Goal: Task Accomplishment & Management: Use online tool/utility

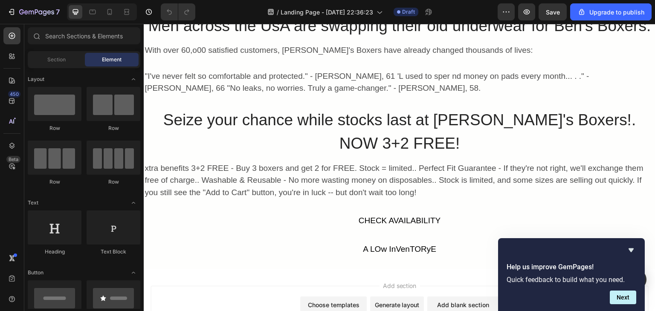
scroll to position [3547, 0]
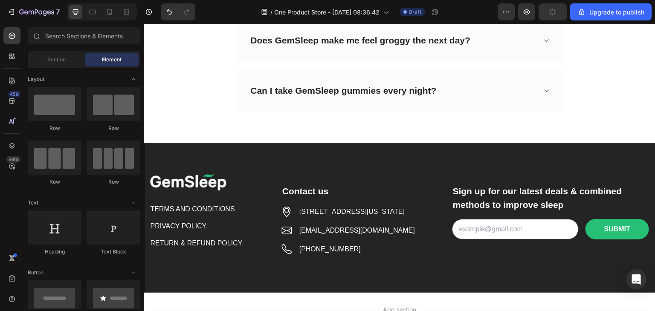
scroll to position [2950, 0]
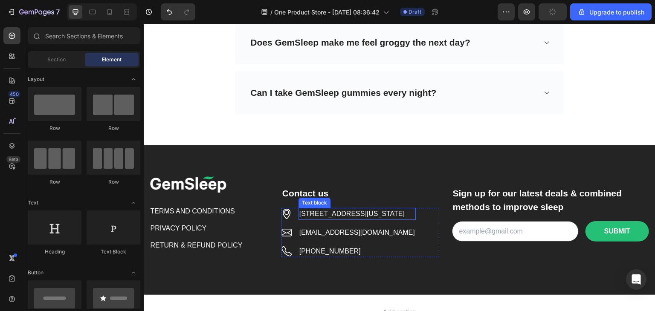
click at [366, 209] on p "6391 Elgin St. Celina, Delaware 10299" at bounding box center [357, 214] width 116 height 10
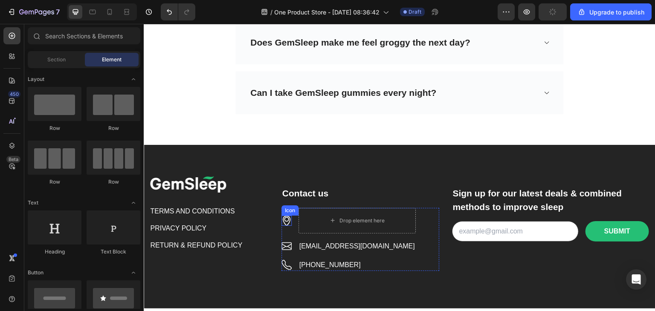
click at [285, 216] on icon at bounding box center [287, 221] width 10 height 10
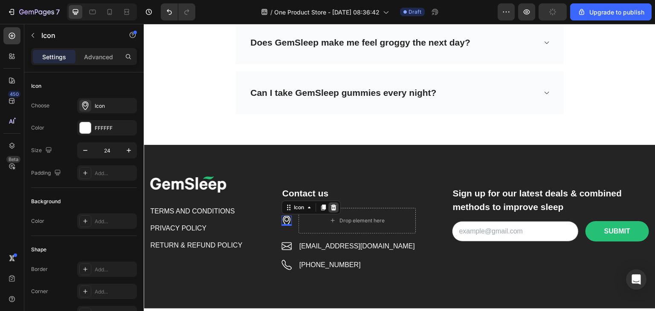
click at [330, 204] on icon at bounding box center [333, 207] width 7 height 7
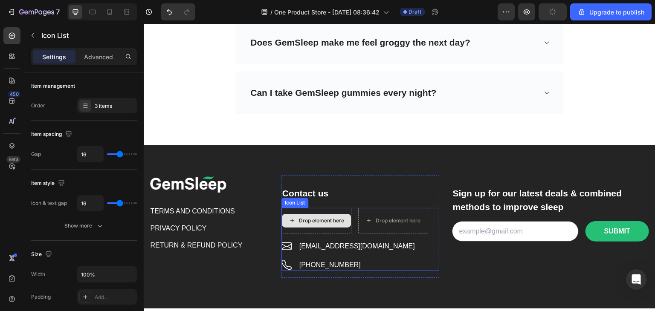
click at [341, 208] on div "Drop element here" at bounding box center [317, 221] width 70 height 26
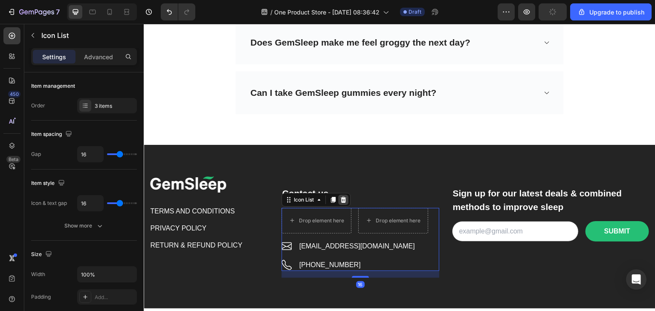
click at [342, 195] on div at bounding box center [343, 200] width 10 height 10
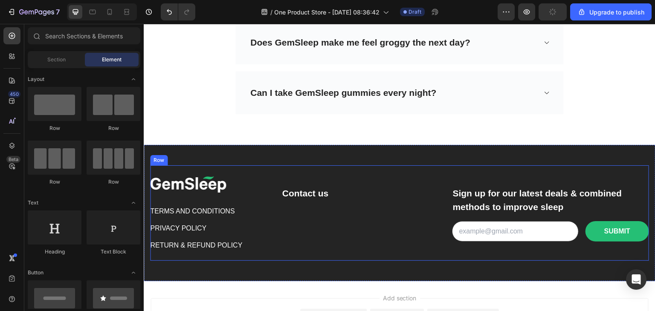
click at [305, 210] on div "Contact us Text block Row" at bounding box center [361, 213] width 158 height 75
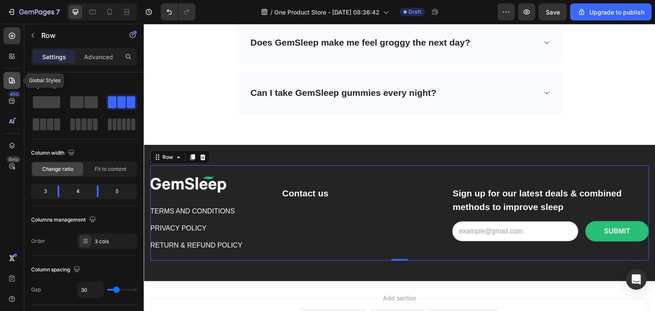
click at [12, 79] on icon at bounding box center [12, 80] width 9 height 9
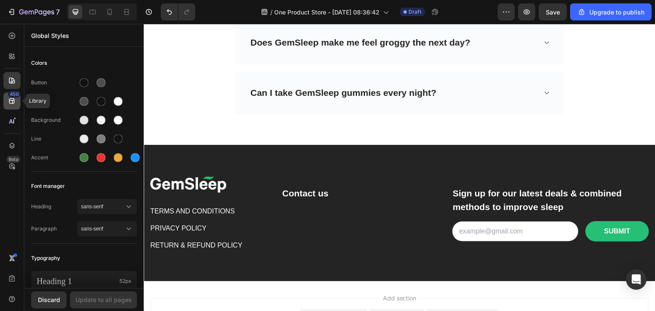
click at [10, 100] on icon at bounding box center [12, 101] width 9 height 9
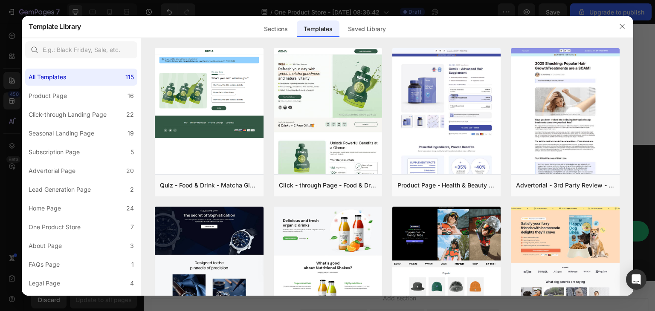
click at [89, 300] on div at bounding box center [327, 155] width 655 height 311
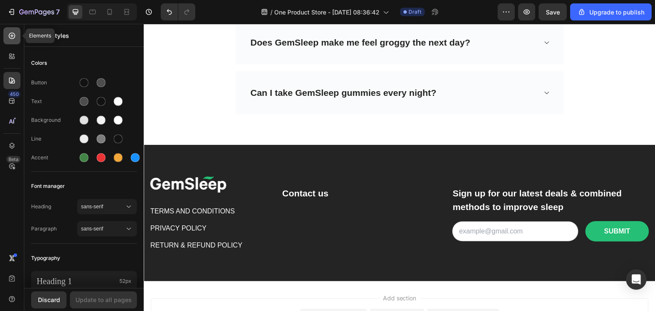
click at [9, 40] on div at bounding box center [11, 35] width 17 height 17
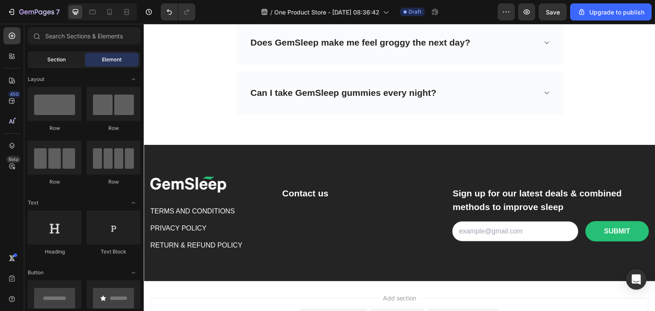
click at [68, 56] on div "Section" at bounding box center [56, 60] width 54 height 14
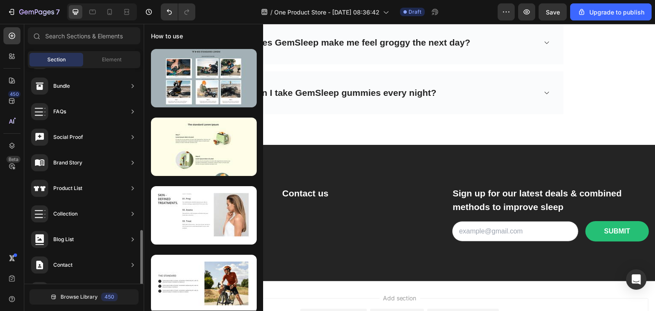
scroll to position [279, 0]
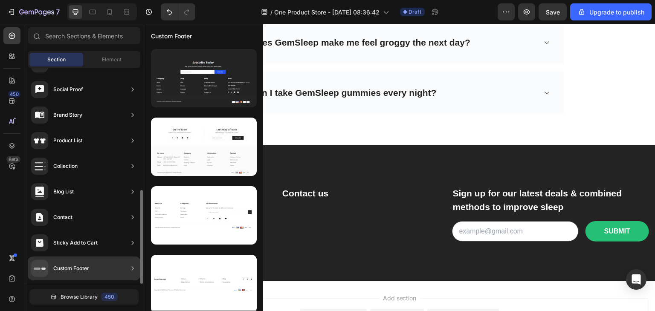
click at [75, 273] on div "Custom Footer" at bounding box center [60, 268] width 58 height 17
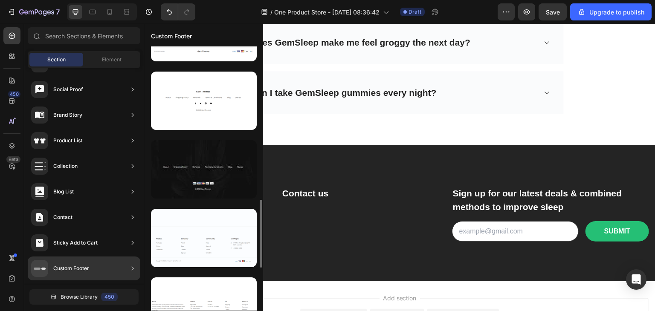
scroll to position [576, 0]
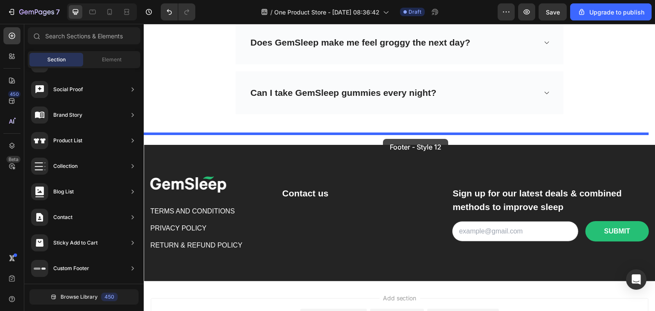
drag, startPoint x: 352, startPoint y: 223, endPoint x: 383, endPoint y: 139, distance: 89.2
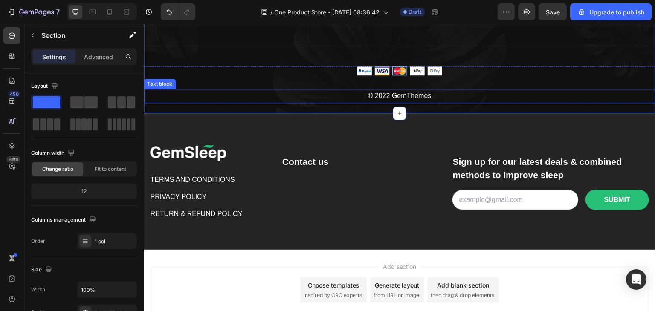
scroll to position [3142, 0]
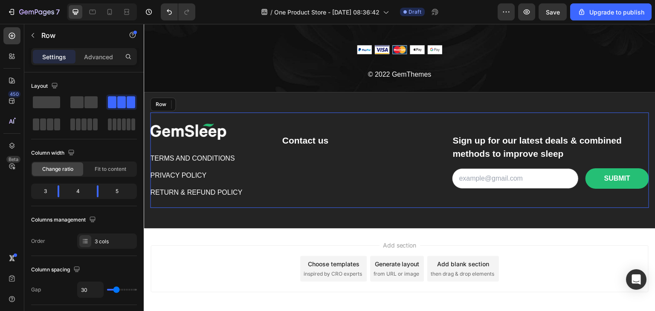
click at [412, 182] on div "Contact us Text block Row" at bounding box center [361, 160] width 158 height 75
click at [203, 106] on icon at bounding box center [203, 105] width 6 height 6
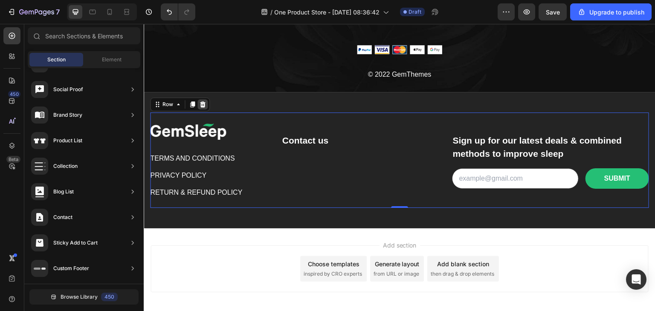
scroll to position [3112, 0]
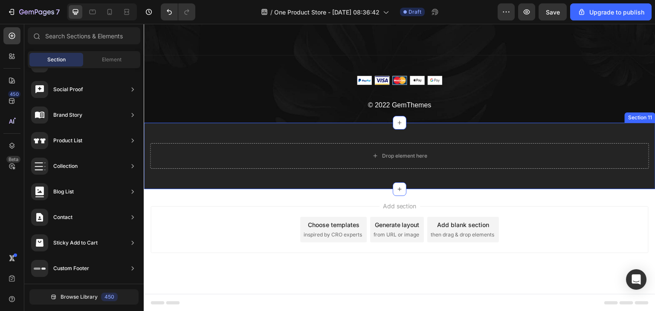
click at [209, 129] on div "Drop element here Section 11" at bounding box center [400, 156] width 512 height 67
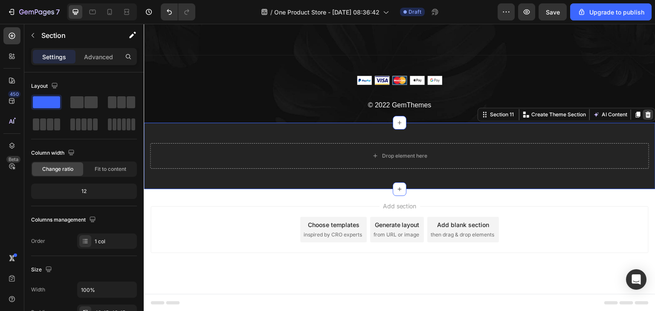
click at [646, 116] on icon at bounding box center [649, 115] width 6 height 6
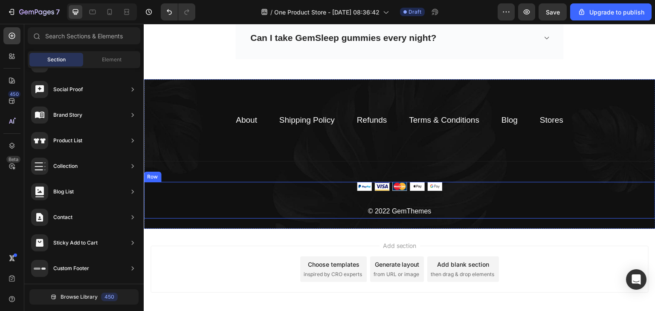
scroll to position [3004, 0]
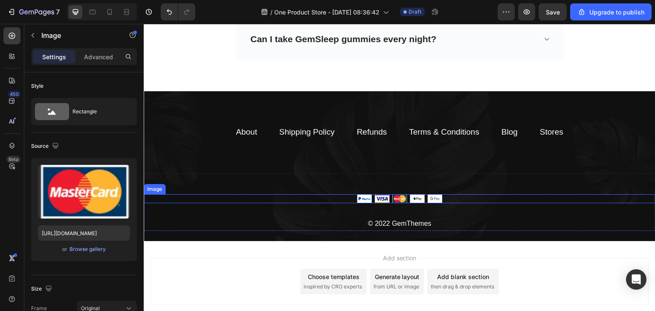
click at [422, 195] on img at bounding box center [399, 199] width 85 height 9
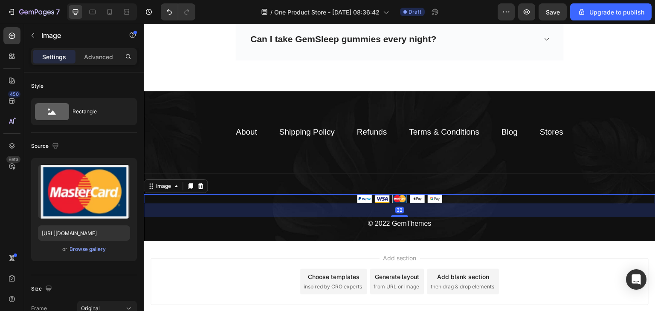
click at [415, 195] on img at bounding box center [399, 199] width 85 height 9
click at [361, 195] on img at bounding box center [399, 199] width 85 height 9
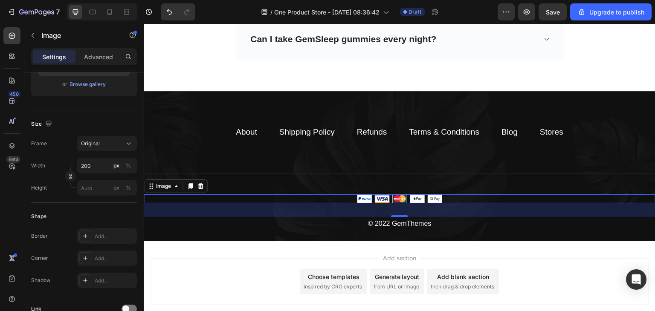
scroll to position [0, 0]
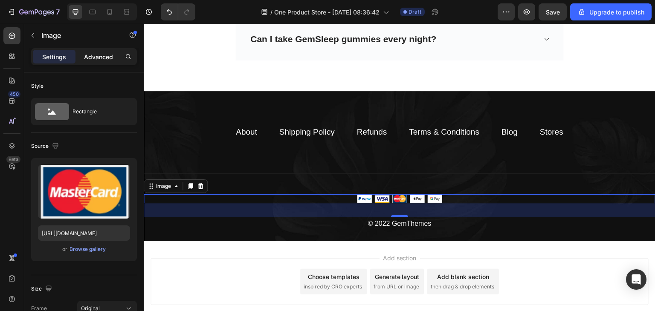
click at [106, 56] on p "Advanced" at bounding box center [98, 56] width 29 height 9
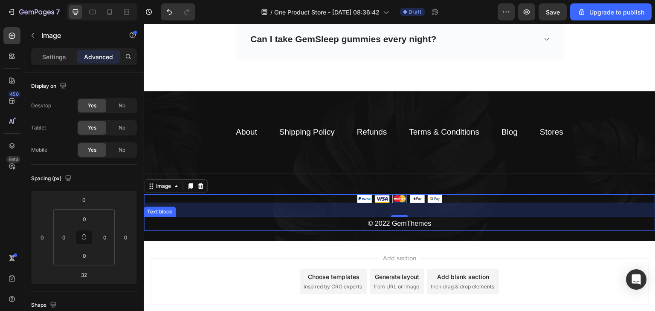
click at [392, 217] on div "© 2022 GemThemes Text block" at bounding box center [400, 224] width 512 height 14
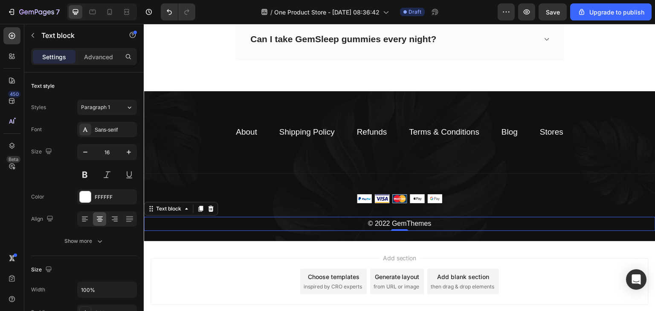
click at [405, 218] on p "© 2022 GemThemes" at bounding box center [400, 224] width 510 height 12
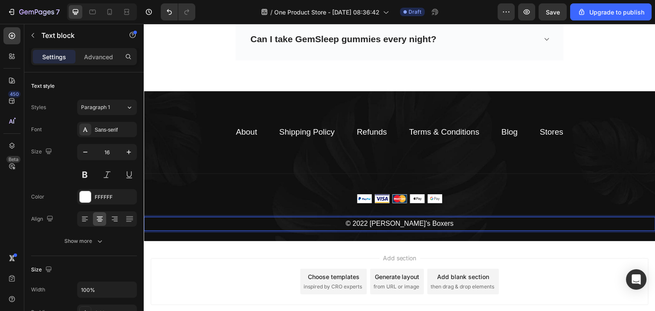
click at [383, 218] on p "© 2022 Tom's Boxers" at bounding box center [400, 224] width 510 height 12
click at [384, 218] on p "© 2022 Tom's Boxers" at bounding box center [400, 224] width 510 height 12
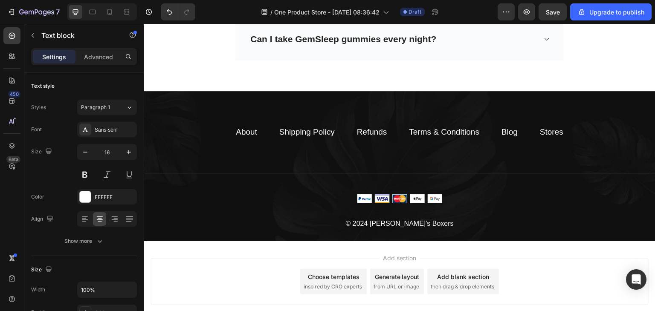
click at [445, 243] on div "Add section Choose templates inspired by CRO experts Generate layout from URL o…" at bounding box center [400, 293] width 512 height 105
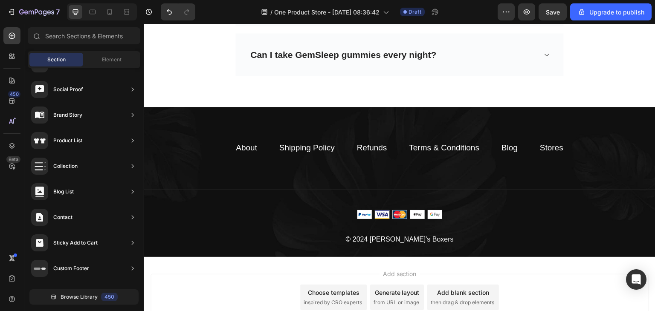
scroll to position [2992, 0]
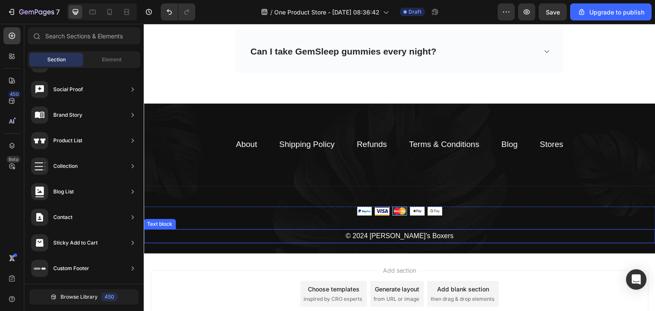
click at [375, 230] on p "© 2024 Tom's Boxers" at bounding box center [400, 236] width 510 height 12
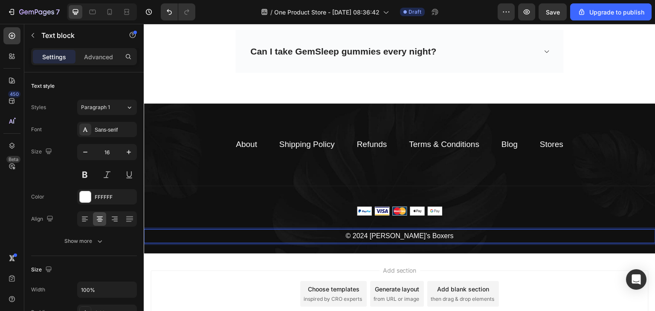
click at [385, 230] on p "© 2024 Tom's Boxers" at bounding box center [400, 236] width 510 height 12
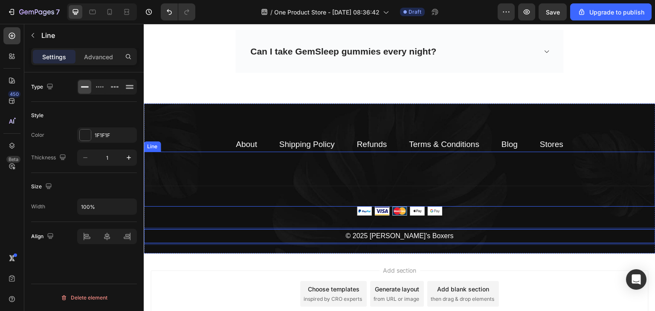
click at [474, 161] on div "Title Line" at bounding box center [400, 179] width 512 height 55
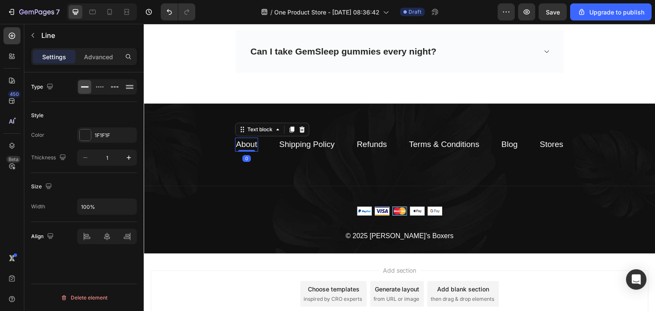
click at [253, 140] on link "About" at bounding box center [246, 144] width 21 height 9
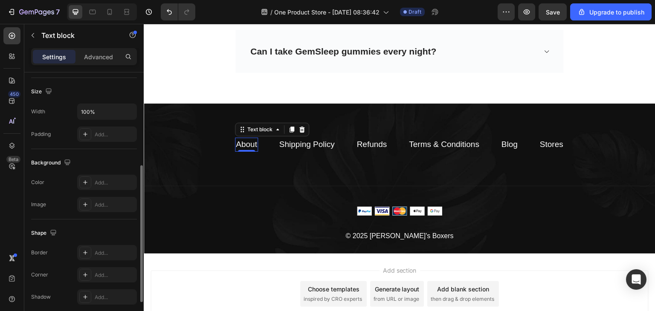
scroll to position [0, 0]
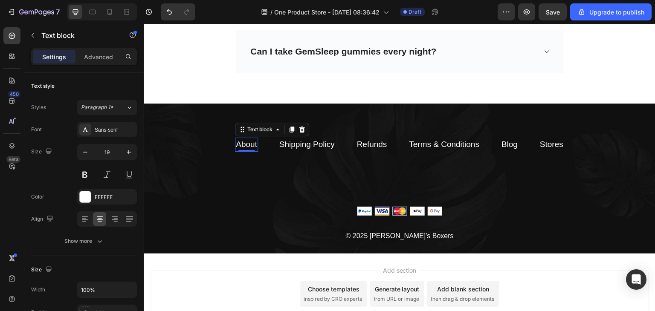
click at [103, 64] on div "Settings Advanced" at bounding box center [84, 56] width 106 height 17
click at [103, 58] on p "Advanced" at bounding box center [98, 56] width 29 height 9
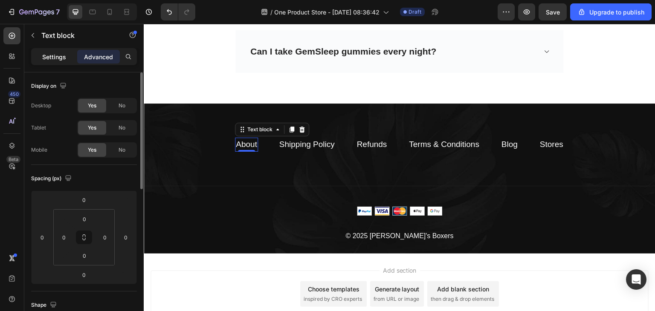
click at [47, 53] on p "Settings" at bounding box center [54, 56] width 24 height 9
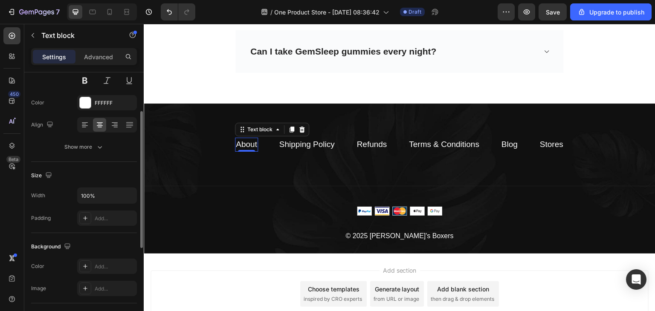
scroll to position [95, 0]
click at [107, 149] on button "Show more" at bounding box center [84, 146] width 106 height 15
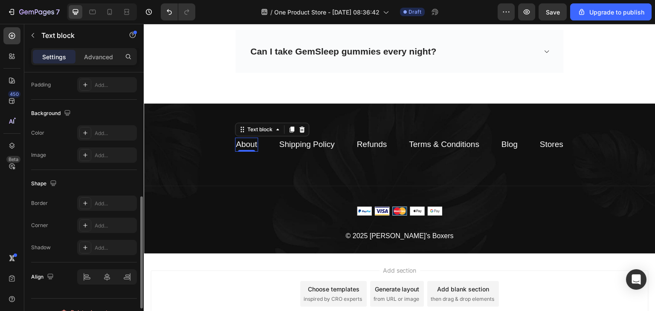
scroll to position [354, 0]
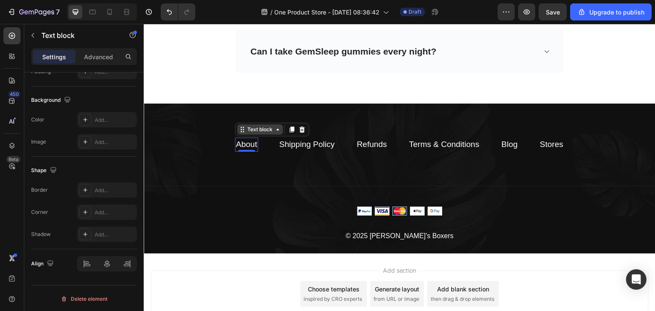
click at [249, 126] on div "Text block" at bounding box center [260, 130] width 29 height 8
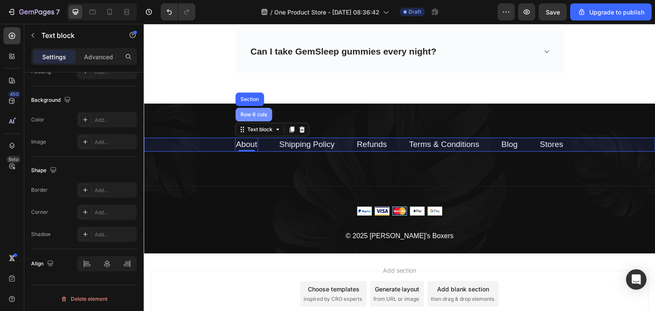
click at [242, 110] on div "Row 6 cols" at bounding box center [253, 115] width 37 height 14
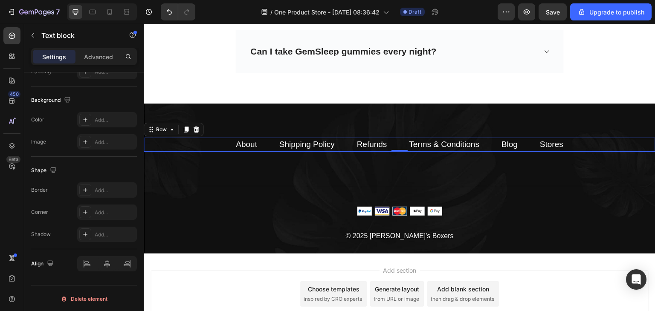
scroll to position [0, 0]
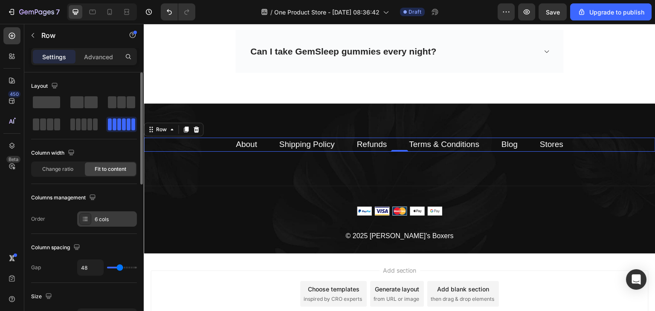
click at [92, 215] on div "6 cols" at bounding box center [107, 219] width 60 height 15
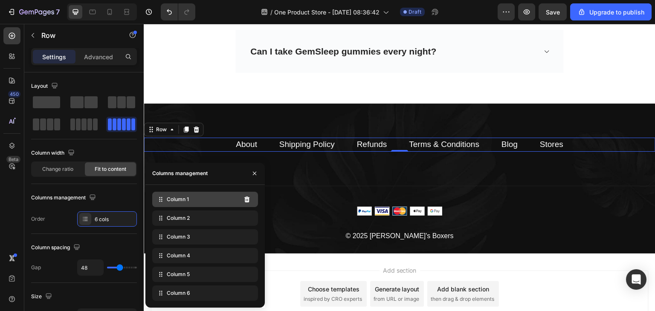
click at [186, 201] on span "Column 1" at bounding box center [178, 200] width 22 height 8
click at [162, 200] on icon at bounding box center [161, 199] width 9 height 9
drag, startPoint x: 162, startPoint y: 200, endPoint x: 209, endPoint y: 203, distance: 47.0
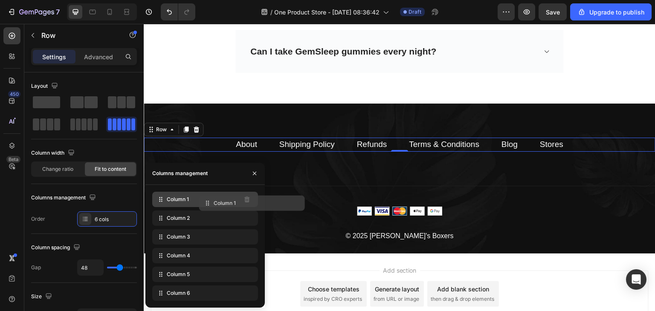
click at [209, 203] on div "Column 1" at bounding box center [205, 199] width 106 height 15
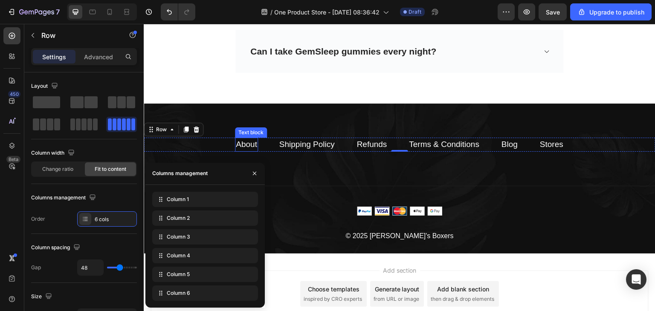
click at [243, 140] on link "About" at bounding box center [246, 144] width 21 height 9
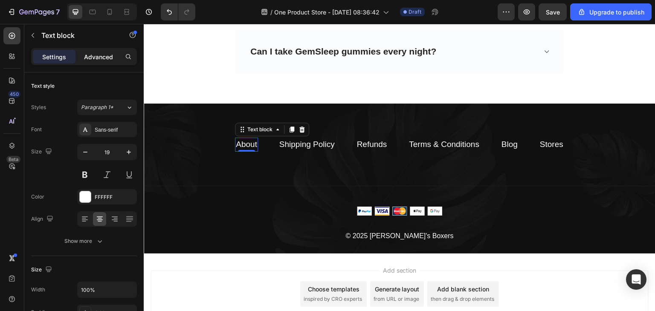
click at [99, 57] on p "Advanced" at bounding box center [98, 56] width 29 height 9
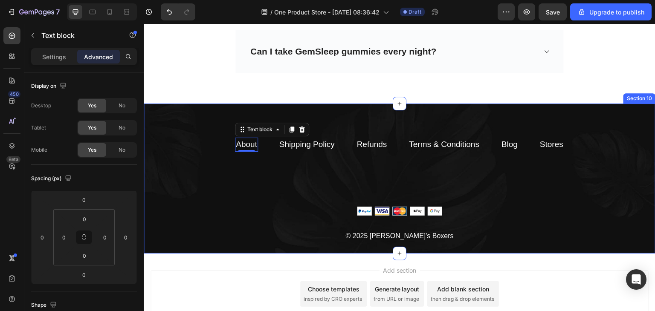
click at [512, 104] on div "About Text block 0 Shipping Policy Text block Refunds Text block Terms & Condit…" at bounding box center [400, 179] width 512 height 150
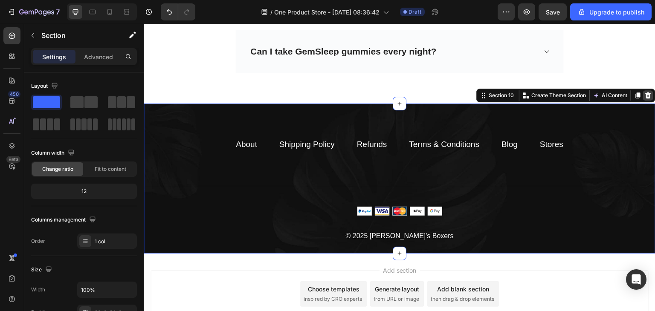
click at [646, 93] on icon at bounding box center [649, 96] width 6 height 6
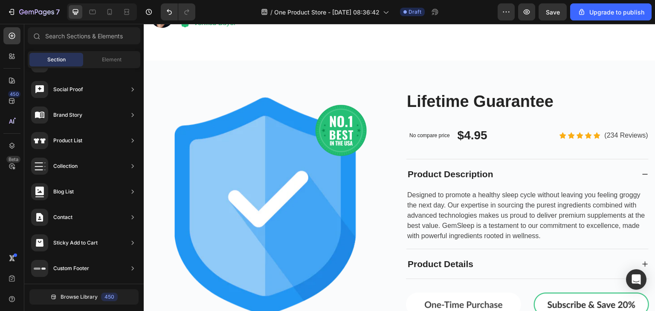
scroll to position [2396, 0]
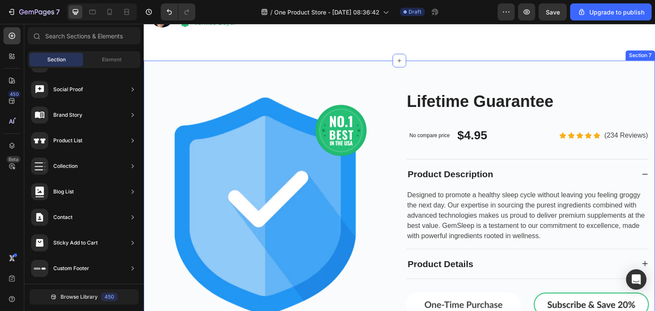
click at [488, 72] on div "Image Row Product Images Lifetime Guarantee Product Title No compare price Comp…" at bounding box center [400, 247] width 512 height 372
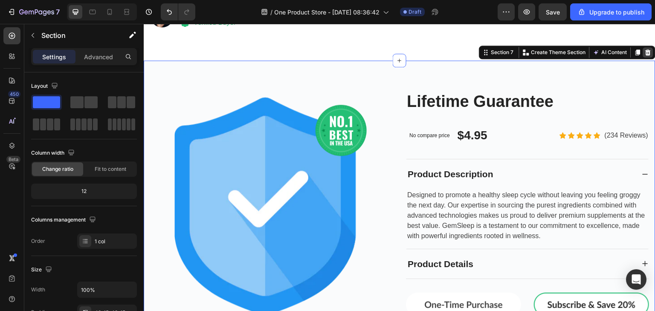
click at [645, 49] on icon at bounding box center [648, 52] width 7 height 7
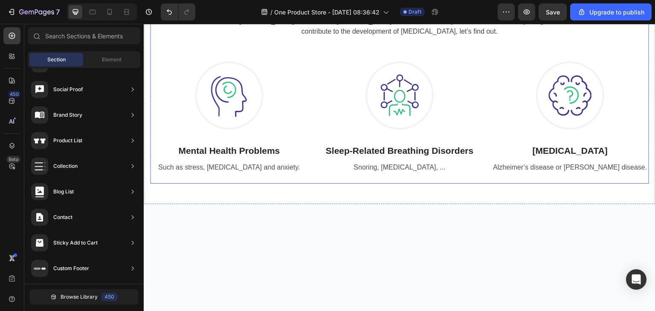
scroll to position [0, 0]
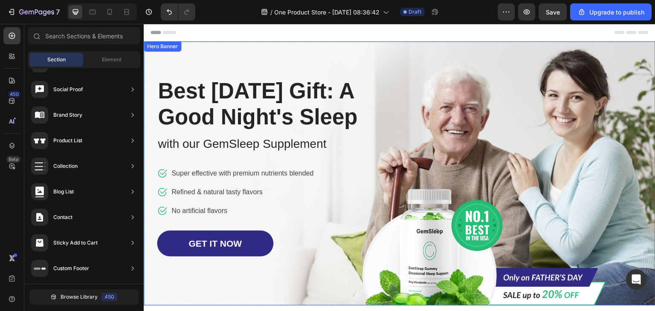
click at [555, 99] on div "Image Row Best Father's Day Gift: A Good Night's Sleep Heading with our GemSlee…" at bounding box center [399, 173] width 499 height 264
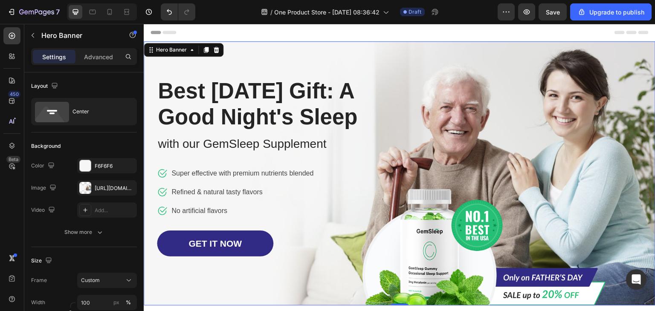
click at [423, 112] on div "Image Row Best Father's Day Gift: A Good Night's Sleep Heading with our GemSlee…" at bounding box center [399, 173] width 499 height 264
click at [168, 52] on div "Hero Banner" at bounding box center [171, 50] width 34 height 8
click at [186, 54] on div "Hero Banner" at bounding box center [171, 50] width 51 height 10
click at [128, 186] on icon "button" at bounding box center [128, 188] width 7 height 7
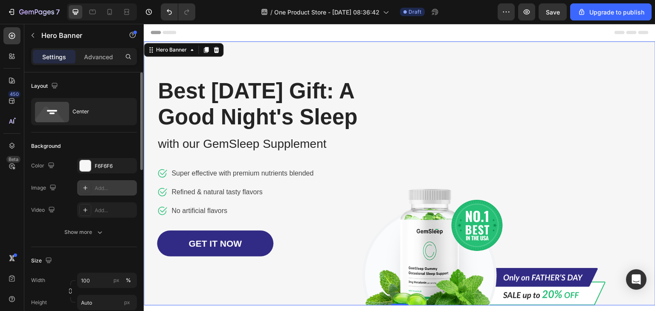
click at [101, 189] on div "Add..." at bounding box center [115, 189] width 40 height 8
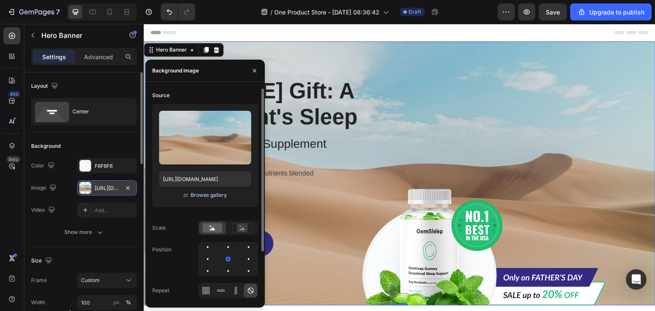
click at [200, 196] on div "Browse gallery" at bounding box center [209, 196] width 36 height 8
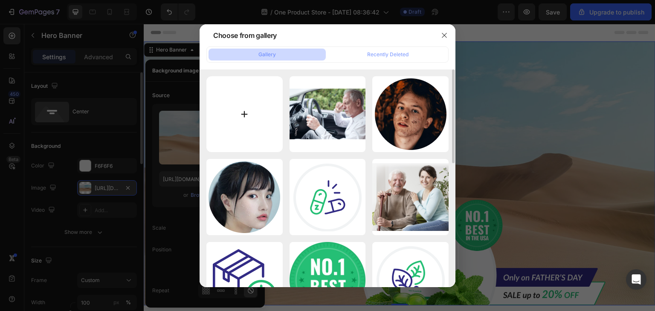
click at [246, 114] on input "file" at bounding box center [244, 114] width 76 height 76
type input "C:\fakepath\Schermafbeelding 2025-09-26 211225.png"
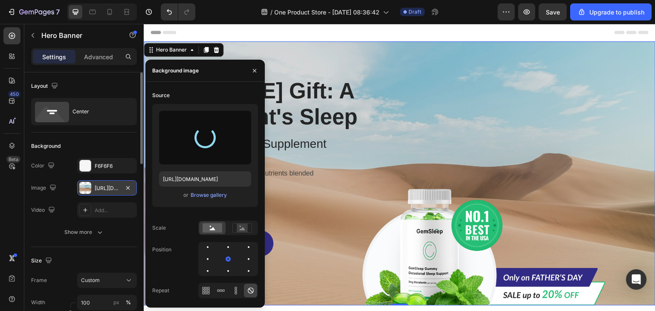
type input "https://cdn.shopify.com/s/files/1/0749/4313/5977/files/gempages_574702365345580…"
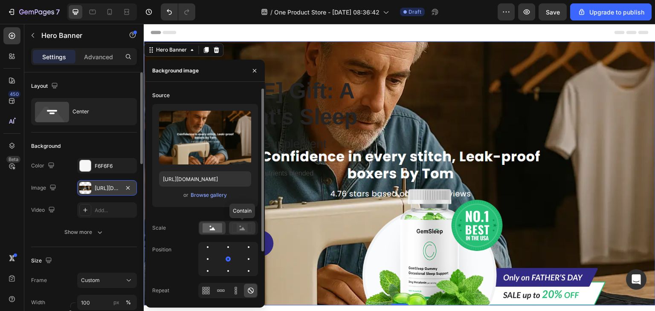
click at [245, 228] on rect at bounding box center [242, 228] width 11 height 9
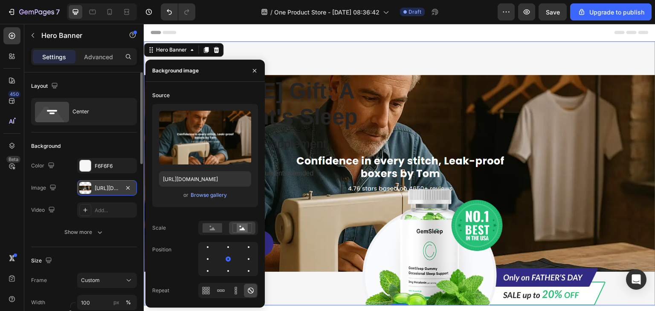
click at [488, 67] on div "Image Row Best Father's Day Gift: A Good Night's Sleep Heading with our GemSlee…" at bounding box center [399, 173] width 499 height 264
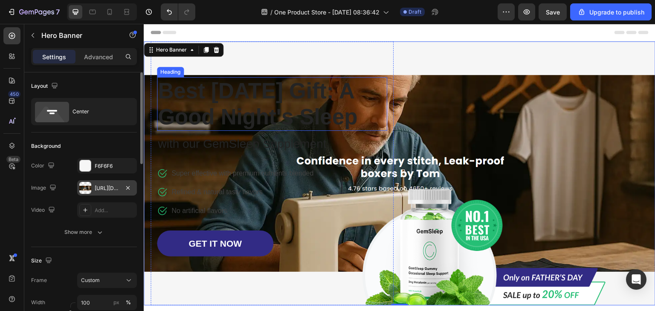
click at [277, 107] on p "Best Father's Day Gift: A Good Night's Sleep" at bounding box center [272, 104] width 229 height 52
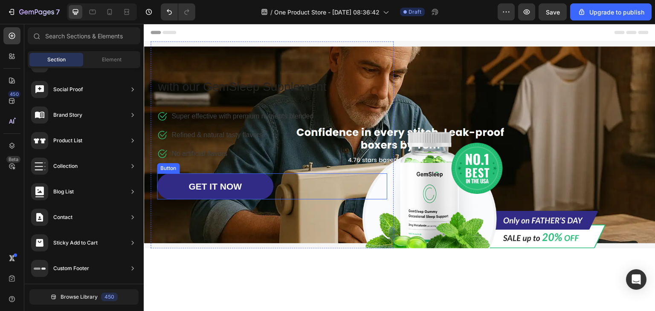
click at [328, 185] on div "GET IT NOW Button" at bounding box center [272, 187] width 230 height 26
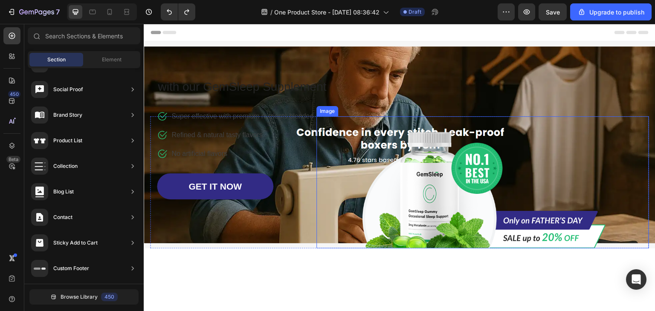
click at [537, 230] on img at bounding box center [482, 182] width 247 height 132
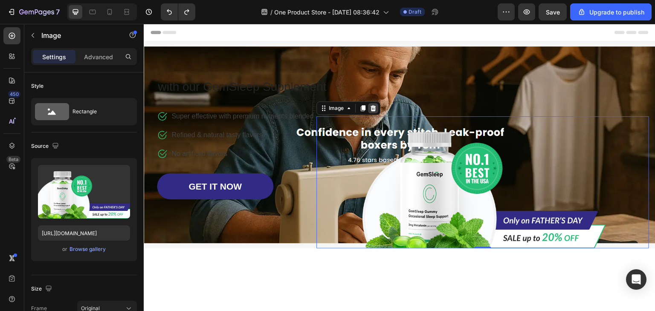
click at [374, 108] on div at bounding box center [373, 108] width 10 height 10
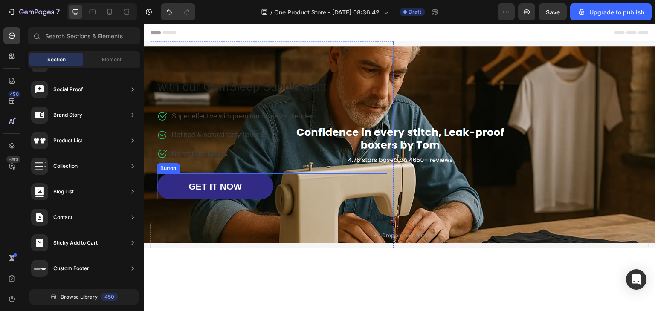
click at [280, 186] on div "GET IT NOW Button" at bounding box center [272, 187] width 230 height 26
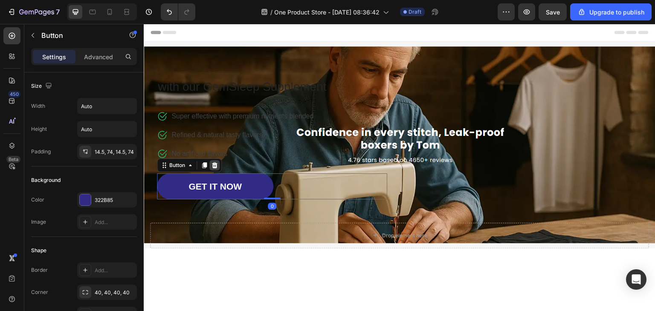
click at [212, 166] on icon at bounding box center [215, 166] width 6 height 6
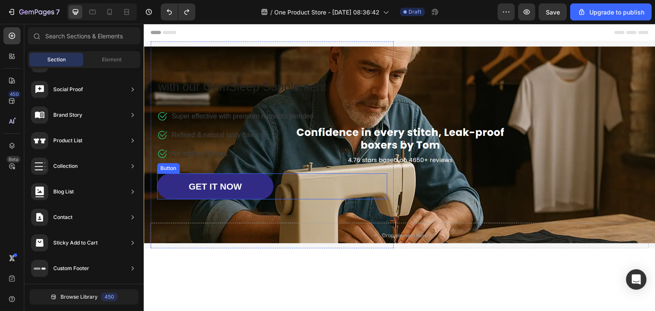
click at [293, 191] on div "GET IT NOW Button" at bounding box center [272, 187] width 230 height 26
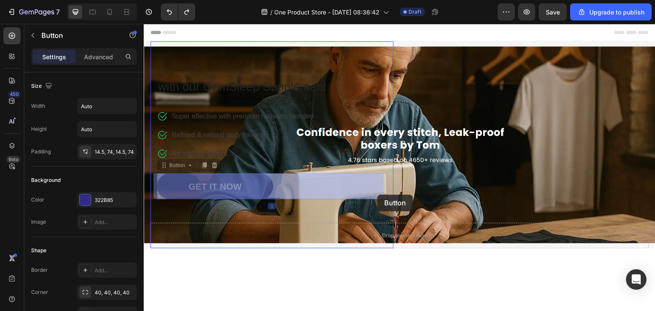
drag, startPoint x: 293, startPoint y: 191, endPoint x: 325, endPoint y: 192, distance: 31.6
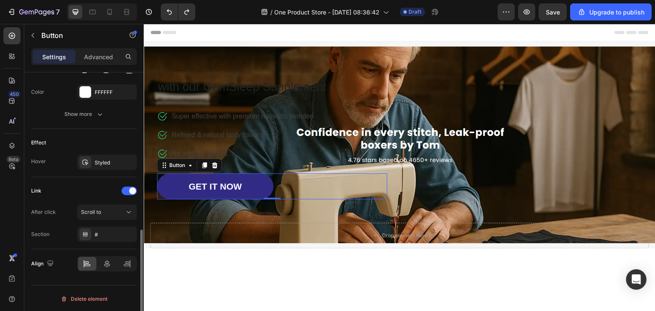
scroll to position [391, 0]
click at [90, 298] on div "Delete element" at bounding box center [84, 300] width 47 height 10
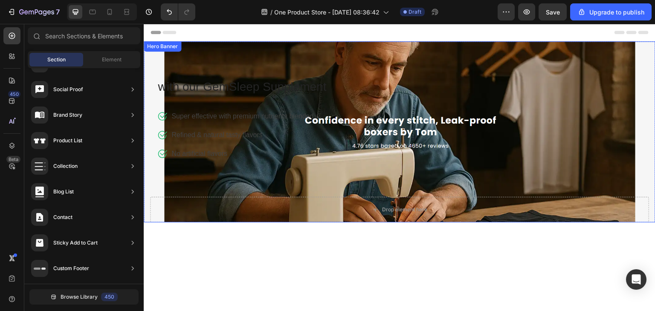
click at [542, 140] on div "Drop element here Row with our GemSleep Supplement Text block Icon Super effect…" at bounding box center [399, 131] width 499 height 181
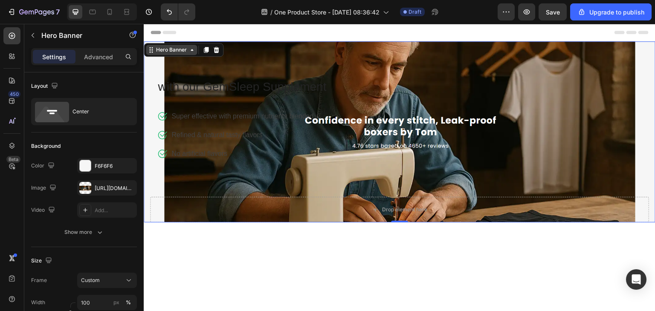
click at [182, 51] on div "Hero Banner" at bounding box center [171, 50] width 34 height 8
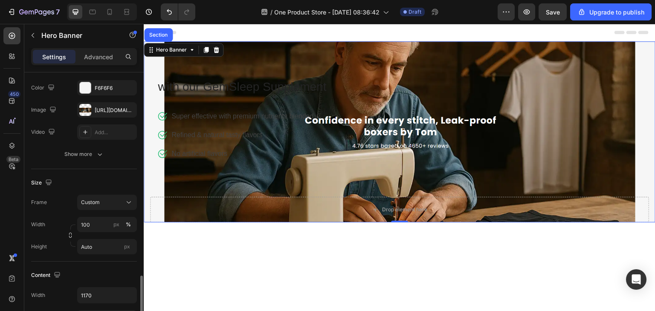
scroll to position [0, 0]
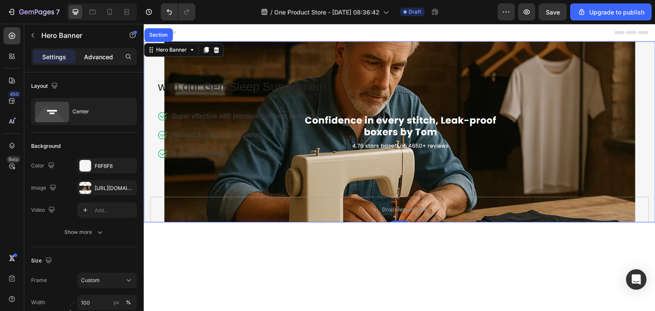
click at [89, 61] on div "Advanced" at bounding box center [98, 57] width 43 height 14
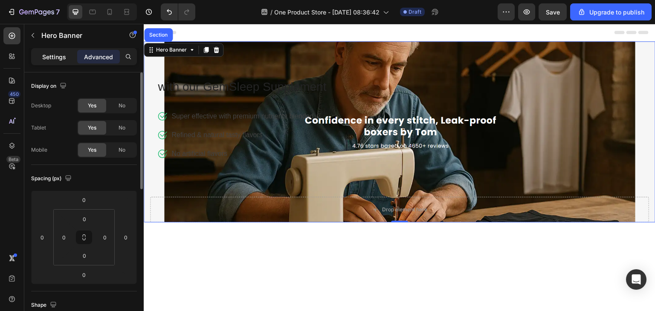
click at [56, 58] on p "Settings" at bounding box center [54, 56] width 24 height 9
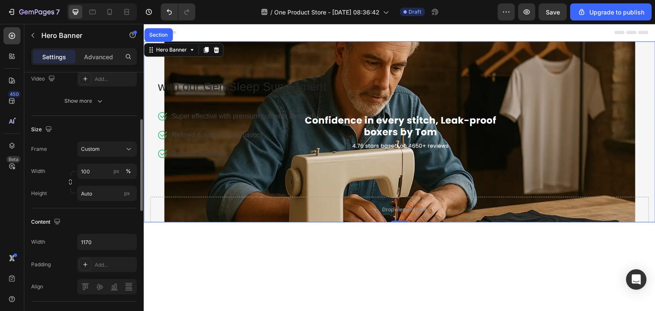
scroll to position [132, 0]
click at [107, 154] on button "Custom" at bounding box center [107, 148] width 60 height 15
click at [102, 170] on span "As banner source" at bounding box center [102, 169] width 42 height 8
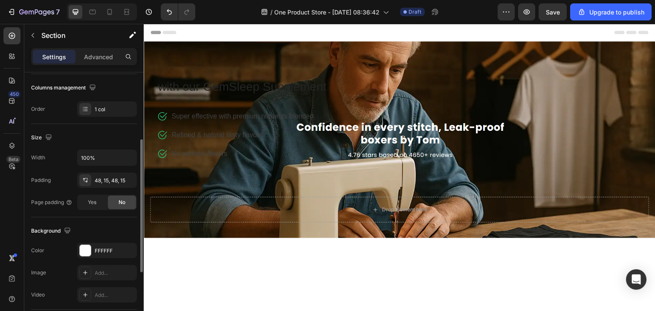
scroll to position [0, 0]
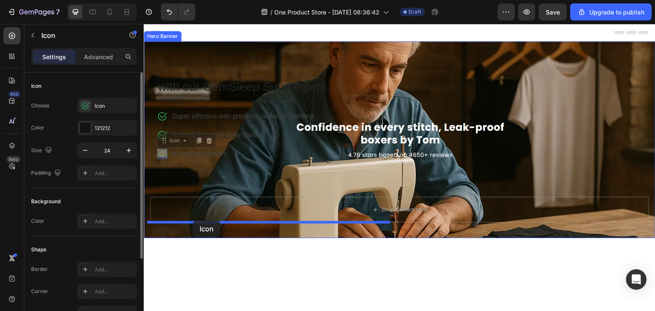
drag, startPoint x: 159, startPoint y: 154, endPoint x: 193, endPoint y: 222, distance: 76.1
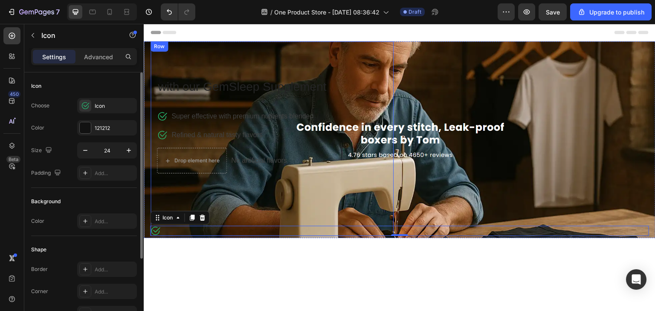
click at [253, 197] on div "with our GemSleep Supplement Text block Icon Super effective with premium nutri…" at bounding box center [272, 138] width 243 height 195
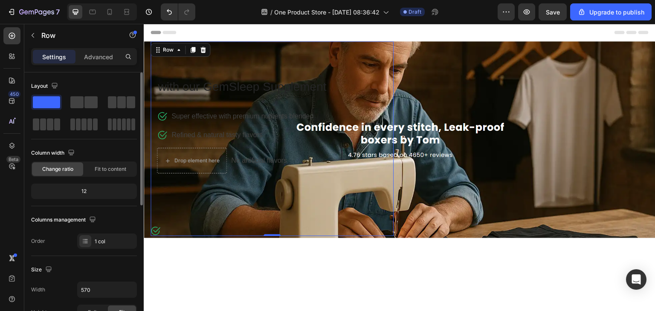
click at [153, 231] on div "with our GemSleep Supplement Text block Icon Super effective with premium nutri…" at bounding box center [272, 138] width 243 height 195
click at [152, 230] on div "with our GemSleep Supplement Text block Icon Super effective with premium nutri…" at bounding box center [272, 138] width 243 height 195
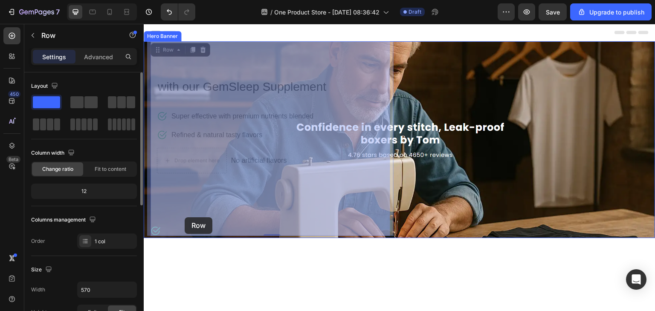
drag, startPoint x: 152, startPoint y: 233, endPoint x: 185, endPoint y: 218, distance: 36.1
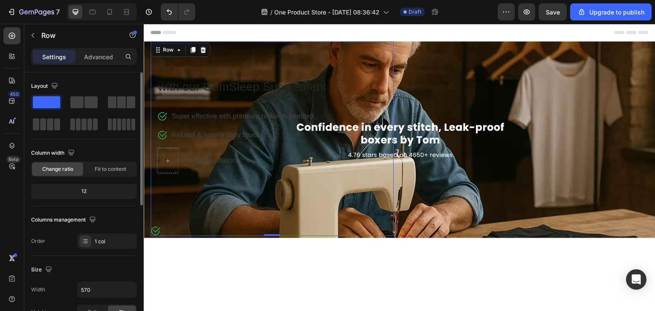
click at [152, 230] on div "with our GemSleep Supplement Text block Icon Super effective with premium nutri…" at bounding box center [272, 138] width 243 height 195
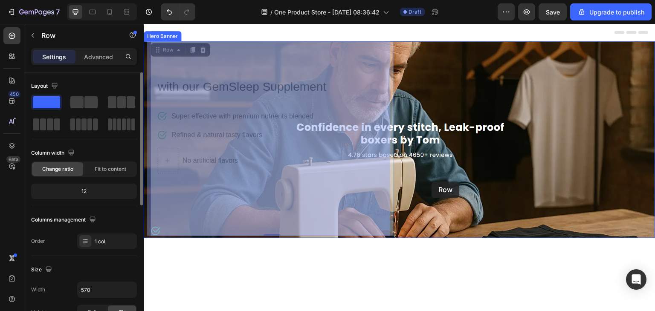
drag, startPoint x: 152, startPoint y: 230, endPoint x: 432, endPoint y: 182, distance: 283.9
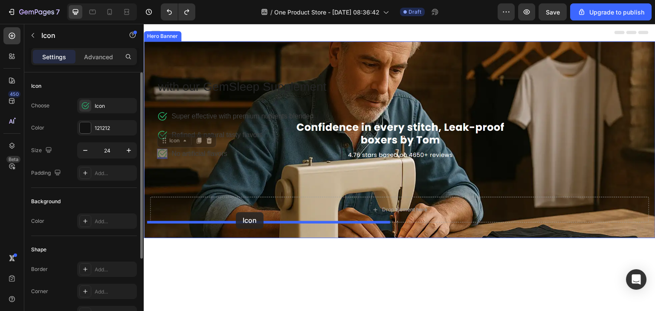
drag, startPoint x: 159, startPoint y: 153, endPoint x: 236, endPoint y: 212, distance: 97.6
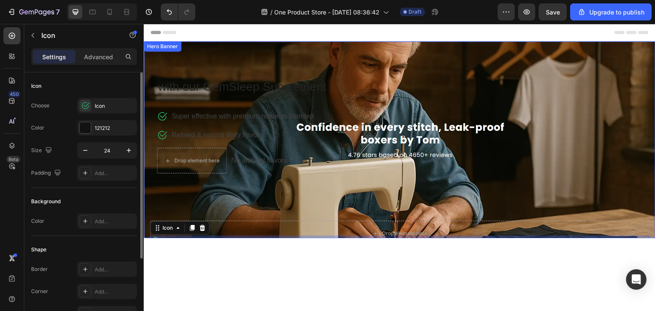
click at [484, 190] on div "Drop element here Row with our GemSleep Supplement Text block Icon Super effect…" at bounding box center [399, 143] width 499 height 205
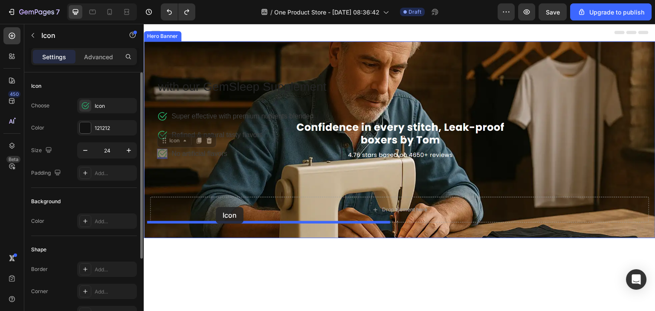
drag, startPoint x: 161, startPoint y: 152, endPoint x: 216, endPoint y: 207, distance: 77.8
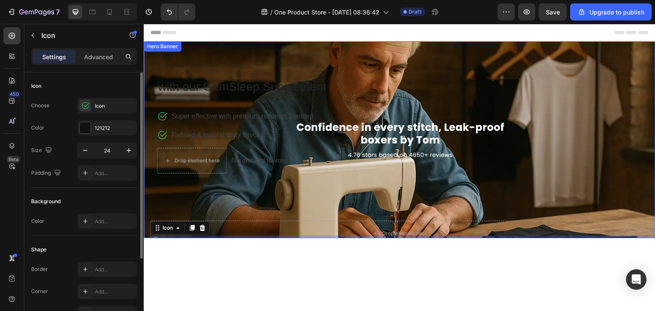
click at [489, 180] on div "Drop element here Row with our GemSleep Supplement Text block Icon Super effect…" at bounding box center [399, 143] width 499 height 205
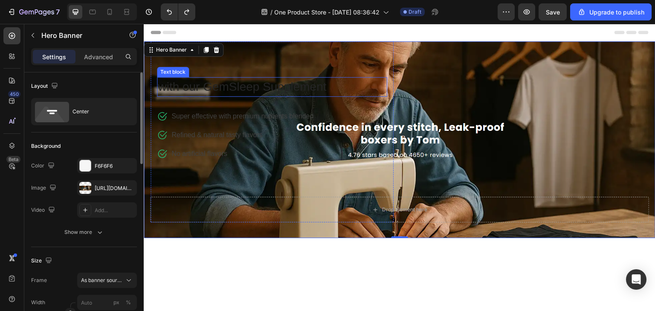
click at [222, 86] on p "with our GemSleep Supplement" at bounding box center [272, 87] width 229 height 18
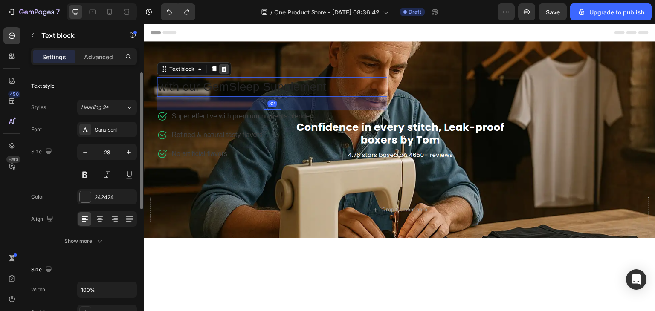
click at [221, 71] on icon at bounding box center [224, 69] width 6 height 6
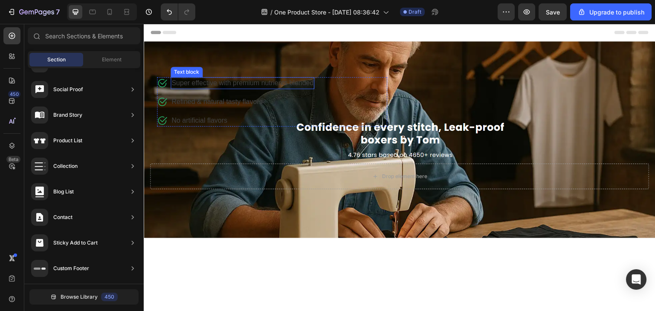
click at [206, 83] on p "Super effective with premium nutrients blended" at bounding box center [242, 83] width 142 height 10
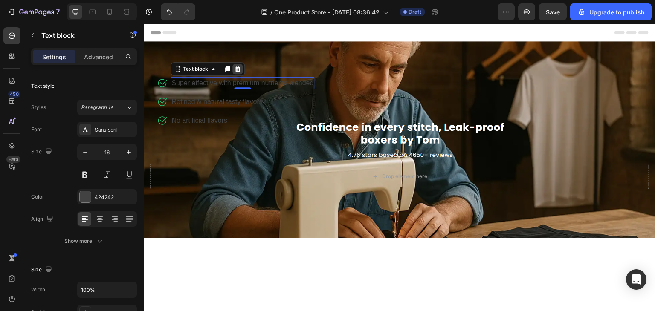
click at [235, 71] on icon at bounding box center [238, 69] width 6 height 6
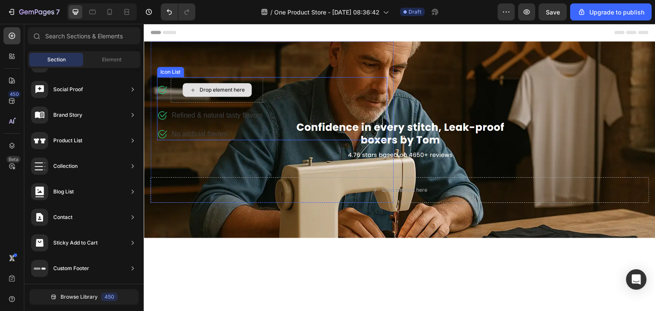
click at [254, 93] on div "Drop element here" at bounding box center [217, 90] width 93 height 26
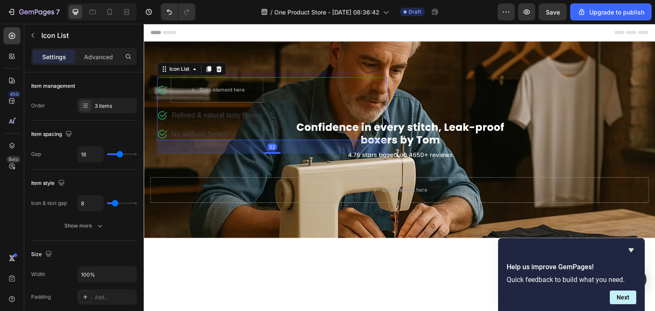
click at [213, 62] on div "Icon List" at bounding box center [191, 69] width 69 height 14
click at [217, 73] on div at bounding box center [219, 69] width 10 height 10
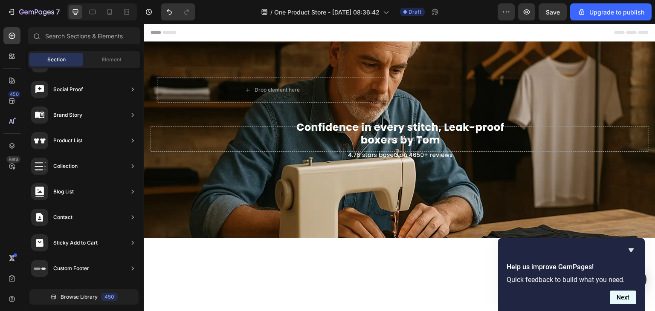
click at [620, 296] on button "Next" at bounding box center [623, 298] width 26 height 14
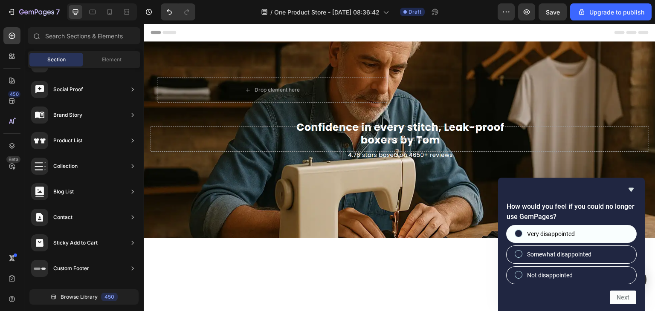
click at [567, 239] on label "Very disappointed" at bounding box center [572, 234] width 130 height 17
click at [522, 237] on input "Very disappointed" at bounding box center [519, 234] width 6 height 6
radio input "true"
click at [623, 303] on button "Next" at bounding box center [623, 298] width 26 height 14
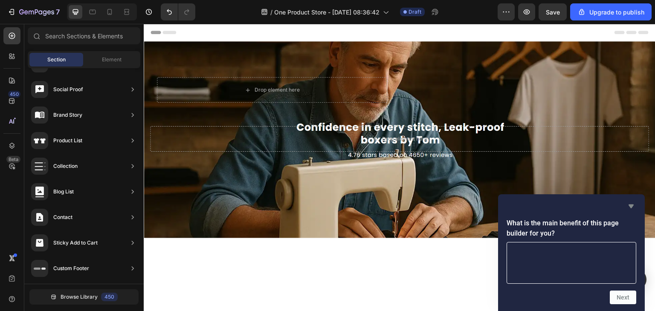
click at [632, 209] on icon "Hide survey" at bounding box center [631, 206] width 10 height 10
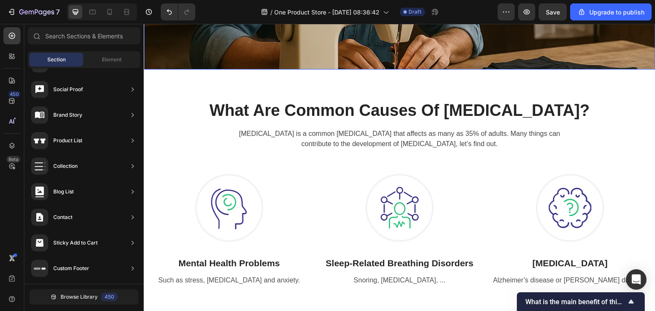
scroll to position [176, 0]
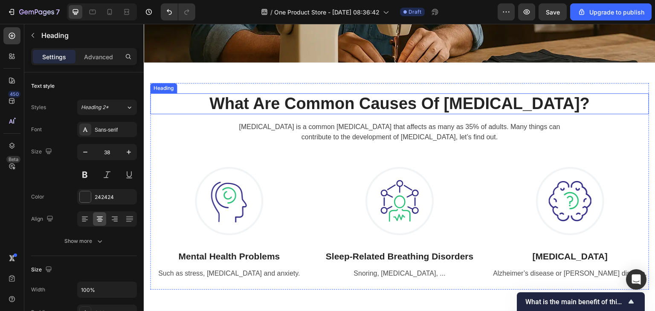
click at [350, 102] on p "What Are Common Causes Of Insomnia?" at bounding box center [399, 104] width 497 height 20
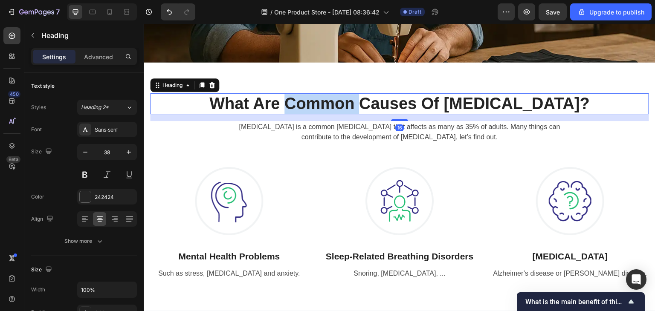
click at [350, 102] on p "What Are Common Causes Of Insomnia?" at bounding box center [399, 104] width 497 height 20
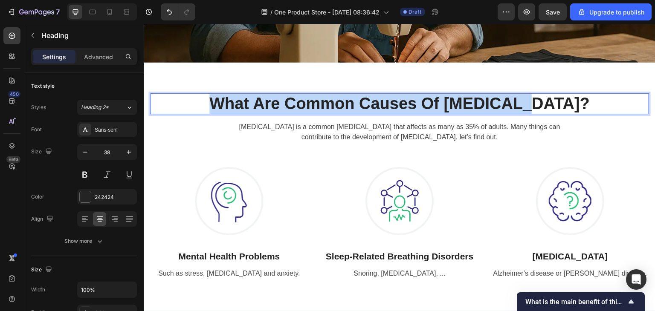
click at [350, 102] on p "What Are Common Causes Of Insomnia?" at bounding box center [399, 104] width 497 height 20
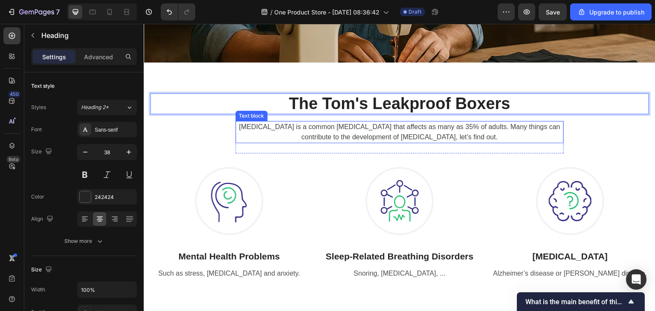
click at [443, 135] on p "Insomnia is a common sleep disorder that affects as many as 35% of adults. Many…" at bounding box center [399, 132] width 327 height 20
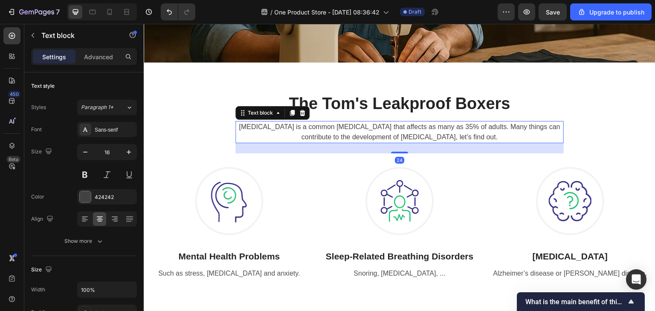
click at [464, 131] on p "Insomnia is a common sleep disorder that affects as many as 35% of adults. Many…" at bounding box center [399, 132] width 327 height 20
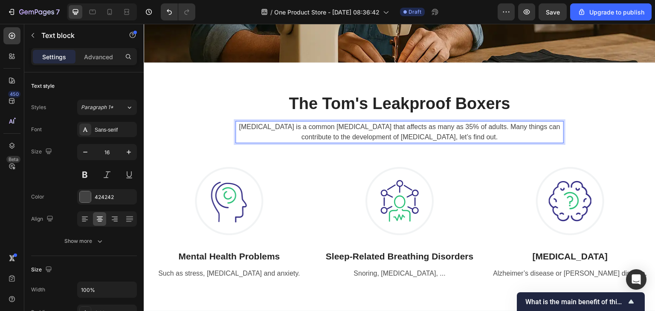
click at [464, 131] on p "Insomnia is a common sleep disorder that affects as many as 35% of adults. Many…" at bounding box center [399, 132] width 327 height 20
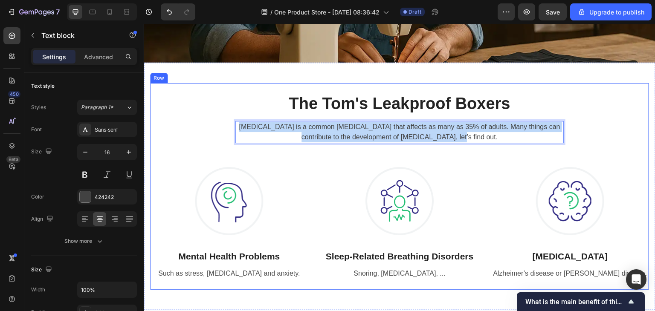
drag, startPoint x: 465, startPoint y: 134, endPoint x: 227, endPoint y: 125, distance: 238.2
click at [227, 125] on div "The Tom's Leakproof Boxers Heading Insomnia is a common sleep disorder that aff…" at bounding box center [399, 186] width 499 height 186
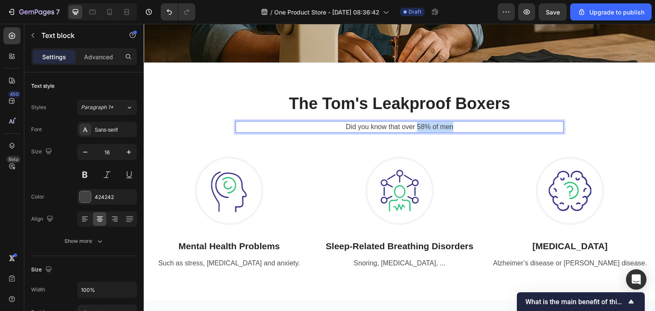
drag, startPoint x: 415, startPoint y: 125, endPoint x: 459, endPoint y: 125, distance: 43.9
click at [459, 125] on p "Did you know that over 58% of men" at bounding box center [399, 127] width 327 height 10
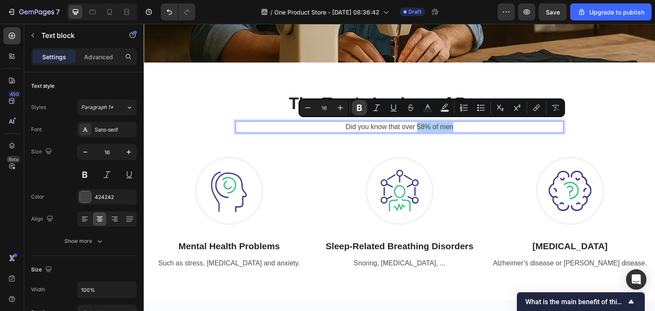
click at [357, 103] on button "Bold" at bounding box center [359, 107] width 15 height 15
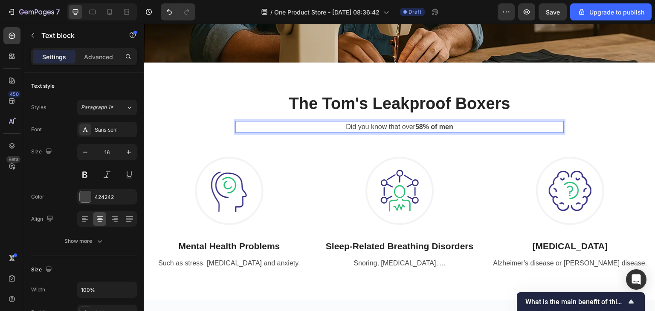
click at [460, 125] on p "Did you know that over 58% of men" at bounding box center [399, 127] width 327 height 10
click at [457, 123] on p "Did you know that over 58% of men j" at bounding box center [399, 127] width 327 height 10
click at [452, 125] on strong "58% of men j" at bounding box center [434, 126] width 42 height 7
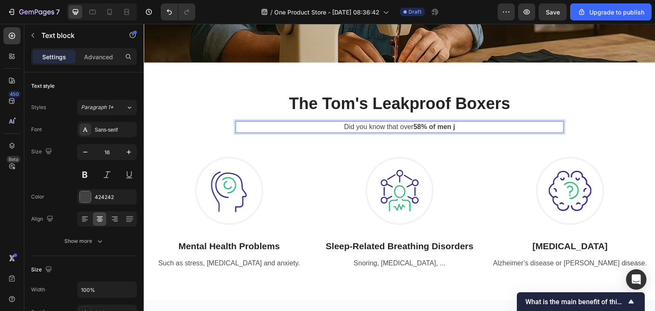
click at [456, 127] on p "Did you know that over 58% of men j" at bounding box center [399, 127] width 327 height 10
click at [457, 127] on strong "58% of men jc" at bounding box center [438, 126] width 46 height 7
click at [470, 125] on p "ccc Did you know that over 58% of men jcc" at bounding box center [399, 127] width 327 height 10
click at [334, 127] on strong "ccc" at bounding box center [339, 126] width 12 height 7
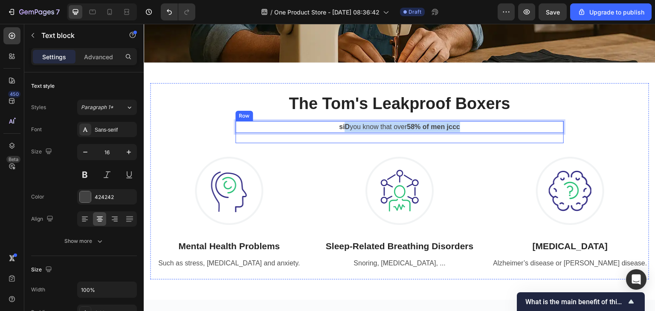
drag, startPoint x: 338, startPoint y: 126, endPoint x: 511, endPoint y: 135, distance: 173.4
click at [511, 135] on div "siD you know that over 58% of men jccc Text block 24" at bounding box center [399, 132] width 328 height 22
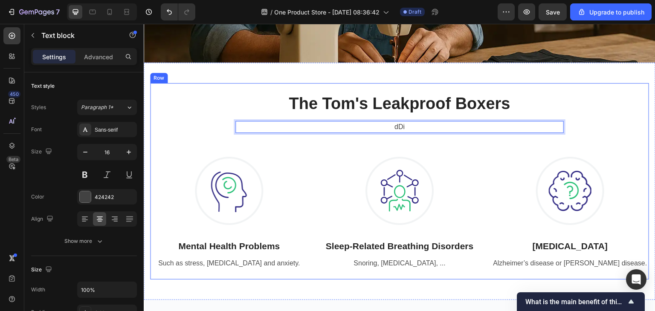
click at [598, 120] on div "The Tom's Leakproof Boxers Heading dDi Text block 24 Row Image Mental Health Pr…" at bounding box center [399, 181] width 499 height 176
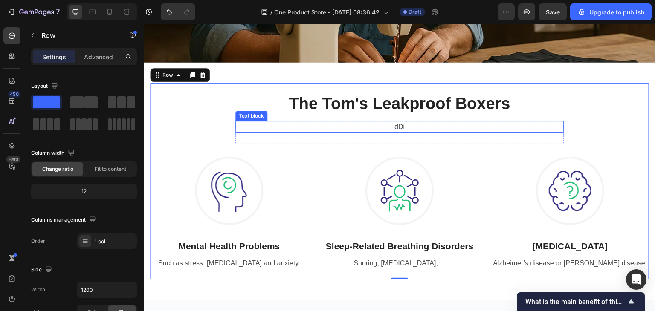
click at [441, 123] on p "dDi" at bounding box center [399, 127] width 327 height 10
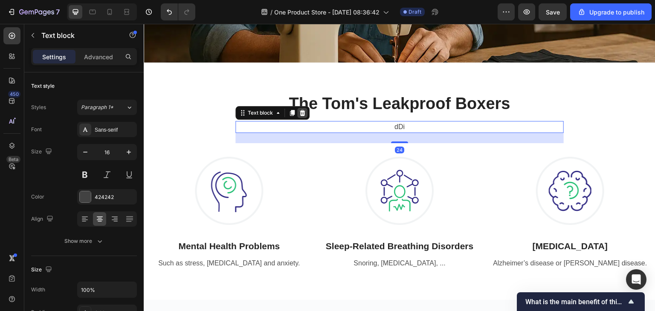
click at [301, 110] on icon at bounding box center [303, 113] width 6 height 6
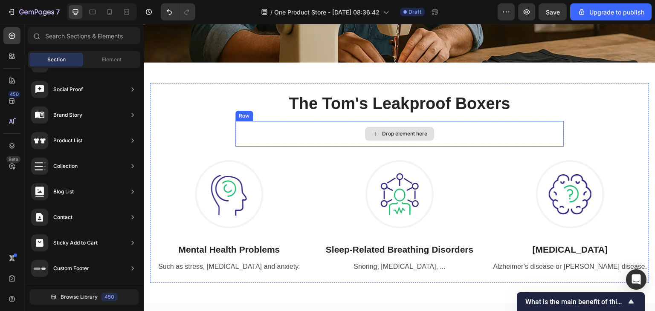
click at [396, 131] on div "Drop element here" at bounding box center [404, 134] width 45 height 7
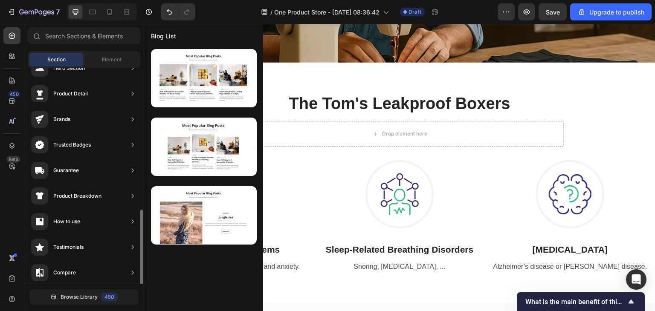
scroll to position [0, 0]
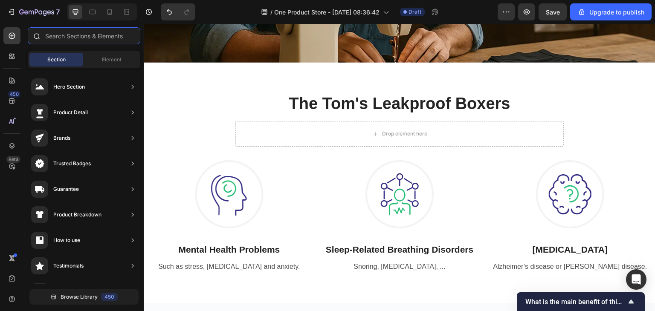
click at [81, 42] on input "text" at bounding box center [84, 35] width 113 height 17
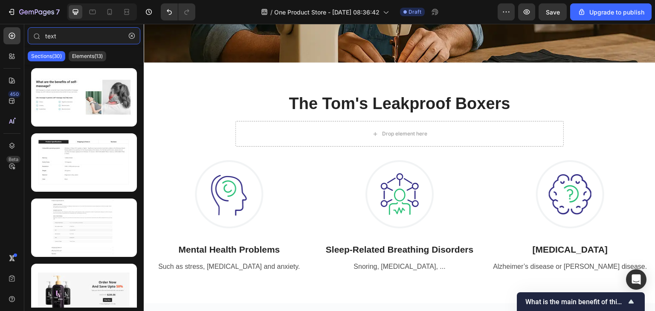
type input "text"
click at [87, 63] on div "Sections(30) Elements(13)" at bounding box center [83, 56] width 119 height 17
click at [87, 57] on p "Elements(13)" at bounding box center [87, 56] width 31 height 7
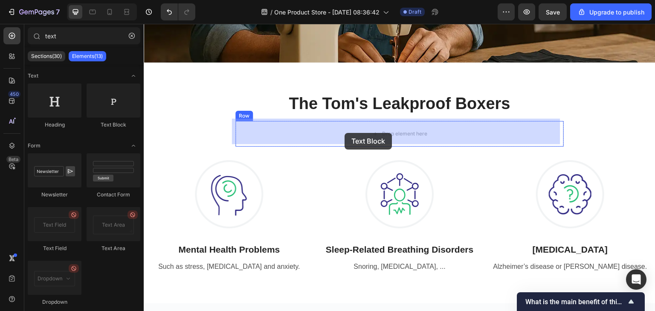
drag, startPoint x: 258, startPoint y: 134, endPoint x: 345, endPoint y: 133, distance: 87.0
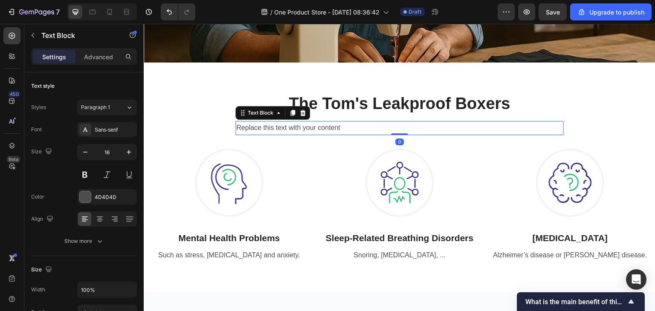
click at [359, 127] on div "Replace this text with your content" at bounding box center [399, 128] width 328 height 14
click at [359, 127] on p "Replace this text with your content" at bounding box center [399, 128] width 327 height 12
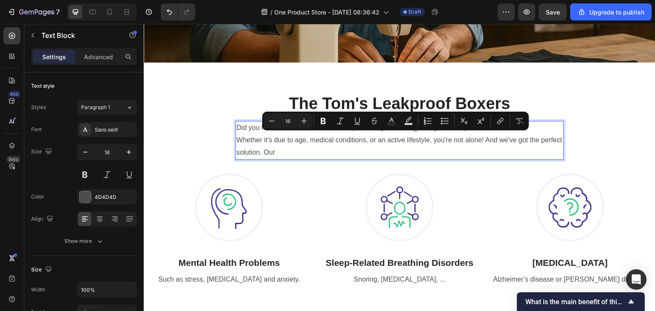
drag, startPoint x: 482, startPoint y: 139, endPoint x: 510, endPoint y: 156, distance: 32.0
click at [510, 156] on p "Whether it's due to age, medical conditions, or an active lifestyle, you're not…" at bounding box center [399, 146] width 327 height 25
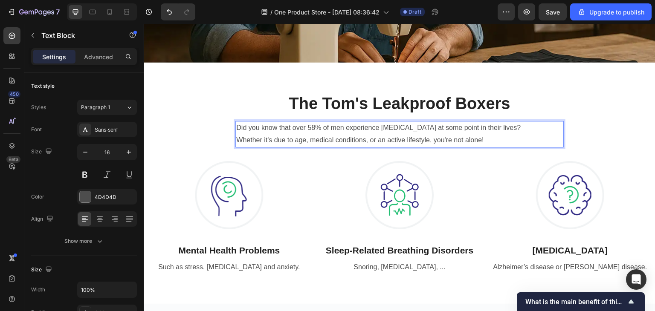
drag, startPoint x: 491, startPoint y: 140, endPoint x: 231, endPoint y: 142, distance: 259.8
click at [231, 142] on div "The Tom's Leakproof Boxers Heading Did you know that over 58% of men experience…" at bounding box center [399, 183] width 499 height 180
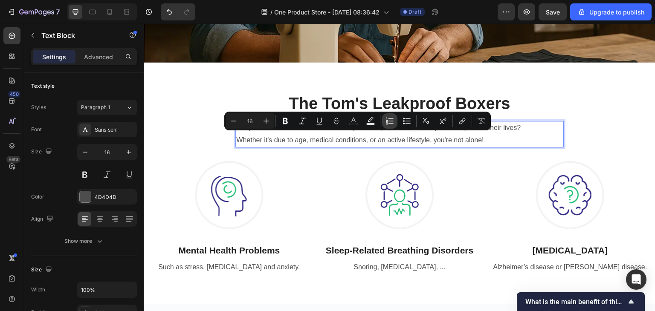
click at [392, 121] on icon "Editor contextual toolbar" at bounding box center [391, 121] width 5 height 0
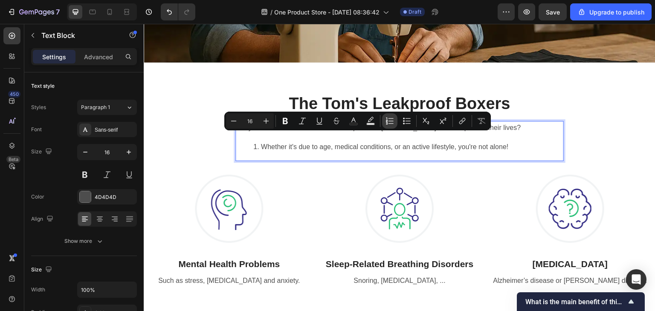
click at [392, 121] on icon "Editor contextual toolbar" at bounding box center [391, 121] width 5 height 0
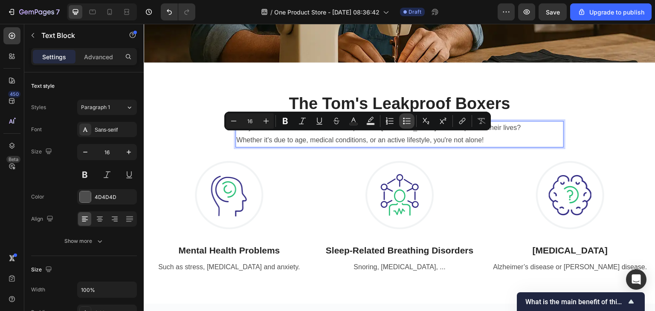
click at [407, 123] on icon "Editor contextual toolbar" at bounding box center [407, 121] width 9 height 9
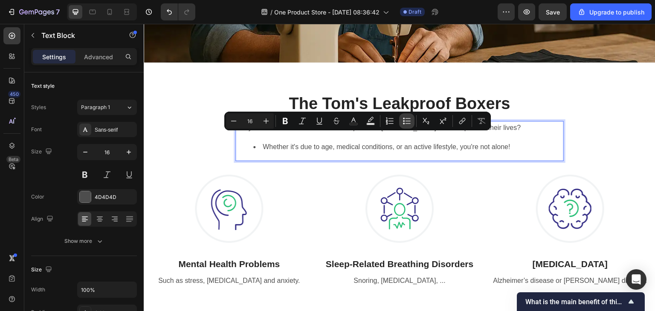
click at [407, 123] on icon "Editor contextual toolbar" at bounding box center [407, 121] width 9 height 9
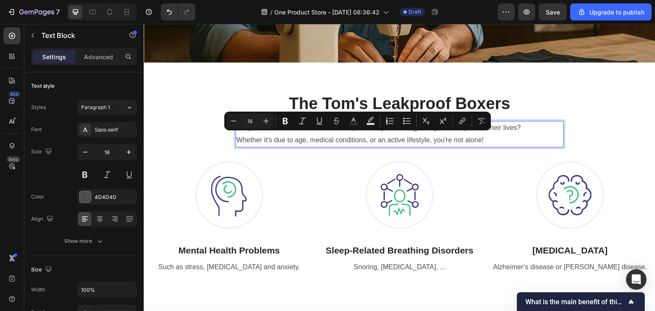
click at [236, 140] on p "Whether it's due to age, medical conditions, or an active lifestyle, you're not…" at bounding box center [399, 140] width 327 height 12
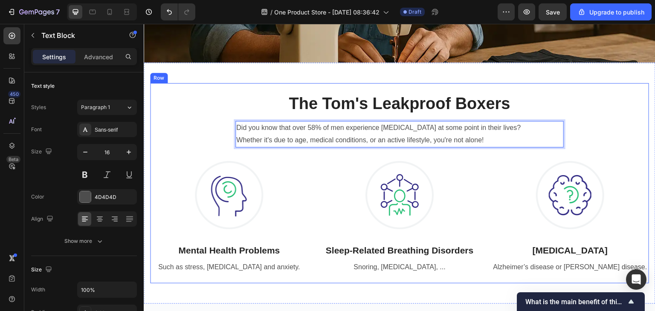
drag, startPoint x: 532, startPoint y: 123, endPoint x: 230, endPoint y: 124, distance: 302.4
click at [230, 124] on div "The Tom's Leakproof Boxers Heading Did you know that over 58% of men experience…" at bounding box center [399, 183] width 499 height 180
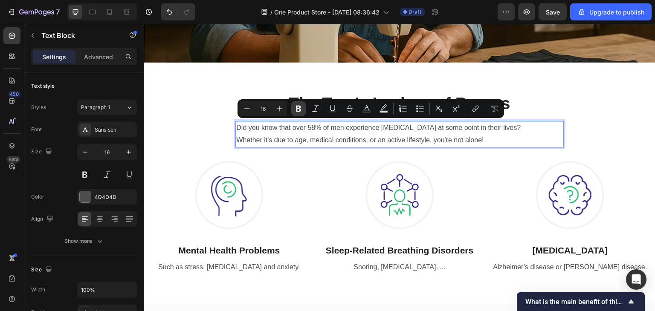
click at [300, 113] on button "Bold" at bounding box center [298, 108] width 15 height 15
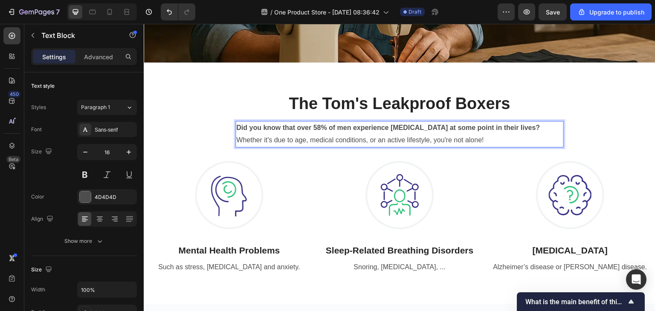
click at [240, 142] on p "Whether it's due to age, medical conditions, or an active lifestyle, you're not…" at bounding box center [399, 140] width 327 height 12
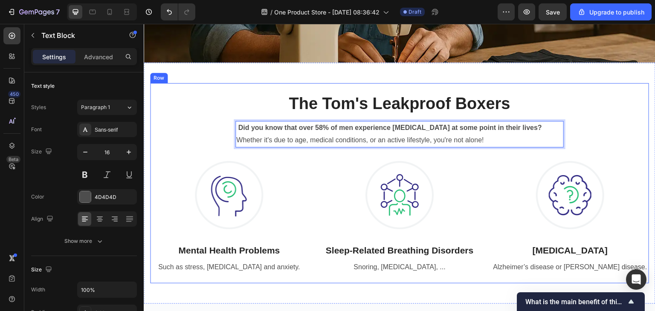
click at [578, 140] on div "The Tom's Leakproof Boxers Heading Did you know that over 58% of men experience…" at bounding box center [399, 183] width 499 height 180
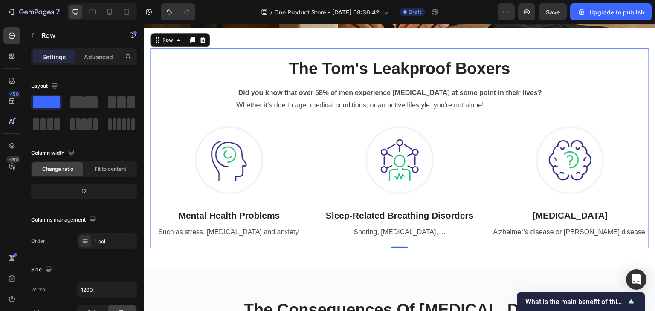
scroll to position [208, 0]
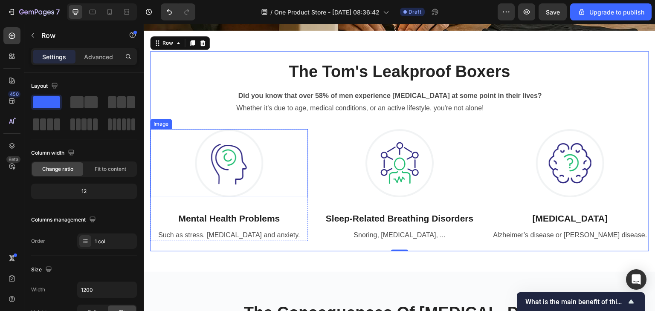
click at [241, 160] on img at bounding box center [229, 163] width 68 height 68
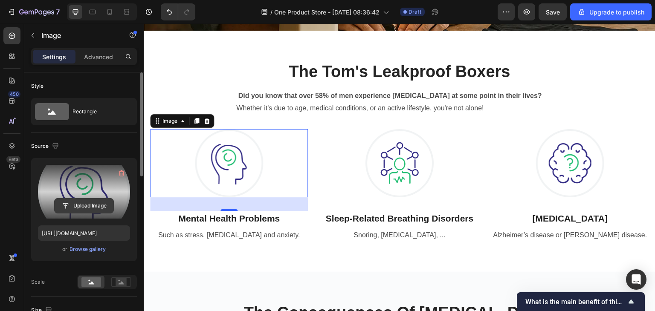
click at [92, 209] on input "file" at bounding box center [84, 206] width 59 height 15
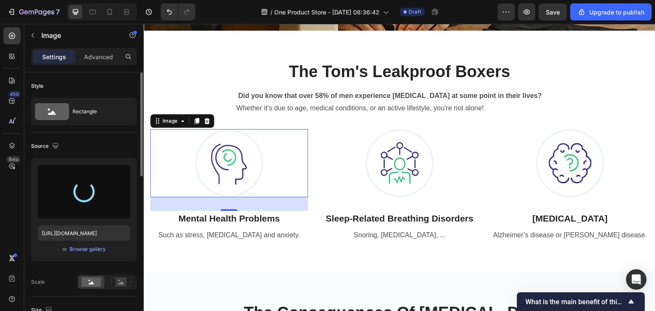
type input "https://cdn.shopify.com/s/files/1/0749/4313/5977/files/gempages_574702365345580…"
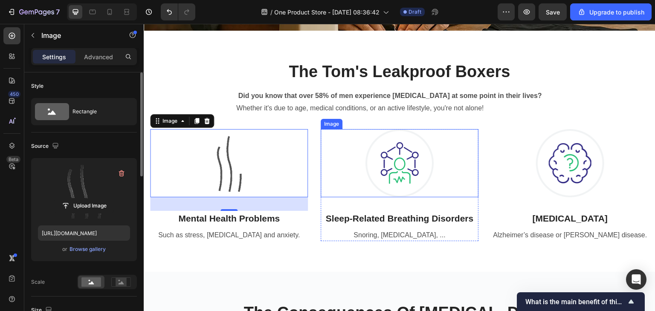
click at [402, 160] on img at bounding box center [400, 163] width 68 height 68
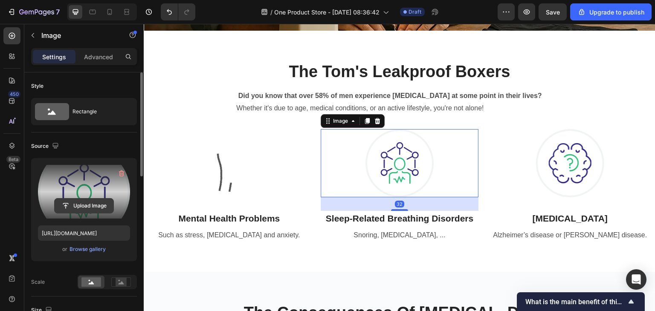
click at [87, 200] on input "file" at bounding box center [84, 206] width 59 height 15
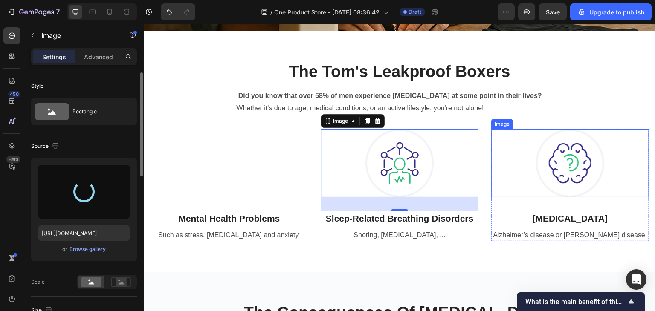
click at [542, 160] on img at bounding box center [570, 163] width 68 height 68
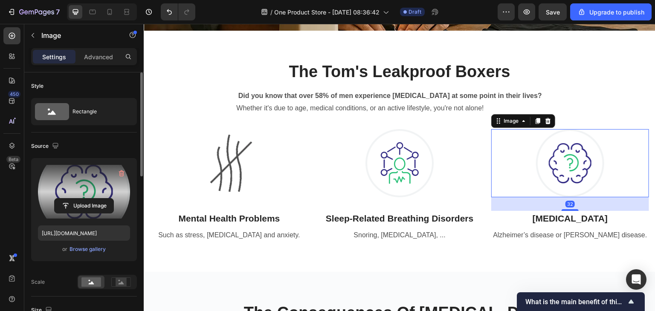
click at [82, 192] on label at bounding box center [84, 192] width 92 height 54
click at [82, 199] on input "file" at bounding box center [84, 206] width 59 height 15
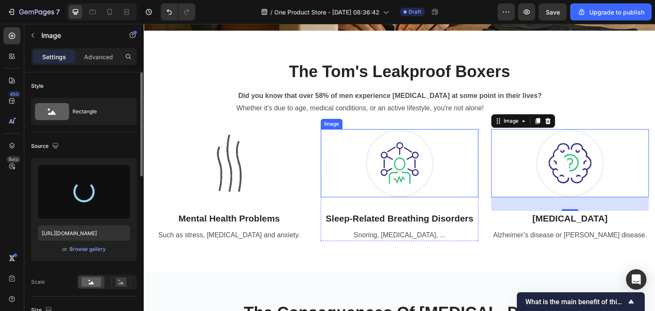
type input "https://cdn.shopify.com/s/files/1/0749/4313/5977/files/gempages_574702365345580…"
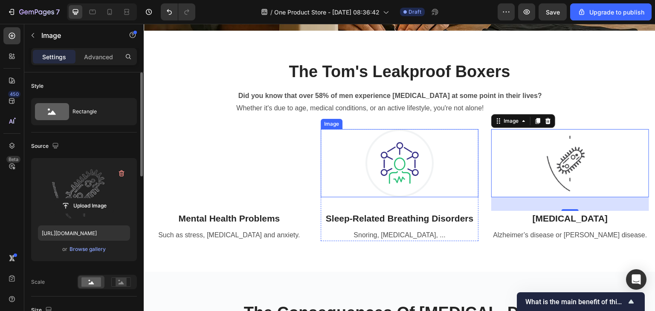
click at [453, 170] on div at bounding box center [400, 163] width 158 height 68
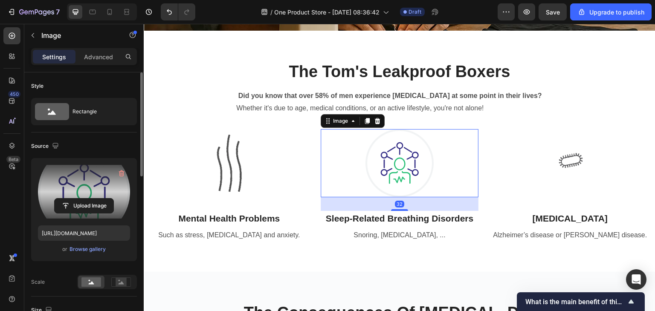
click at [82, 191] on label at bounding box center [84, 192] width 92 height 54
click at [82, 199] on input "file" at bounding box center [84, 206] width 59 height 15
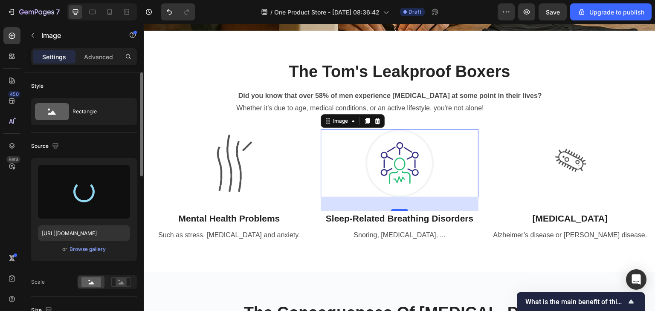
type input "https://cdn.shopify.com/s/files/1/0749/4313/5977/files/gempages_574702365345580…"
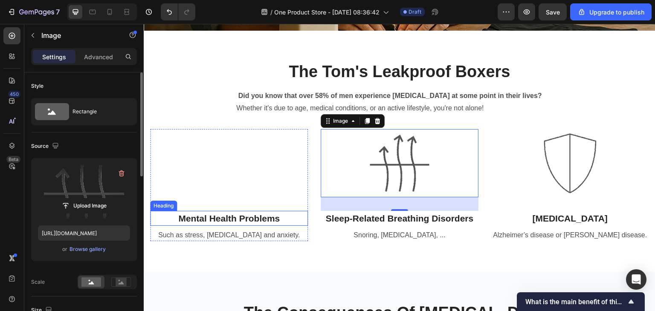
click at [261, 219] on p "Mental Health Problems" at bounding box center [229, 219] width 156 height 14
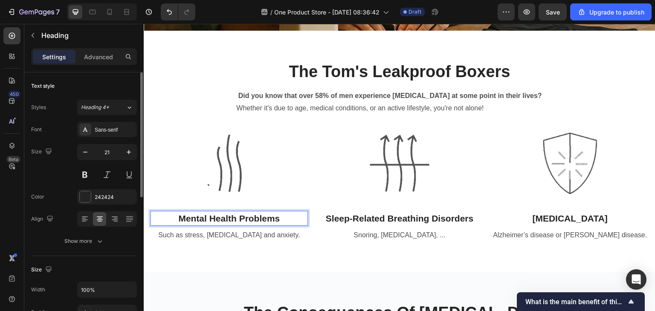
click at [220, 218] on p "Mental Health Problems" at bounding box center [229, 219] width 156 height 14
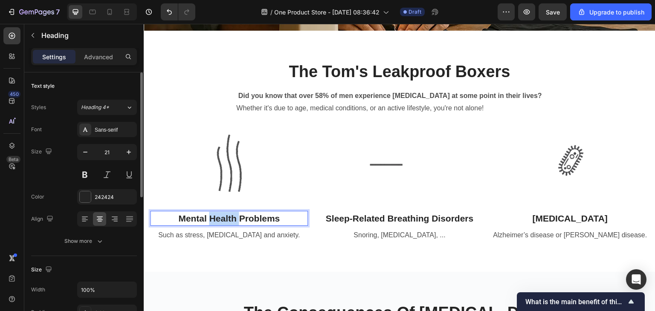
click at [220, 218] on p "Mental Health Problems" at bounding box center [229, 219] width 156 height 14
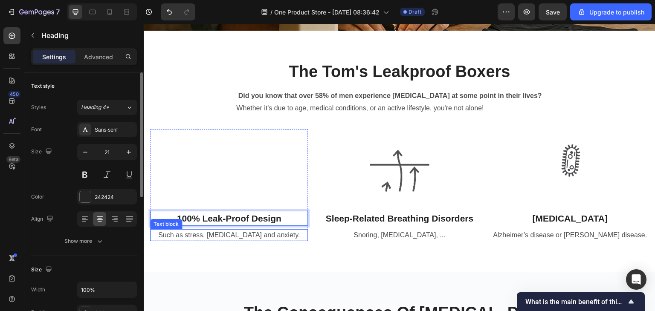
click at [220, 230] on p "Such as stress, depression and anxiety." at bounding box center [229, 235] width 156 height 10
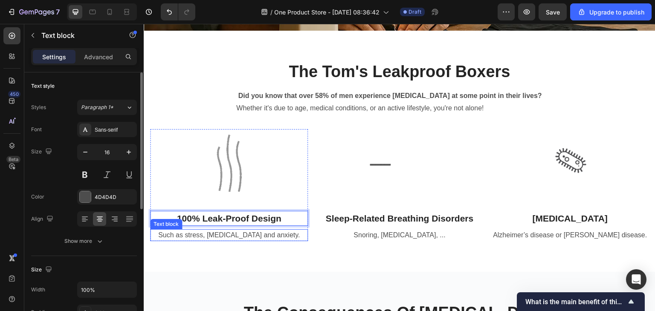
click at [220, 230] on p "Such as stress, depression and anxiety." at bounding box center [229, 235] width 156 height 10
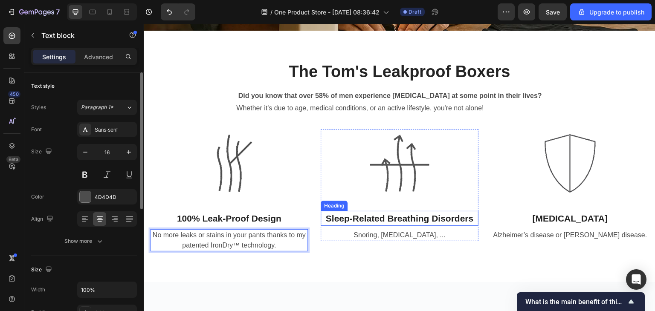
click at [398, 212] on p "Sleep-Related Breathing Disorders" at bounding box center [400, 219] width 156 height 14
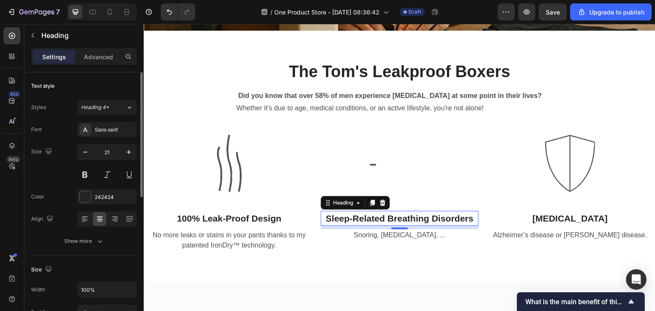
click at [367, 212] on p "Sleep-Related Breathing Disorders" at bounding box center [400, 219] width 156 height 14
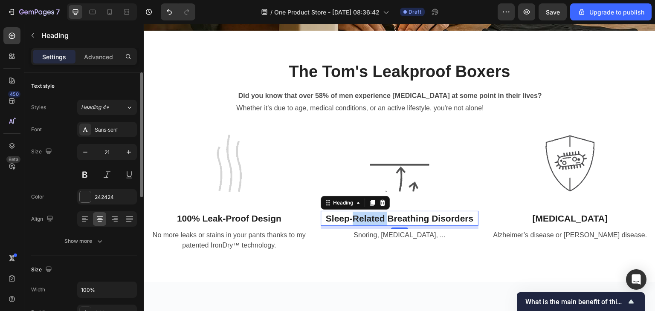
click at [367, 212] on p "Sleep-Related Breathing Disorders" at bounding box center [400, 219] width 156 height 14
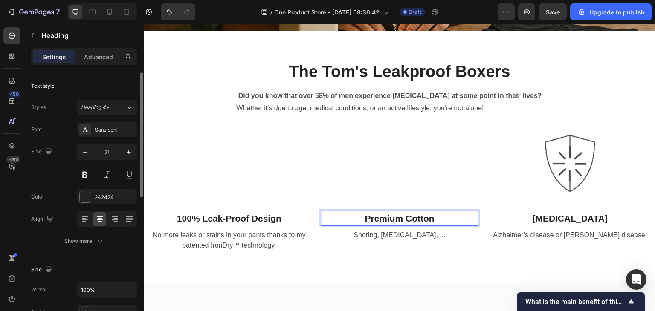
click at [405, 217] on p "Premium Cotton" at bounding box center [400, 219] width 156 height 14
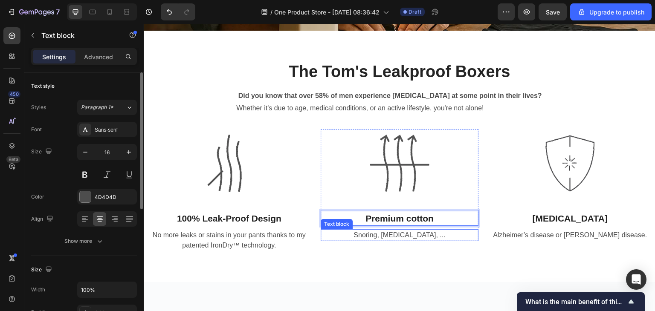
click at [407, 234] on p "Snoring, Sleep Apnea, ..." at bounding box center [400, 235] width 156 height 10
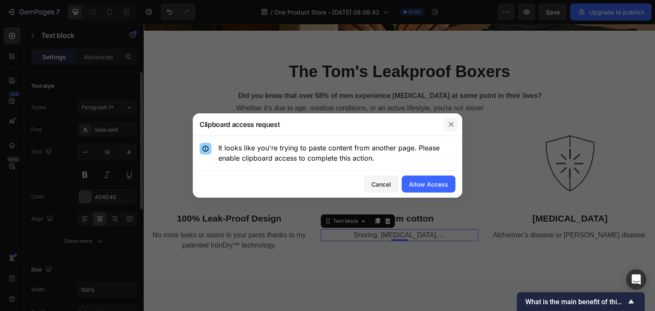
click at [452, 127] on icon "button" at bounding box center [451, 124] width 7 height 7
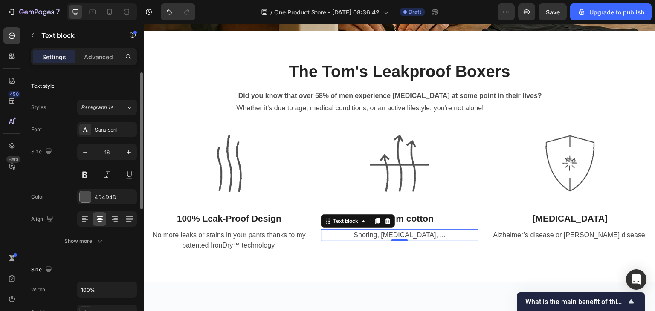
click at [396, 231] on p "Snoring, Sleep Apnea, ..." at bounding box center [400, 235] width 156 height 10
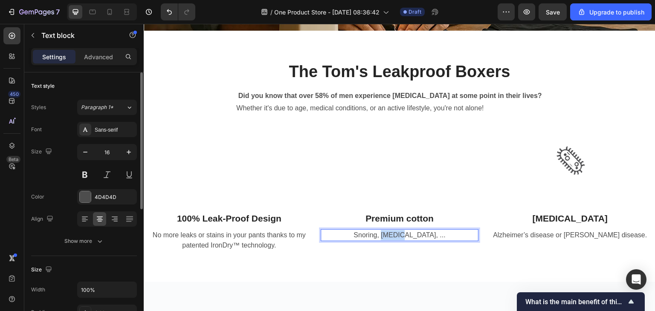
click at [396, 231] on p "Snoring, Sleep Apnea, ..." at bounding box center [400, 235] width 156 height 10
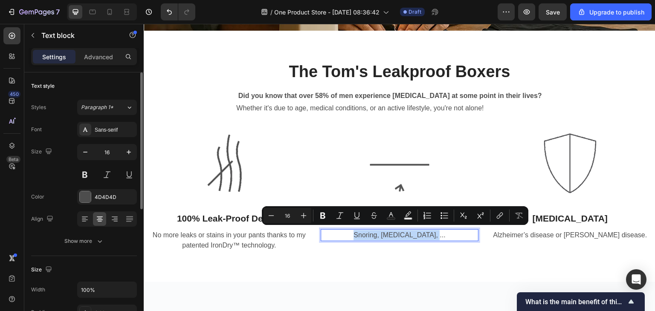
click at [396, 231] on p "Snoring, Sleep Apnea, ..." at bounding box center [400, 235] width 156 height 10
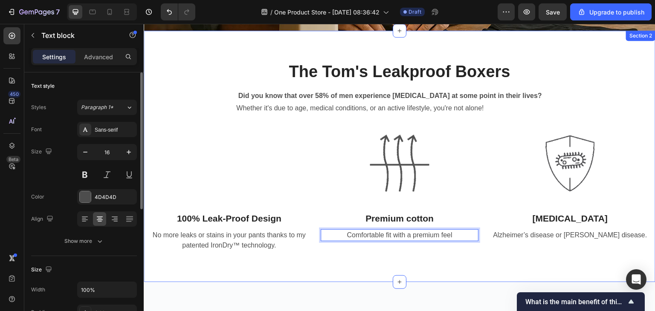
click at [453, 263] on div "The Tom's Leakproof Boxers Heading Did you know that over 58% of men experience…" at bounding box center [400, 157] width 512 height 252
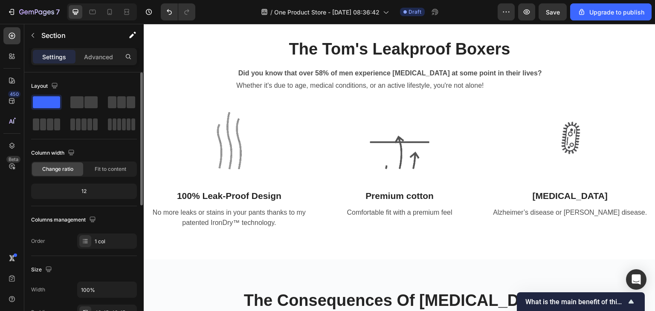
scroll to position [227, 0]
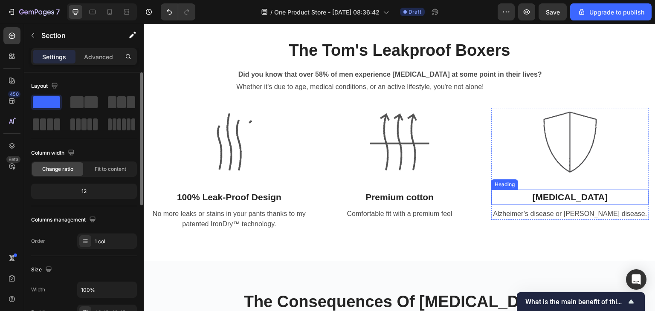
click at [560, 197] on p "Neurological Disorders" at bounding box center [570, 198] width 156 height 14
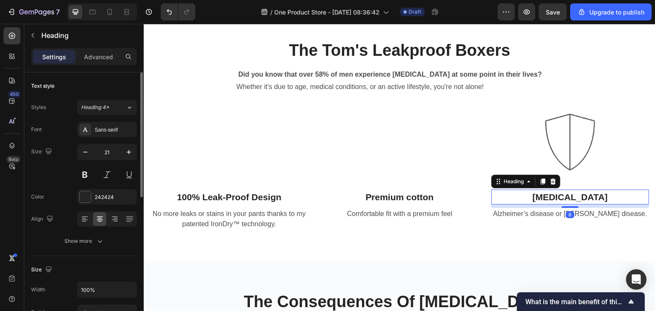
click at [596, 194] on p "Neurological Disorders" at bounding box center [570, 198] width 156 height 14
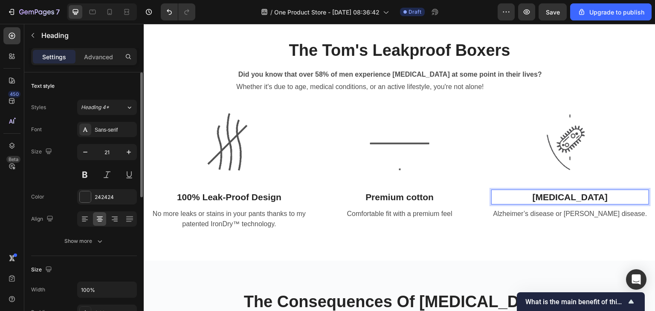
click at [596, 194] on p "Neurological Disorders" at bounding box center [570, 198] width 156 height 14
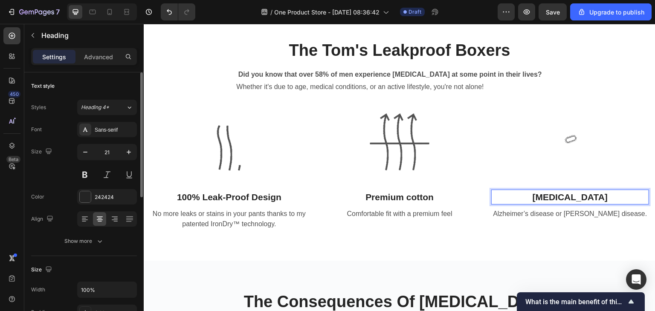
click at [596, 194] on p "Neurological Disorders" at bounding box center [570, 198] width 156 height 14
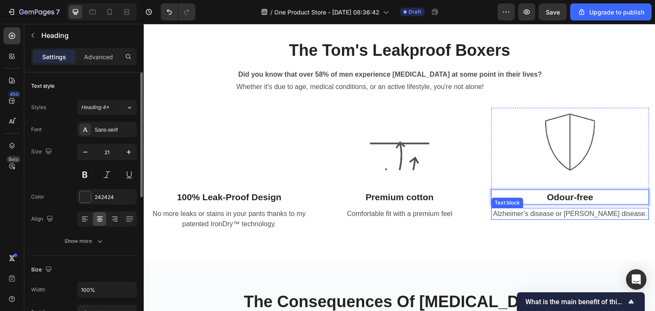
click at [575, 216] on p "Alzheimer’s disease or Parkinson’s disease." at bounding box center [570, 214] width 156 height 10
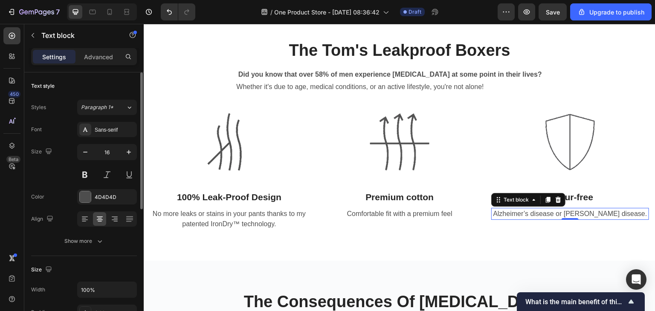
click at [575, 216] on p "Alzheimer’s disease or Parkinson’s disease." at bounding box center [570, 214] width 156 height 10
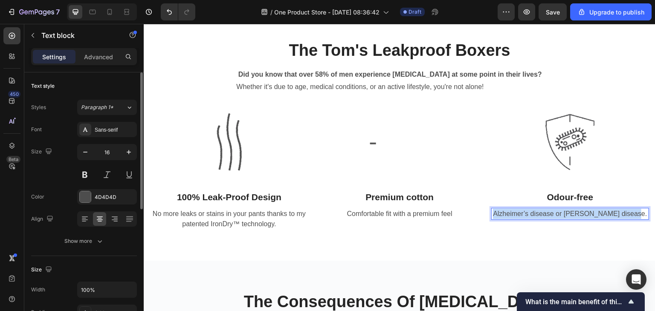
click at [575, 216] on p "Alzheimer’s disease or Parkinson’s disease." at bounding box center [570, 214] width 156 height 10
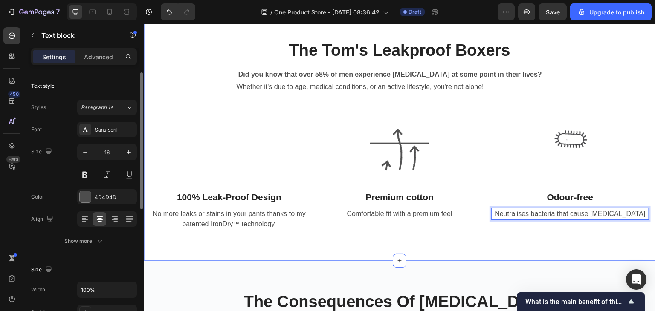
click at [553, 246] on div "The Tom's Leakproof Boxers Heading Did you know that over 58% of men experience…" at bounding box center [400, 135] width 512 height 252
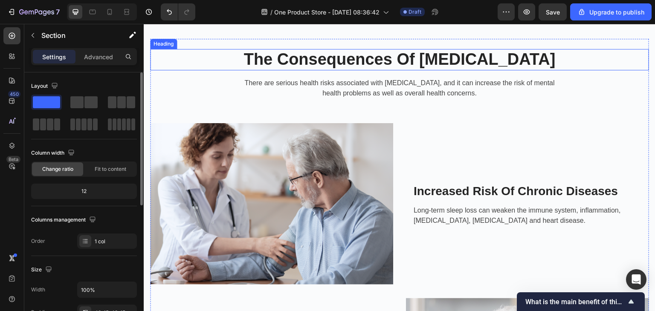
scroll to position [470, 0]
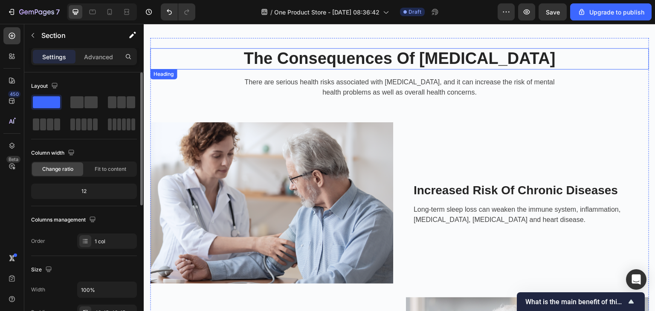
click at [351, 58] on p "The Consequences Of Insomnia" at bounding box center [399, 59] width 497 height 20
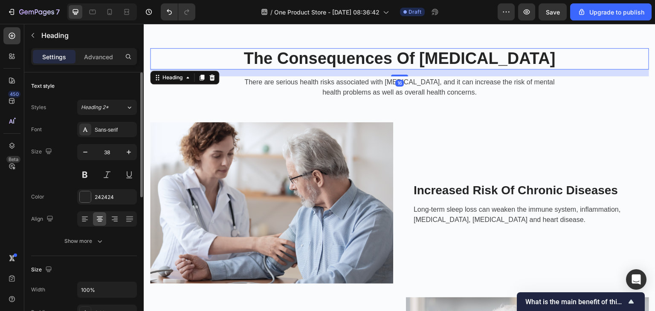
click at [351, 58] on p "The Consequences Of Insomnia" at bounding box center [399, 59] width 497 height 20
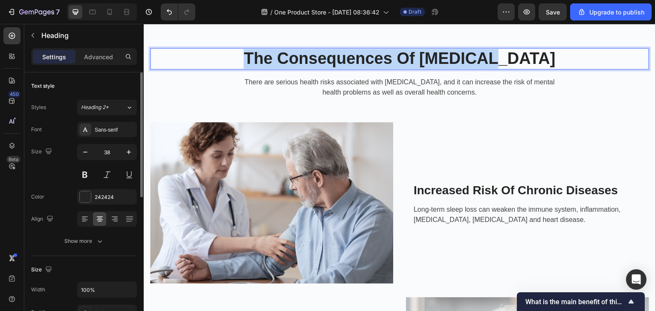
click at [351, 58] on p "The Consequences Of Insomnia" at bounding box center [399, 59] width 497 height 20
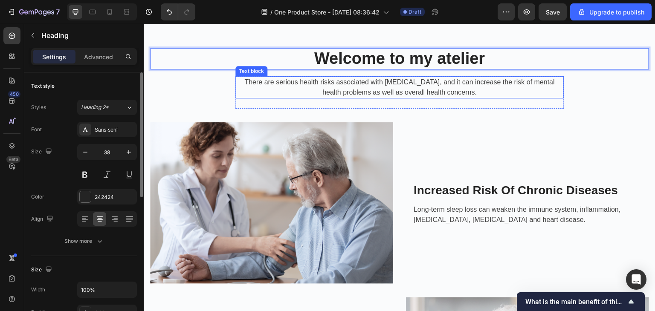
click at [361, 92] on p "There are serious health risks associated with chronic insomnia, and it can inc…" at bounding box center [399, 87] width 327 height 20
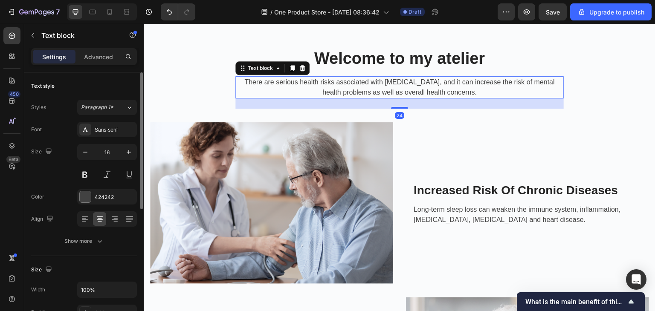
click at [372, 84] on p "There are serious health risks associated with chronic insomnia, and it can inc…" at bounding box center [399, 87] width 327 height 20
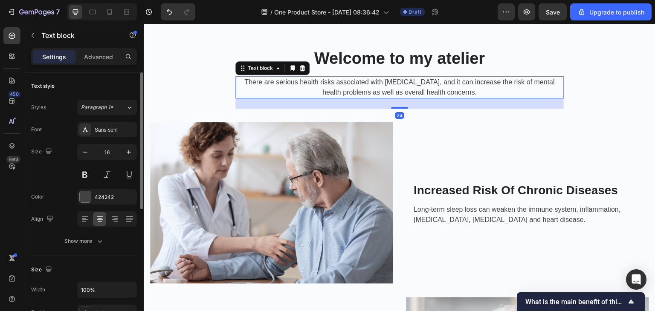
click at [510, 84] on p "There are serious health risks associated with chronic insomnia, and it can inc…" at bounding box center [399, 87] width 327 height 20
click at [301, 68] on icon at bounding box center [302, 68] width 7 height 7
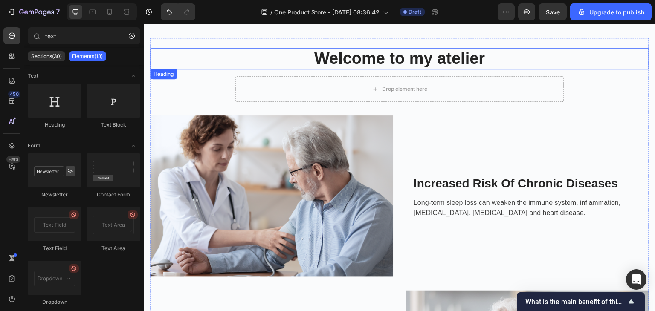
click at [384, 58] on p "Welcome to my atelier" at bounding box center [399, 59] width 497 height 20
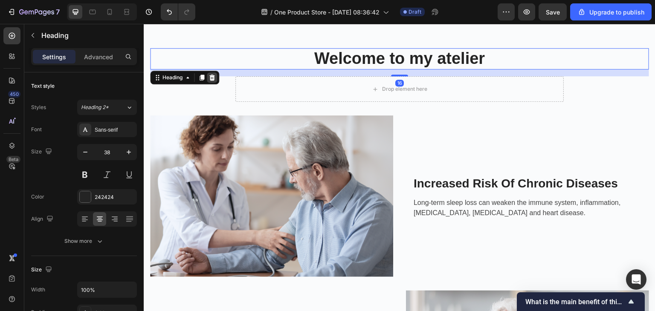
click at [213, 77] on icon at bounding box center [212, 77] width 7 height 7
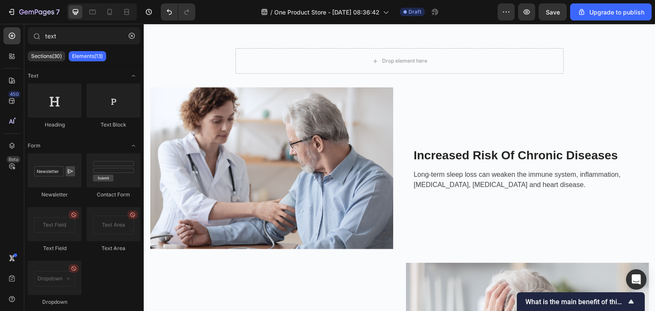
scroll to position [442, 0]
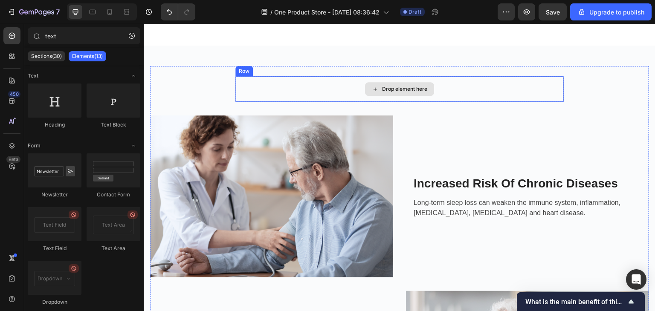
click at [256, 93] on div "Drop element here" at bounding box center [399, 89] width 328 height 26
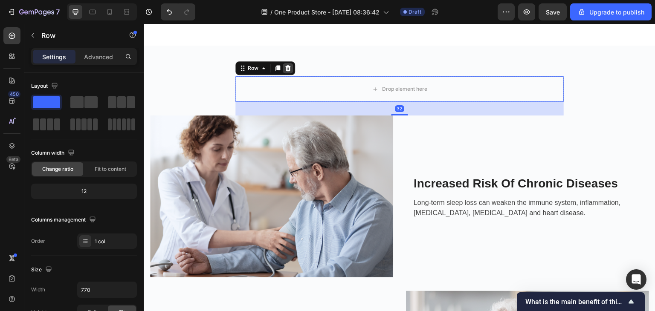
click at [286, 70] on icon at bounding box center [288, 68] width 6 height 6
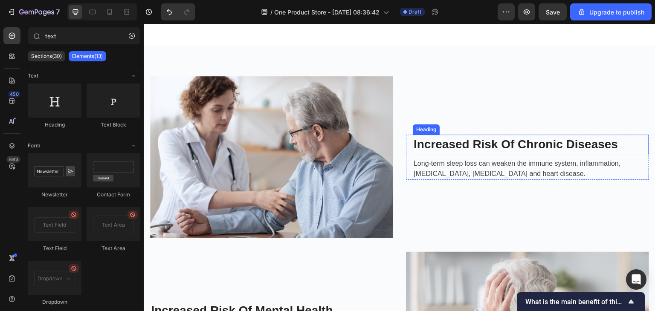
click at [453, 144] on p "Increased Risk Of Chronic Diseases" at bounding box center [531, 145] width 235 height 18
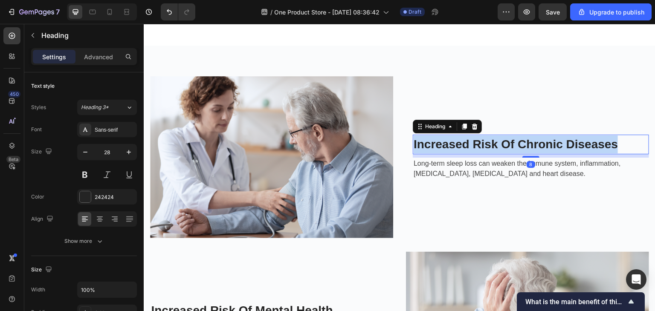
click at [453, 144] on p "Increased Risk Of Chronic Diseases" at bounding box center [531, 145] width 235 height 18
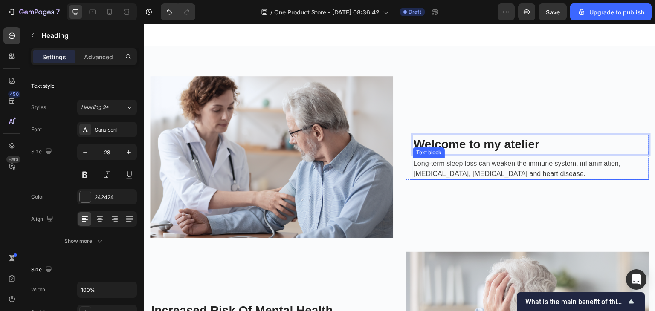
click at [472, 171] on p "Long-term sleep loss can weaken the immune system, inflammation, diabetes, high…" at bounding box center [531, 169] width 235 height 20
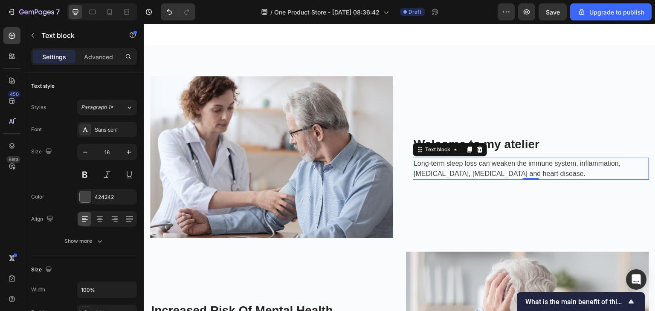
click at [457, 173] on p "Long-term sleep loss can weaken the immune system, inflammation, diabetes, high…" at bounding box center [531, 169] width 235 height 20
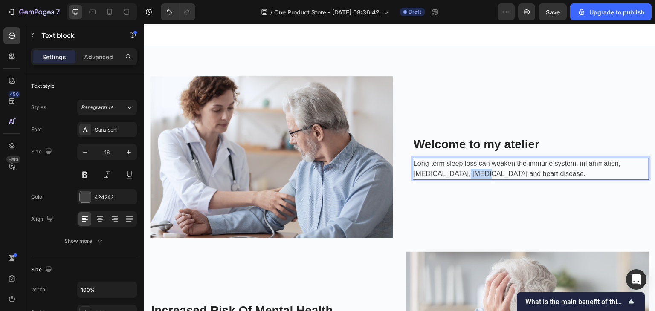
click at [457, 173] on p "Long-term sleep loss can weaken the immune system, inflammation, diabetes, high…" at bounding box center [531, 169] width 235 height 20
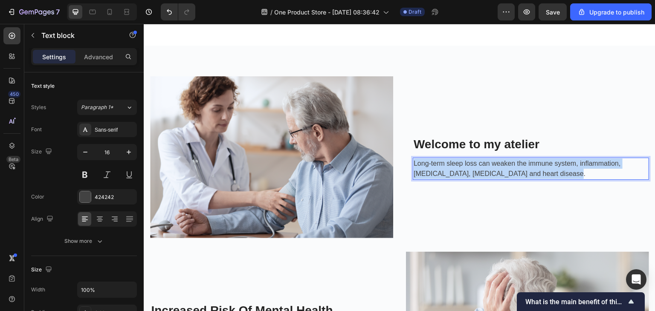
click at [457, 173] on p "Long-term sleep loss can weaken the immune system, inflammation, diabetes, high…" at bounding box center [531, 169] width 235 height 20
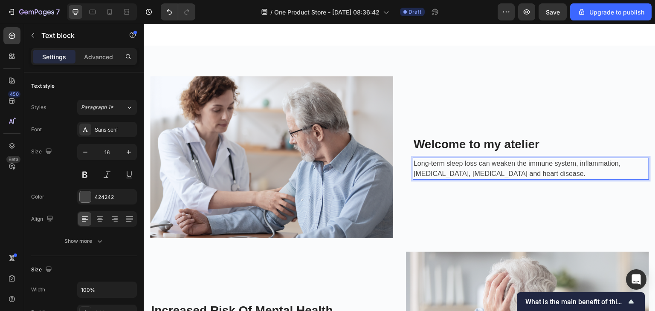
scroll to position [421, 0]
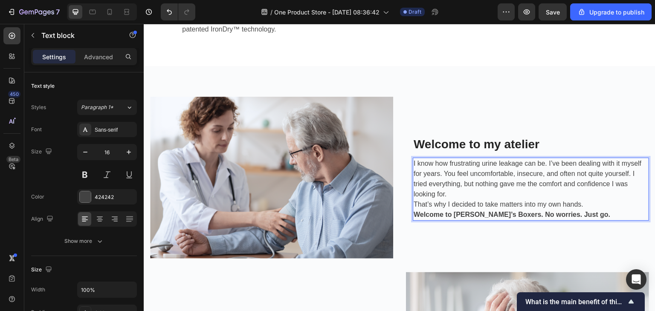
click at [592, 203] on p "That’s why I decided to take matters into my own hands." at bounding box center [531, 205] width 235 height 10
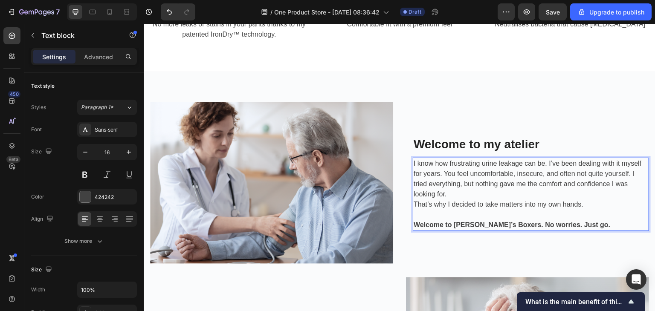
click at [414, 161] on p "I know how frustrating urine leakage can be. I’ve been dealing with it myself f…" at bounding box center [531, 179] width 235 height 41
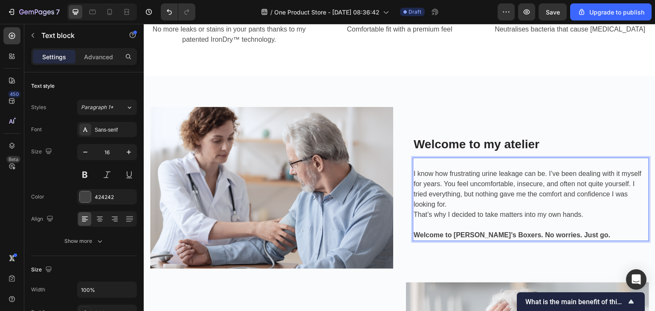
scroll to position [406, 0]
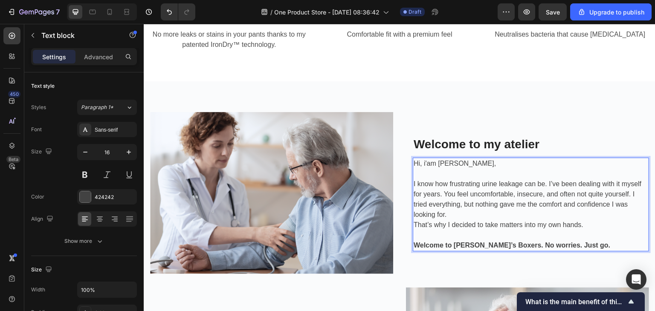
click at [428, 165] on p "Hi, i'am Tom," at bounding box center [531, 164] width 235 height 10
click at [418, 165] on p "Hi, i'm [PERSON_NAME]," at bounding box center [531, 164] width 235 height 10
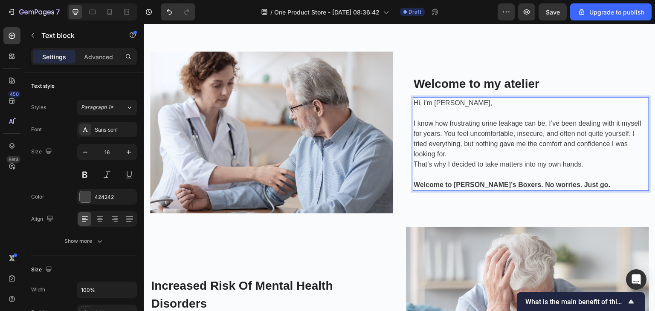
scroll to position [418, 0]
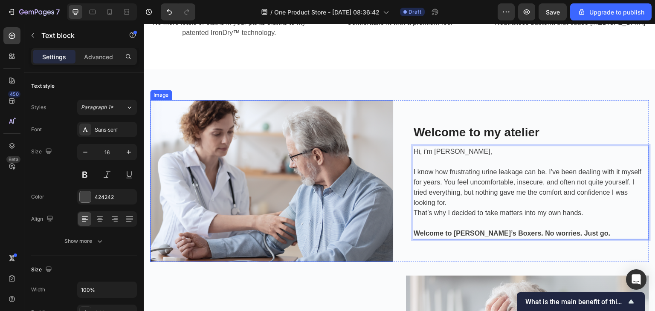
click at [309, 179] on img at bounding box center [271, 181] width 243 height 162
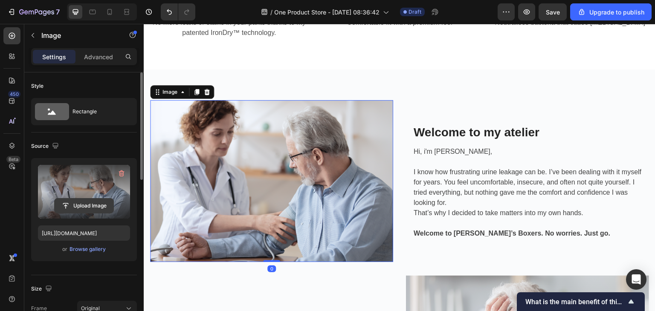
click at [90, 204] on input "file" at bounding box center [84, 206] width 59 height 15
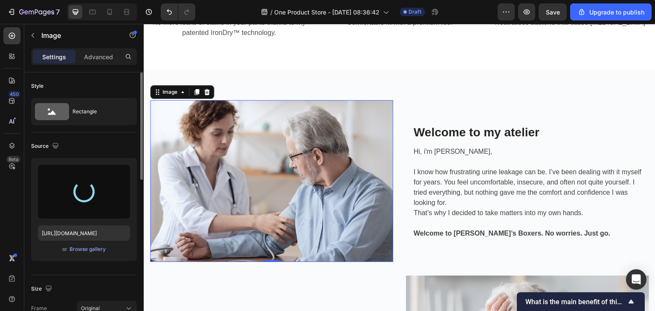
type input "https://cdn.shopify.com/s/files/1/0749/4313/5977/files/gempages_574702365345580…"
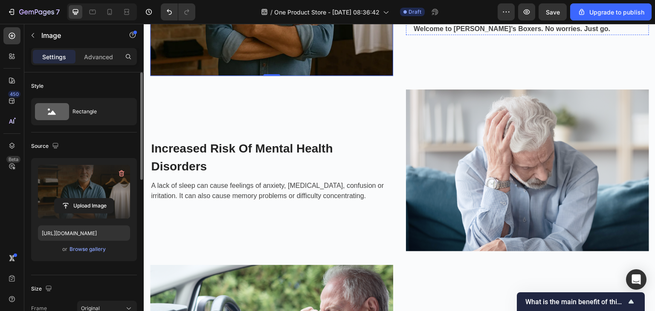
scroll to position [642, 0]
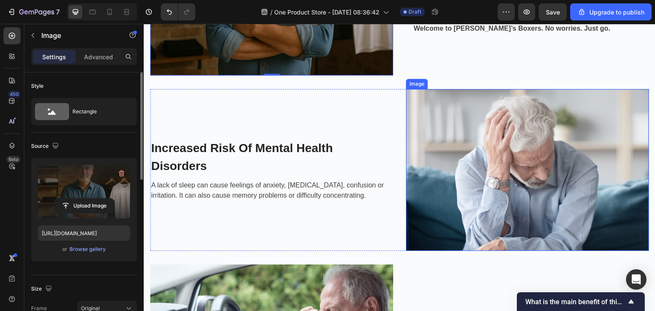
click at [464, 143] on img at bounding box center [527, 170] width 243 height 162
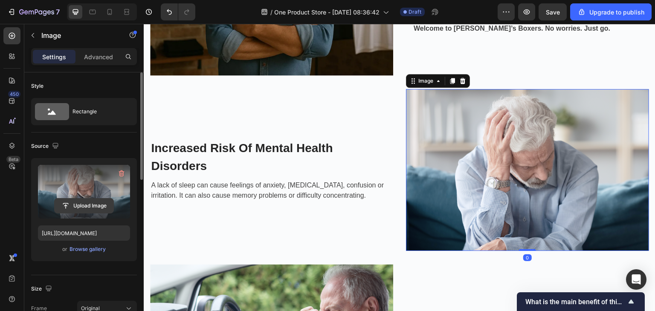
click at [77, 209] on input "file" at bounding box center [84, 206] width 59 height 15
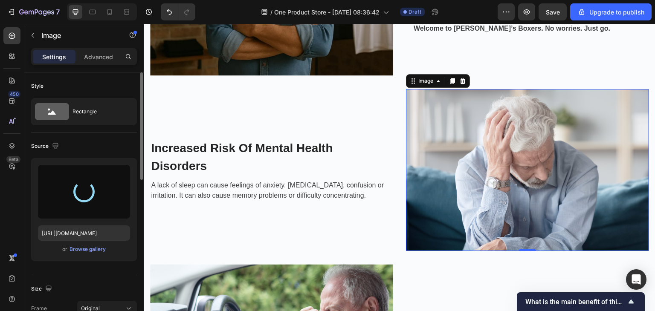
type input "https://cdn.shopify.com/s/files/1/0749/4313/5977/files/gempages_574702365345580…"
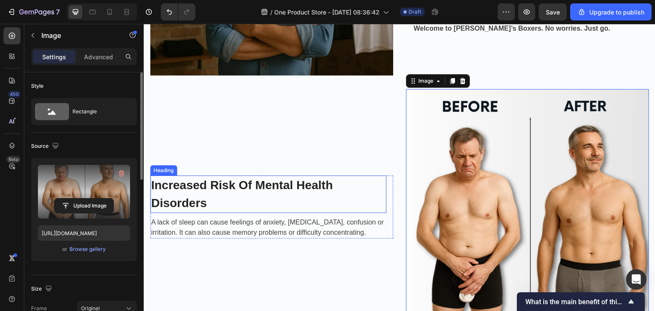
click at [254, 185] on p "Increased Risk Of Mental Health Disorders" at bounding box center [268, 195] width 235 height 36
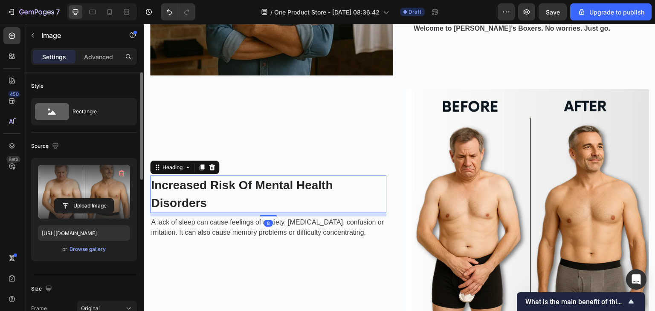
click at [254, 185] on p "Increased Risk Of Mental Health Disorders" at bounding box center [268, 195] width 235 height 36
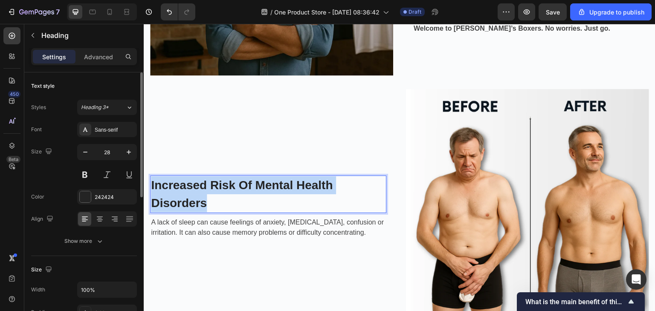
click at [254, 185] on p "Increased Risk Of Mental Health Disorders" at bounding box center [268, 195] width 235 height 36
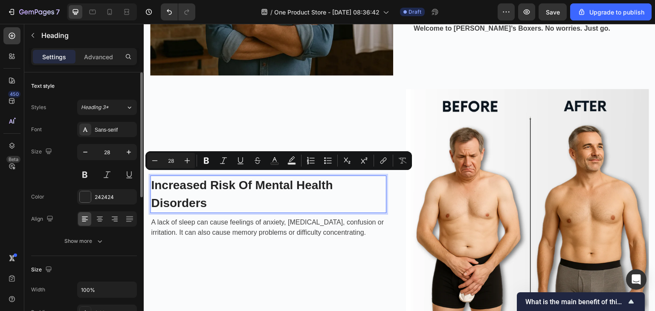
scroll to position [651, 0]
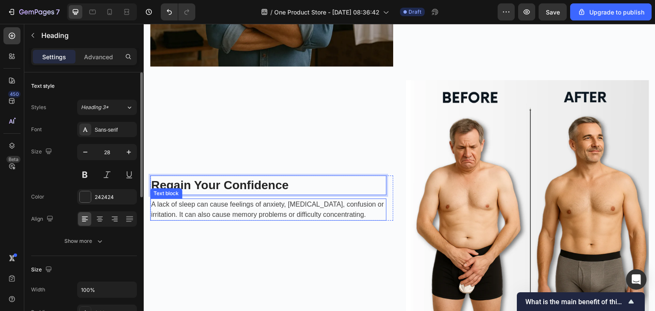
click at [252, 209] on p "A lack of sleep can cause feelings of anxiety, depression, confusion or irritat…" at bounding box center [268, 210] width 235 height 20
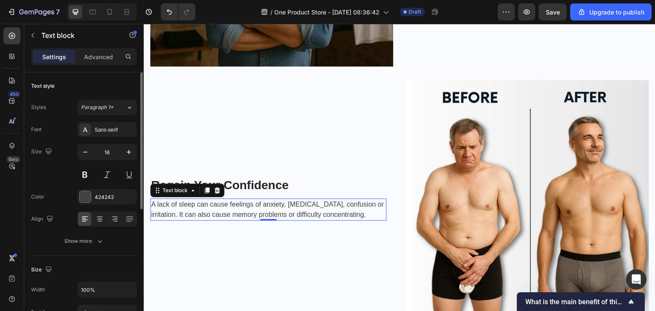
click at [252, 209] on p "A lack of sleep can cause feelings of anxiety, depression, confusion or irritat…" at bounding box center [268, 210] width 235 height 20
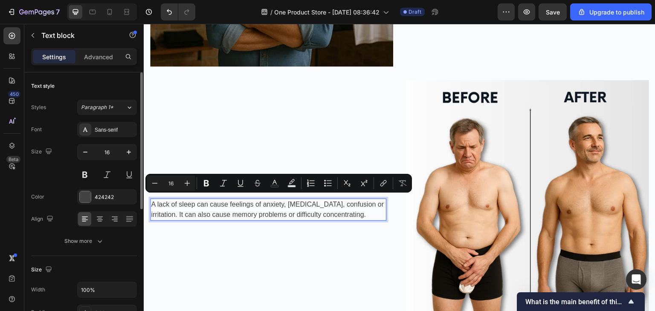
scroll to position [646, 0]
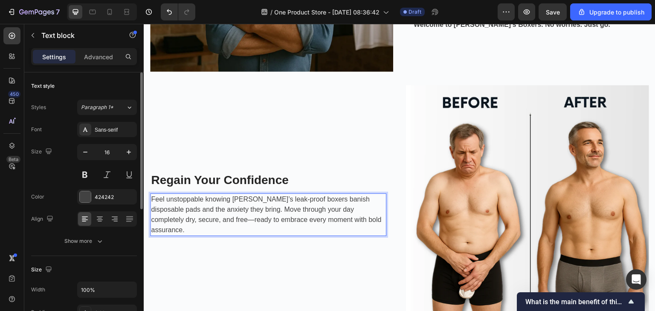
click at [183, 222] on p "Feel unstoppable knowing Tom’s leak-proof boxers banish disposable pads and the…" at bounding box center [268, 215] width 235 height 41
click at [183, 221] on p "Feel unstoppable knowing Tom’s leak-proof boxers banish disposable pads and the…" at bounding box center [268, 215] width 235 height 41
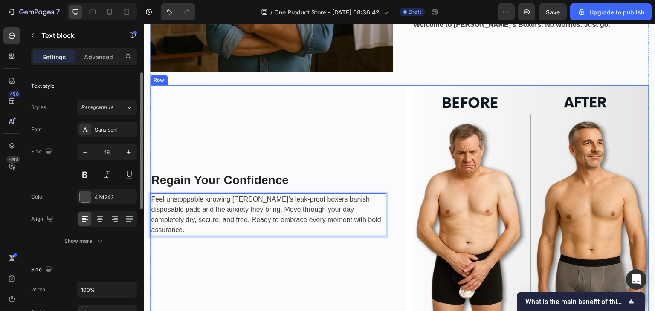
click at [320, 248] on div "Regain Your Confidence Heading Feel unstoppable knowing Tom’s leak-proof boxers…" at bounding box center [271, 203] width 243 height 236
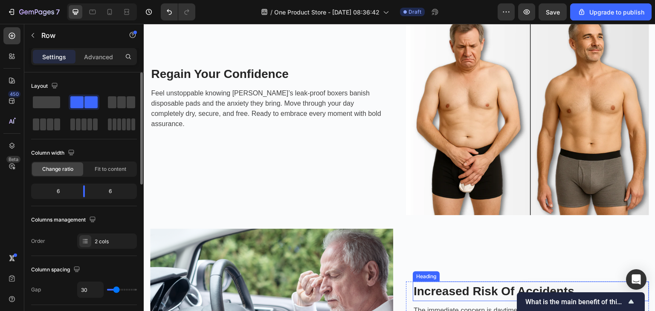
scroll to position [904, 0]
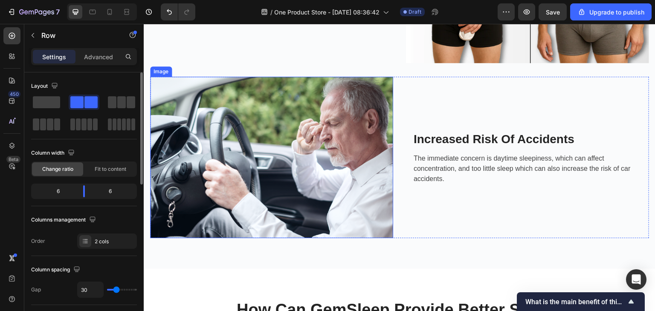
click at [284, 137] on img at bounding box center [271, 158] width 243 height 162
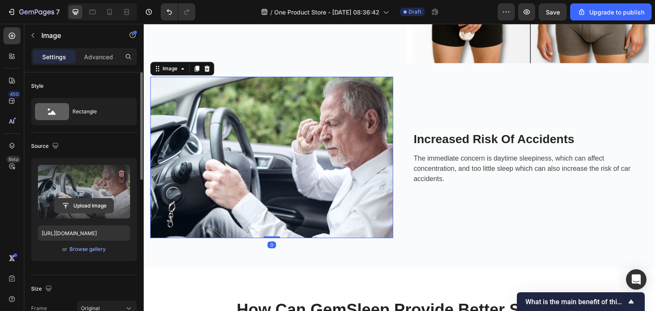
click at [80, 209] on input "file" at bounding box center [84, 206] width 59 height 15
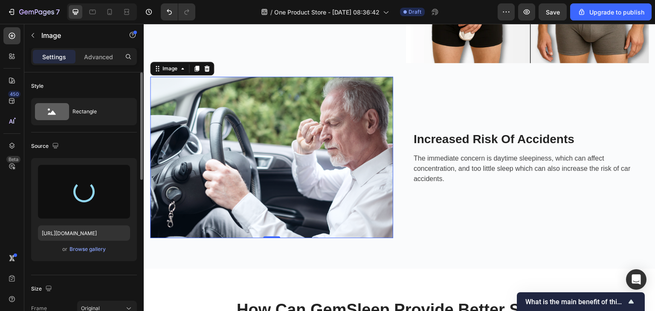
type input "https://cdn.shopify.com/s/files/1/0749/4313/5977/files/gempages_574702365345580…"
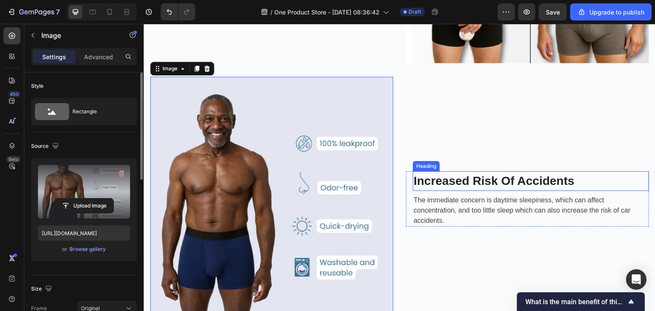
click at [476, 172] on p "Increased Risk Of Accidents" at bounding box center [531, 181] width 235 height 18
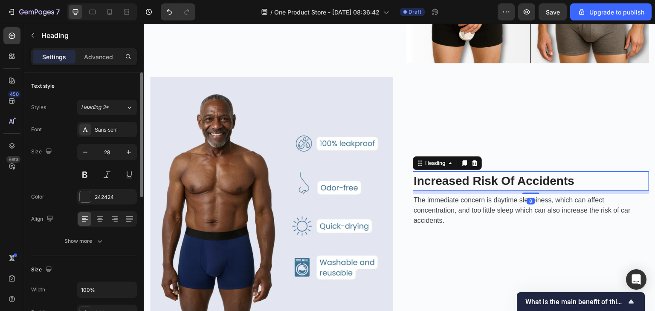
click at [476, 172] on p "Increased Risk Of Accidents" at bounding box center [531, 181] width 235 height 18
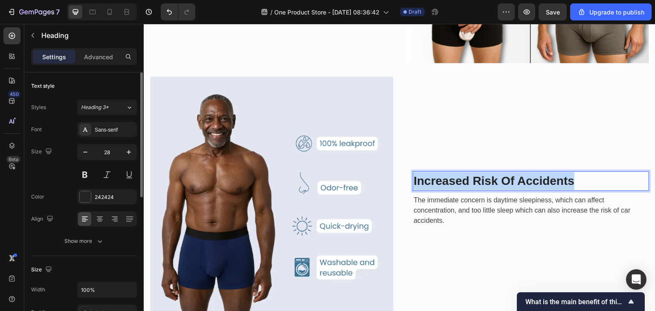
click at [476, 172] on p "Increased Risk Of Accidents" at bounding box center [531, 181] width 235 height 18
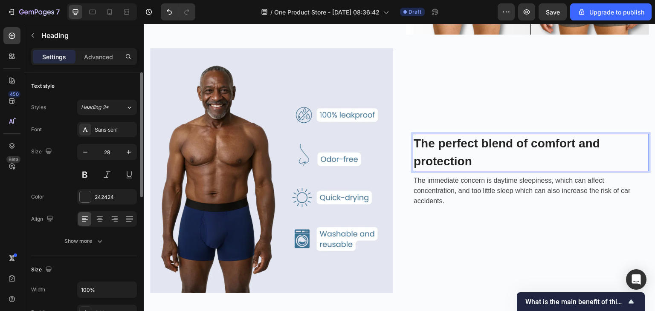
scroll to position [934, 0]
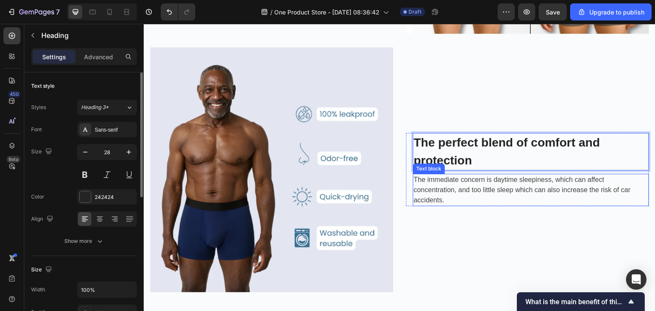
click at [471, 175] on p "The immediate concern is daytime sleepiness, which can affect concentration, an…" at bounding box center [531, 190] width 235 height 31
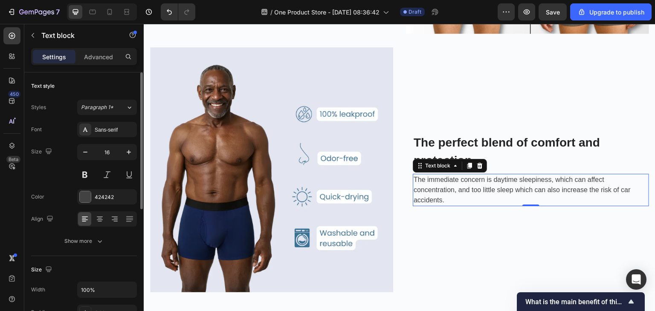
click at [430, 185] on p "The immediate concern is daytime sleepiness, which can affect concentration, an…" at bounding box center [531, 190] width 235 height 31
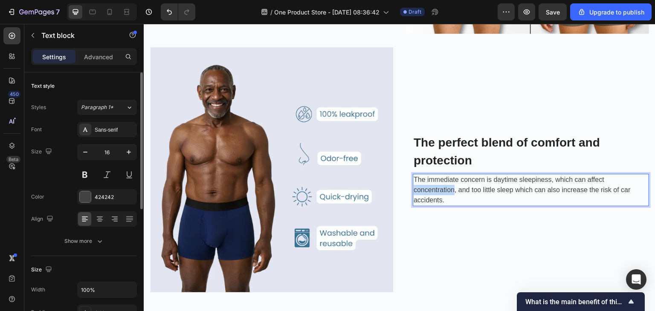
click at [430, 185] on p "The immediate concern is daytime sleepiness, which can affect concentration, an…" at bounding box center [531, 190] width 235 height 31
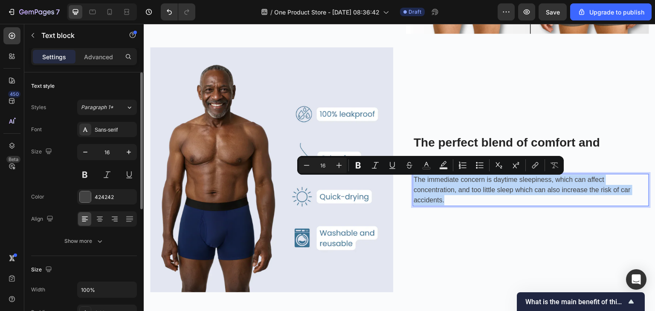
click at [430, 185] on p "The immediate concern is daytime sleepiness, which can affect concentration, an…" at bounding box center [531, 190] width 235 height 31
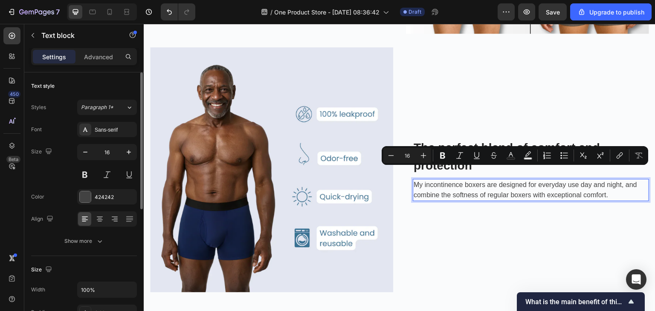
scroll to position [939, 0]
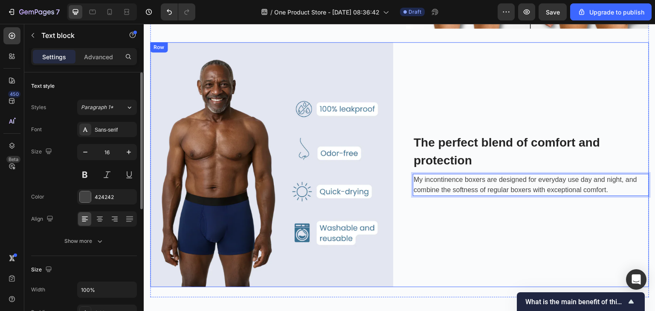
click at [516, 218] on div "The perfect blend of comfort and protection Heading My incontinence boxers are …" at bounding box center [527, 165] width 243 height 246
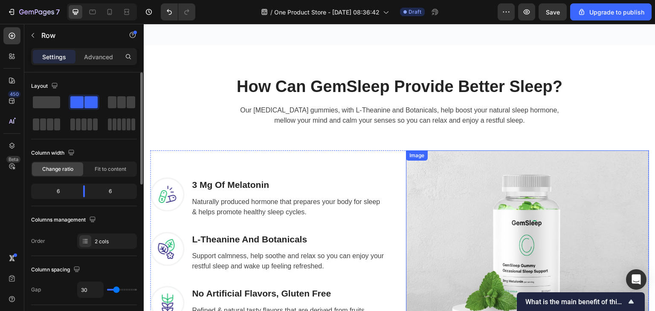
scroll to position [1202, 0]
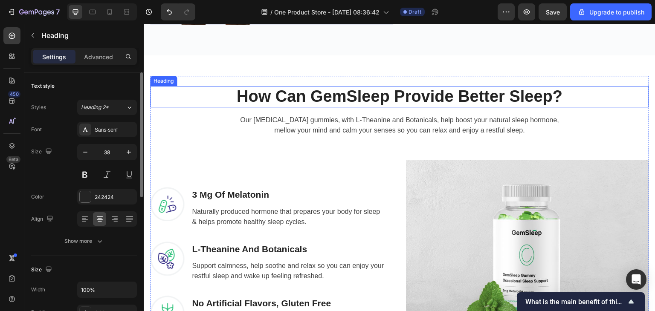
click at [372, 89] on p "How Can GemSleep Provide Better Sleep?" at bounding box center [399, 97] width 497 height 20
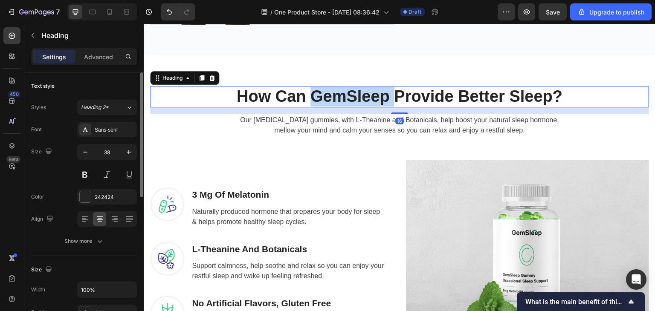
click at [372, 89] on p "How Can GemSleep Provide Better Sleep?" at bounding box center [399, 97] width 497 height 20
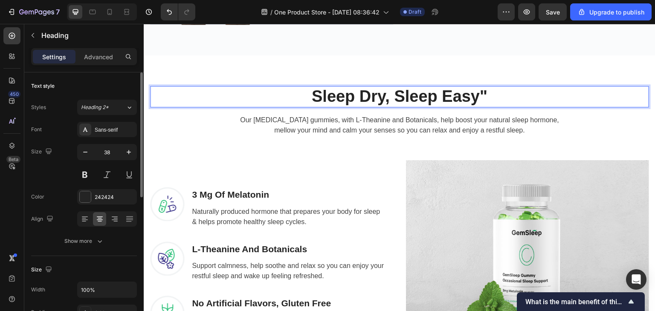
click at [310, 87] on p "Sleep Dry, Sleep Easy"" at bounding box center [399, 97] width 497 height 20
click at [498, 122] on p "Our melatonin gummies, with L-Theanine and Botanicals, help boost your natural …" at bounding box center [399, 125] width 327 height 20
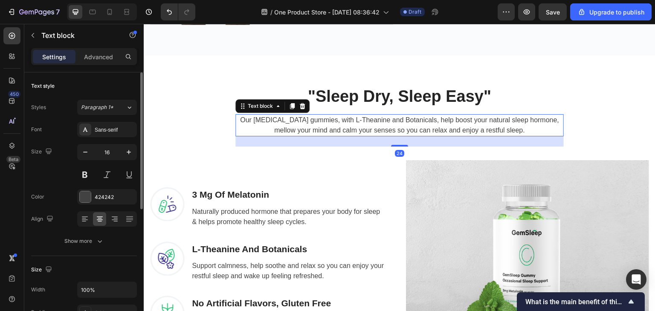
click at [502, 116] on p "Our melatonin gummies, with L-Theanine and Botanicals, help boost your natural …" at bounding box center [399, 125] width 327 height 20
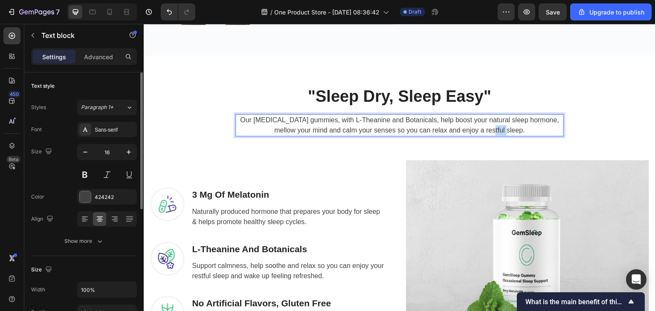
click at [502, 116] on p "Our melatonin gummies, with L-Theanine and Botanicals, help boost your natural …" at bounding box center [399, 125] width 327 height 20
drag, startPoint x: 475, startPoint y: 123, endPoint x: 420, endPoint y: 120, distance: 55.6
click at [420, 120] on p "Say goodbye to nighttime leaks and hello to uninterrupted sleep. Our leakproof …" at bounding box center [399, 125] width 327 height 20
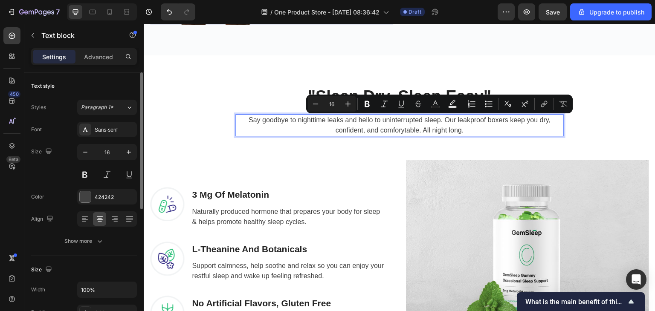
click at [320, 124] on p "Say goodbye to nighttime leaks and hello to uninterrupted sleep. Our leakproof …" at bounding box center [399, 125] width 327 height 20
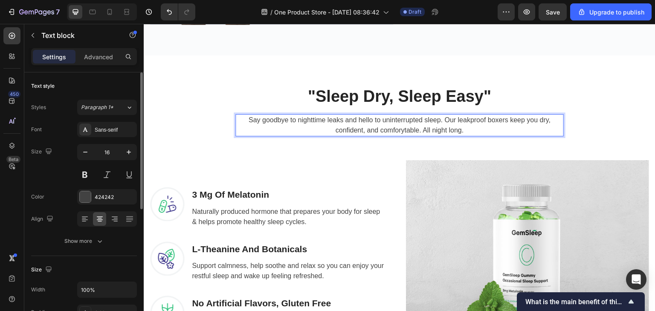
drag, startPoint x: 469, startPoint y: 122, endPoint x: 474, endPoint y: 123, distance: 5.2
click at [474, 123] on p "Say goodbye to nighttime leaks and hello to uninterrupted sleep. Our leakproof …" at bounding box center [399, 125] width 327 height 20
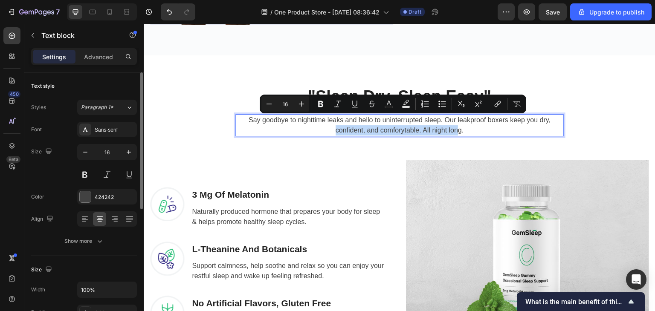
drag, startPoint x: 331, startPoint y: 121, endPoint x: 455, endPoint y: 124, distance: 123.7
click at [455, 124] on p "Say goodbye to nighttime leaks and hello to uninterrupted sleep. Our leakproof …" at bounding box center [399, 125] width 327 height 20
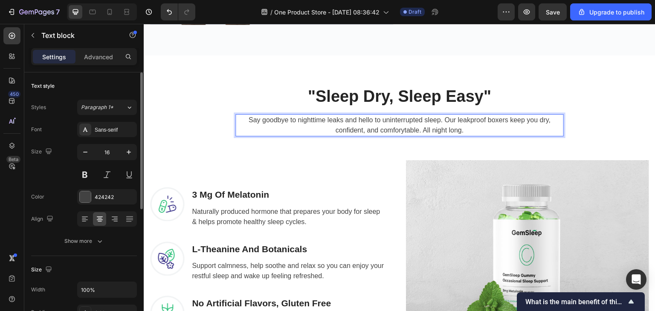
click at [549, 122] on p "Say goodbye to nighttime leaks and hello to uninterrupted sleep. Our leakproof …" at bounding box center [399, 125] width 327 height 20
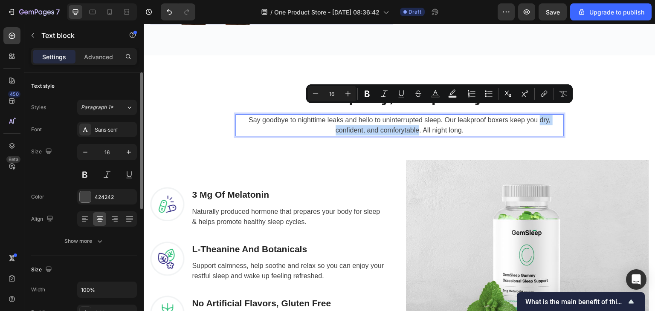
drag, startPoint x: 537, startPoint y: 112, endPoint x: 415, endPoint y: 122, distance: 121.6
click at [415, 122] on p "Say goodbye to nighttime leaks and hello to uninterrupted sleep. Our leakproof …" at bounding box center [399, 125] width 327 height 20
click at [365, 90] on icon "Editor contextual toolbar" at bounding box center [367, 94] width 9 height 9
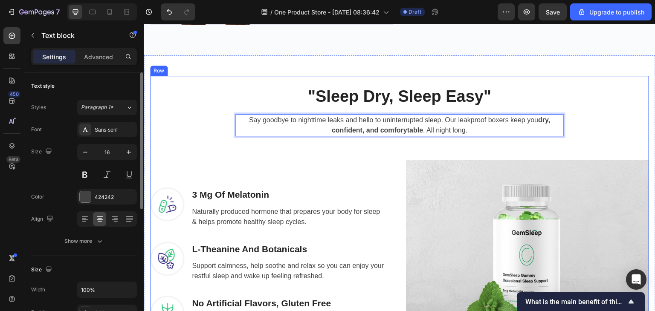
click at [583, 136] on div ""Sleep Dry, Sleep Easy" Heading Say goodbye to nighttime leaks and hello to uni…" at bounding box center [399, 244] width 499 height 317
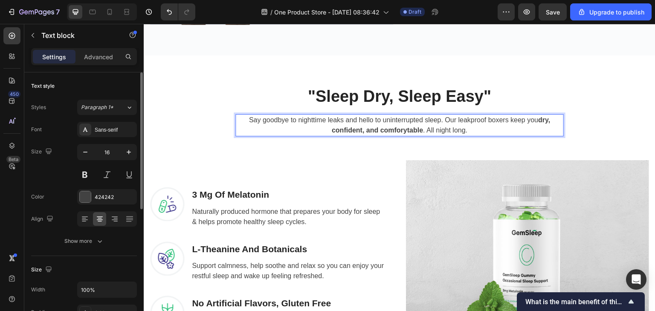
click at [537, 116] on strong "dry, confident, and comforytable" at bounding box center [441, 124] width 219 height 17
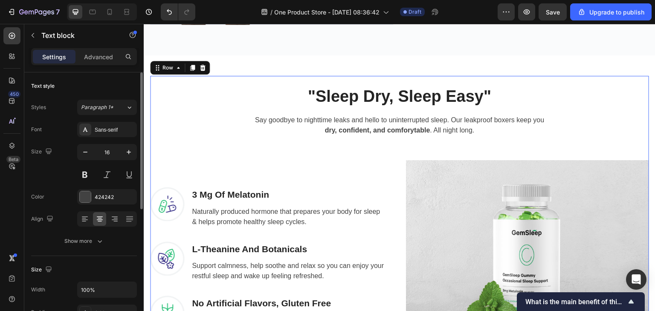
click at [619, 110] on div ""Sleep Dry, Sleep Easy" Heading Say goodbye to nighttime leaks and hello to uni…" at bounding box center [399, 244] width 499 height 317
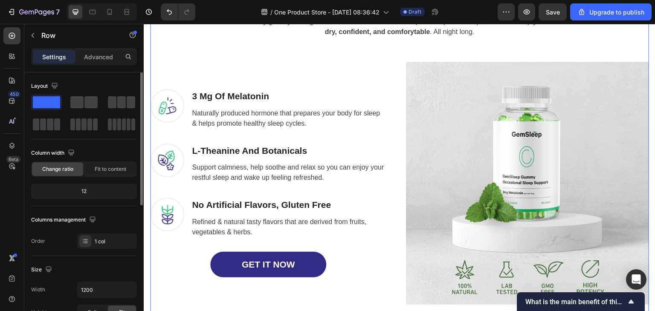
scroll to position [1286, 0]
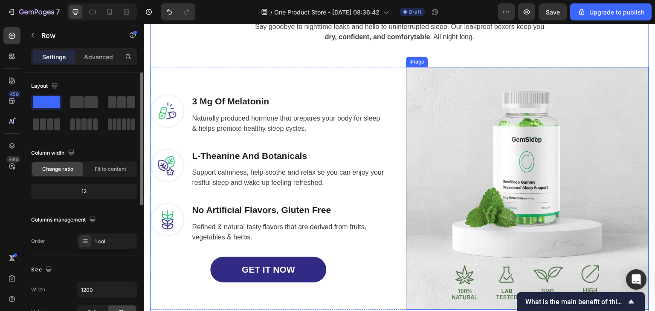
click at [507, 150] on img at bounding box center [527, 188] width 243 height 243
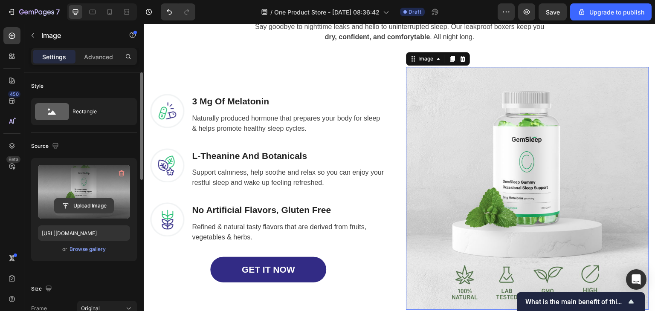
click at [83, 201] on input "file" at bounding box center [84, 206] width 59 height 15
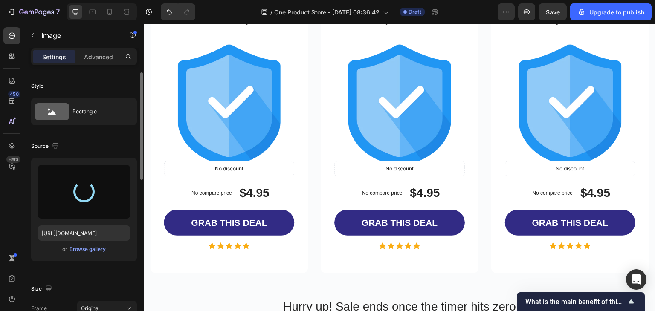
type input "https://cdn.shopify.com/s/files/1/0749/4313/5977/files/gempages_574702365345580…"
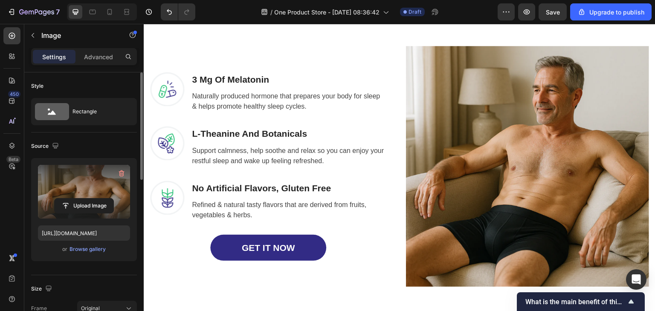
scroll to position [1304, 0]
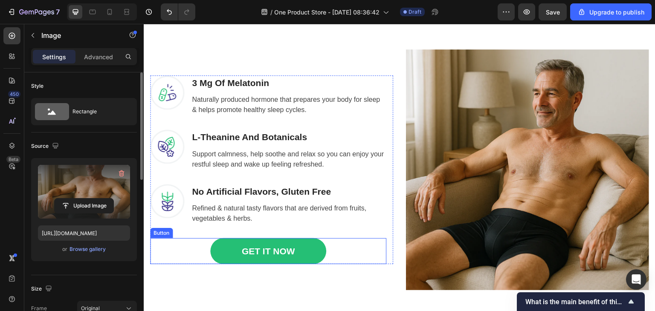
click at [301, 256] on link "GET IT NOW" at bounding box center [268, 251] width 116 height 26
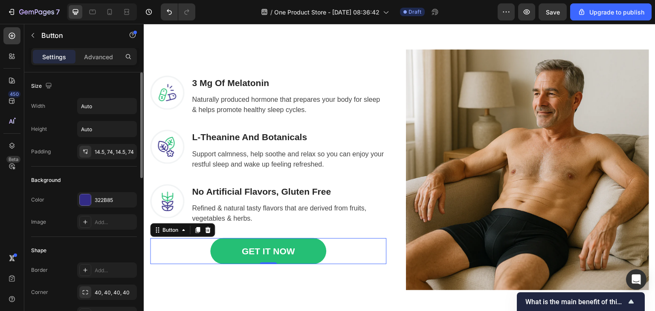
click at [313, 247] on link "GET IT NOW" at bounding box center [268, 251] width 116 height 26
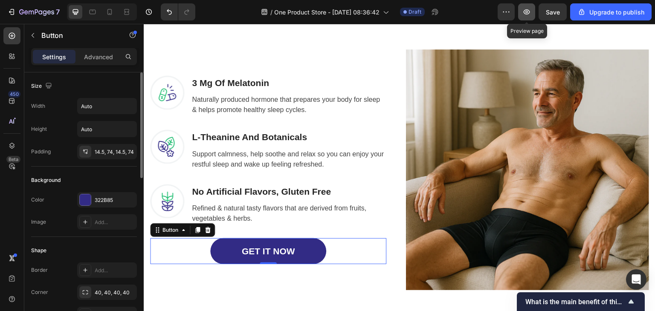
click at [531, 10] on icon "button" at bounding box center [527, 12] width 9 height 9
click at [207, 229] on icon at bounding box center [208, 230] width 6 height 6
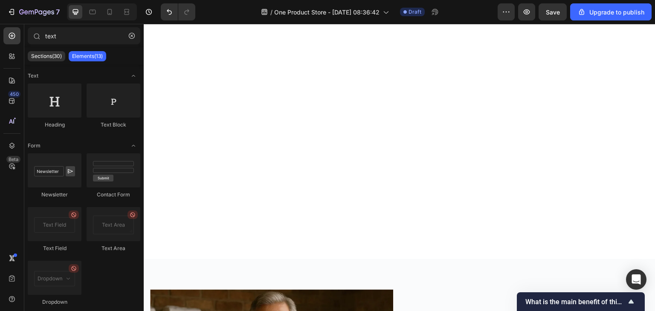
scroll to position [0, 0]
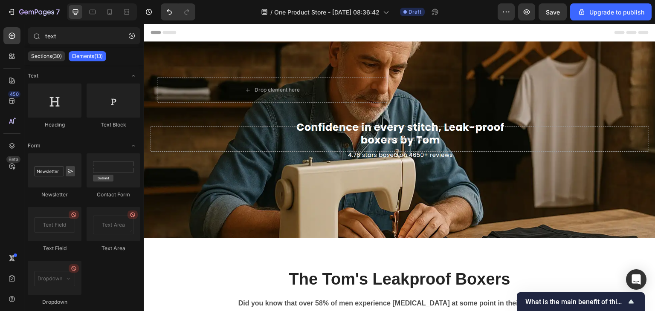
click at [156, 30] on icon at bounding box center [154, 32] width 6 height 6
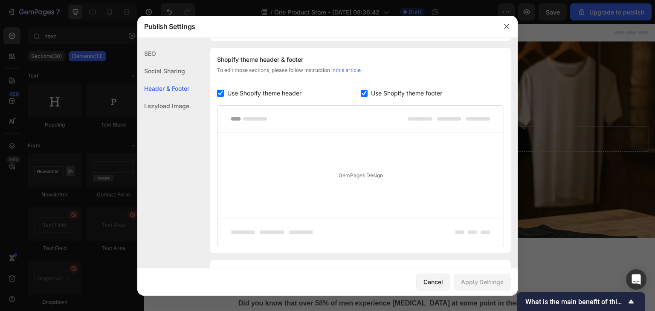
scroll to position [399, 0]
click at [256, 94] on span "Use Shopify theme header" at bounding box center [264, 92] width 74 height 10
checkbox input "false"
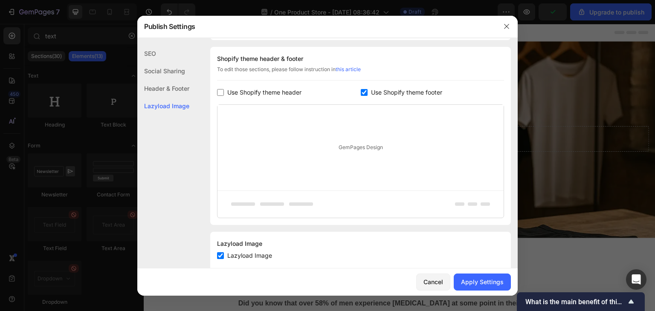
click at [404, 92] on span "Use Shopify theme footer" at bounding box center [406, 92] width 71 height 10
checkbox input "false"
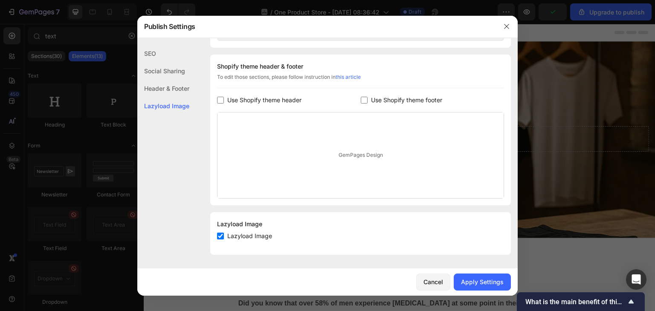
scroll to position [391, 0]
click at [481, 283] on div "Apply Settings" at bounding box center [482, 282] width 43 height 9
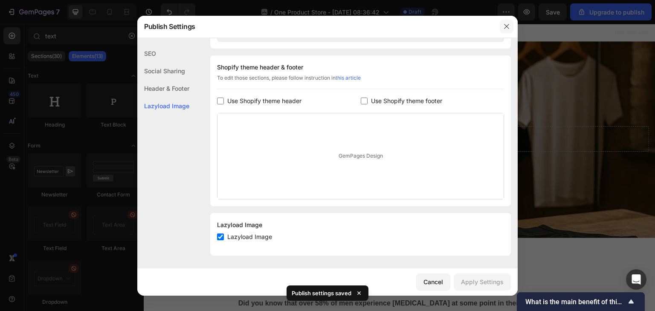
click at [504, 25] on icon "button" at bounding box center [506, 26] width 7 height 7
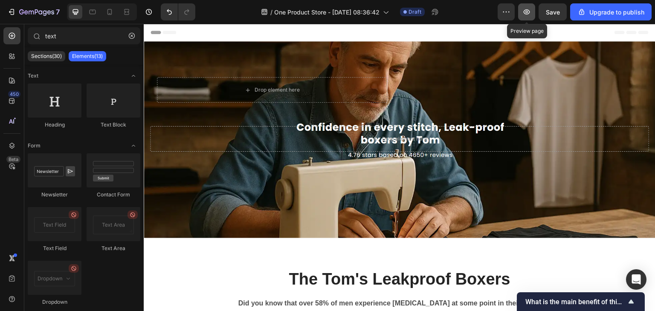
click at [533, 8] on button "button" at bounding box center [526, 11] width 17 height 17
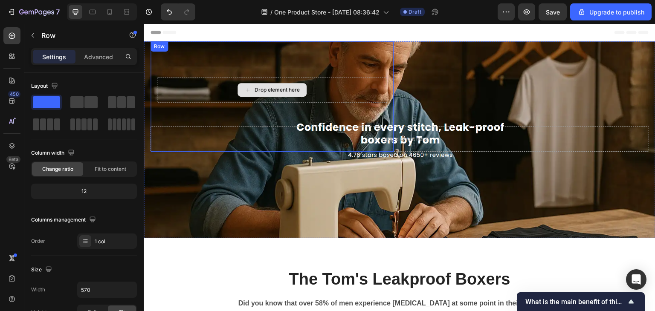
click at [360, 91] on div "Drop element here" at bounding box center [272, 90] width 230 height 26
click at [200, 51] on icon at bounding box center [203, 50] width 6 height 6
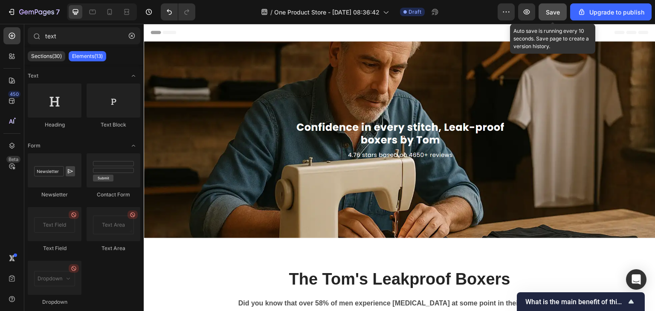
click at [553, 9] on span "Save" at bounding box center [553, 12] width 14 height 7
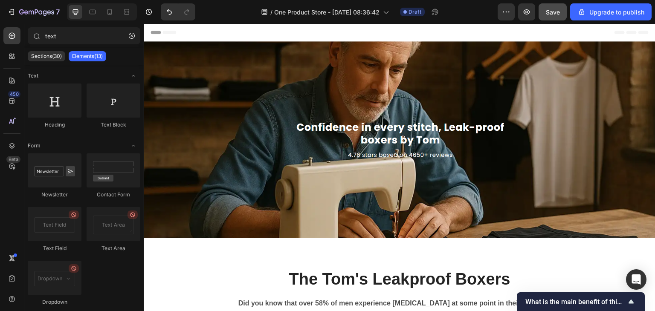
click at [162, 32] on span "Header" at bounding box center [169, 32] width 19 height 9
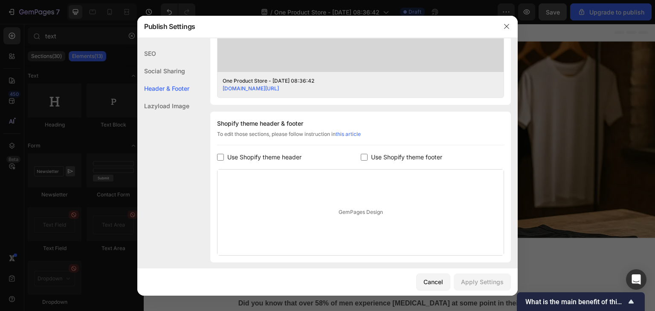
scroll to position [335, 0]
click at [381, 156] on span "Use Shopify theme footer" at bounding box center [406, 156] width 71 height 10
click at [476, 296] on div "Cancel Apply Settings" at bounding box center [327, 282] width 381 height 27
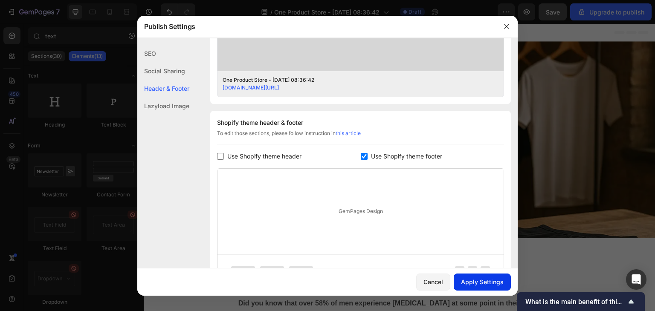
click at [491, 284] on div "Apply Settings" at bounding box center [482, 282] width 43 height 9
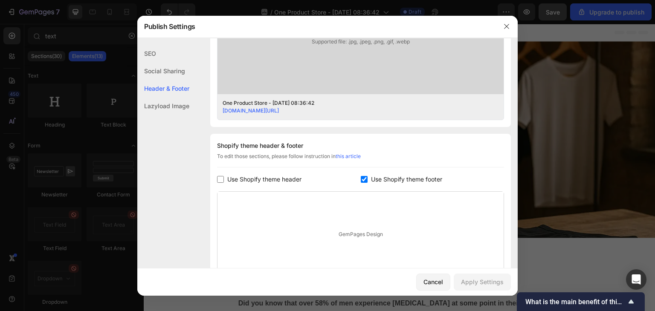
scroll to position [333, 0]
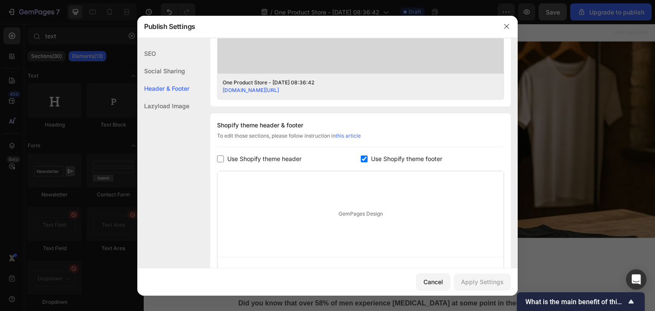
click at [392, 157] on span "Use Shopify theme footer" at bounding box center [406, 159] width 71 height 10
checkbox input "false"
click at [476, 276] on button "Apply Settings" at bounding box center [482, 282] width 57 height 17
click at [259, 154] on span "Use Shopify theme header" at bounding box center [264, 159] width 74 height 10
checkbox input "true"
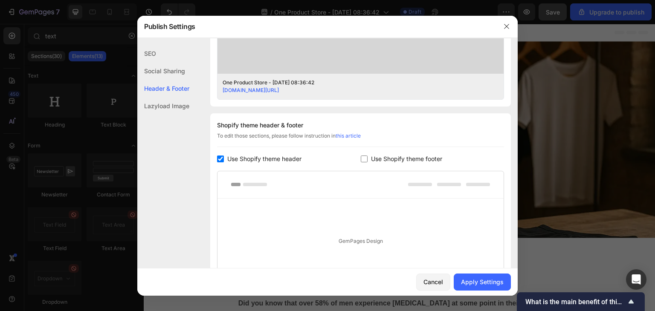
click at [387, 161] on span "Use Shopify theme footer" at bounding box center [406, 159] width 71 height 10
checkbox input "true"
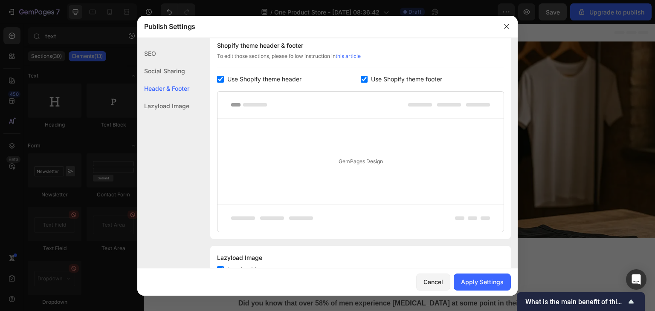
scroll to position [425, 0]
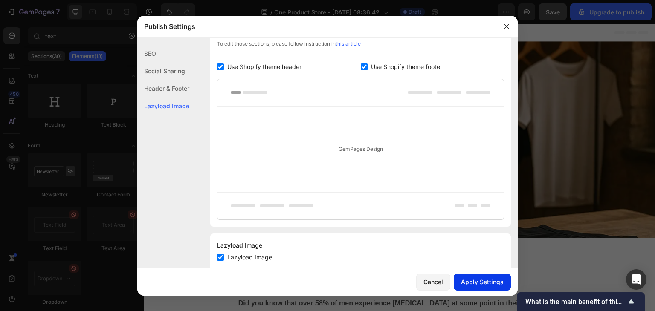
click at [468, 285] on div "Apply Settings" at bounding box center [482, 282] width 43 height 9
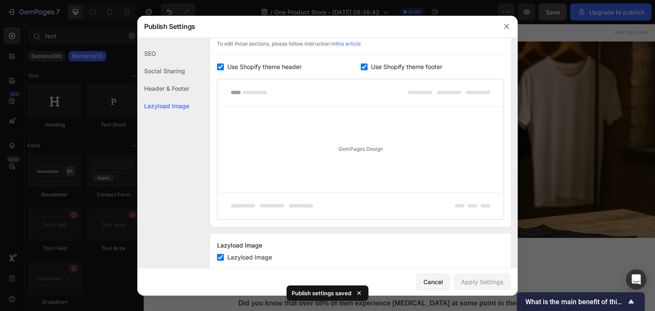
scroll to position [445, 0]
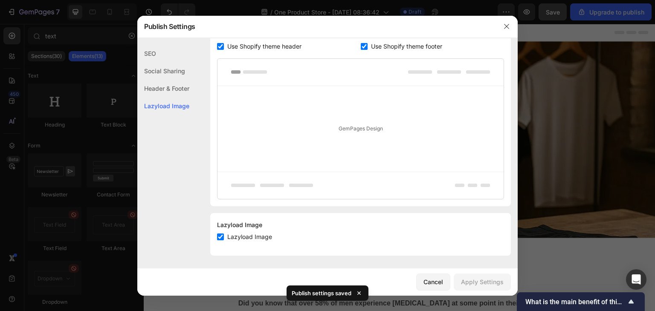
click at [166, 90] on div "Header & Footer" at bounding box center [163, 88] width 52 height 17
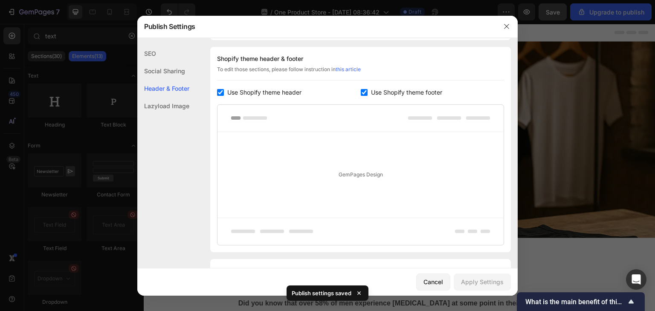
click at [162, 75] on div "Social Sharing" at bounding box center [163, 70] width 52 height 17
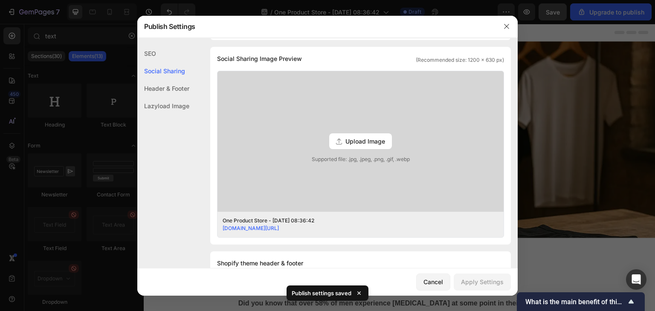
click at [152, 52] on div "SEO" at bounding box center [163, 53] width 52 height 17
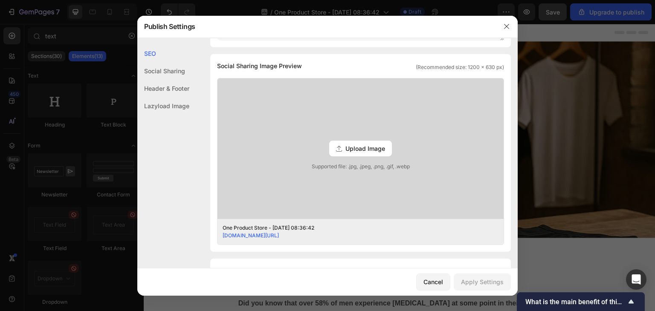
scroll to position [201, 0]
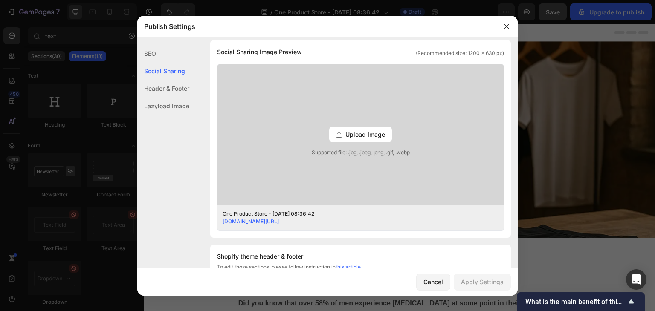
click at [535, 128] on div at bounding box center [327, 155] width 655 height 311
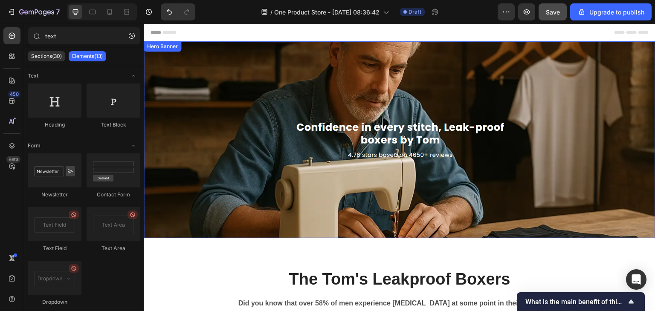
click at [500, 135] on div "Overlay" at bounding box center [400, 139] width 512 height 197
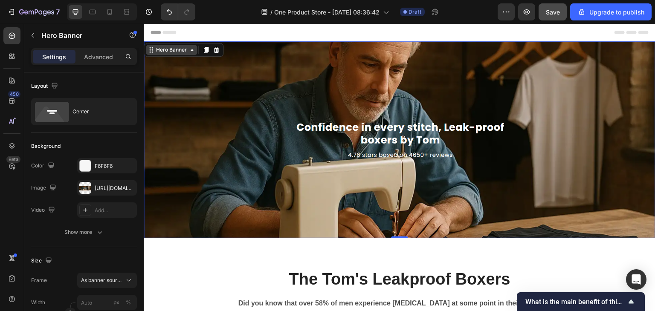
click at [179, 46] on div "Hero Banner" at bounding box center [171, 50] width 34 height 8
click at [102, 54] on p "Advanced" at bounding box center [98, 56] width 29 height 9
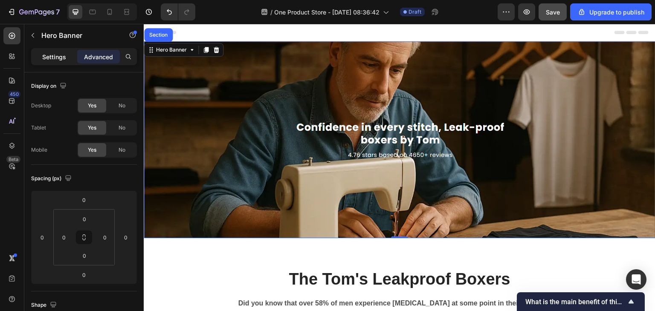
click at [53, 58] on p "Settings" at bounding box center [54, 56] width 24 height 9
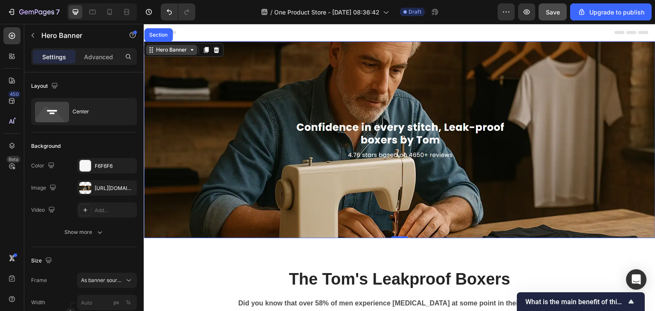
click at [177, 54] on div "Hero Banner" at bounding box center [171, 50] width 51 height 10
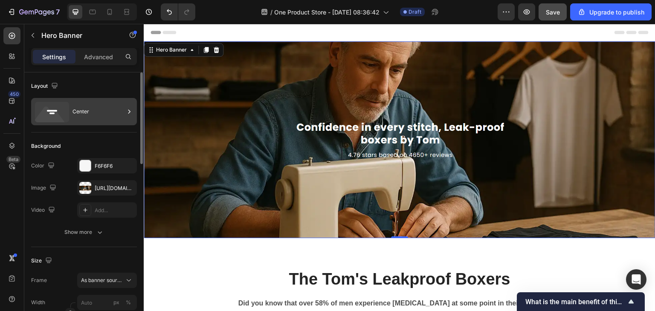
click at [105, 115] on div "Center" at bounding box center [99, 112] width 52 height 20
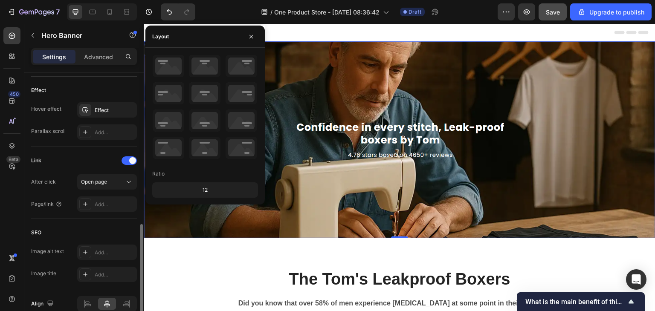
scroll to position [490, 0]
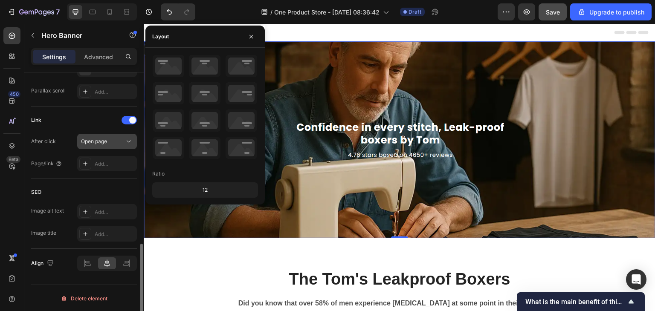
click at [106, 138] on span "Open page" at bounding box center [94, 141] width 26 height 6
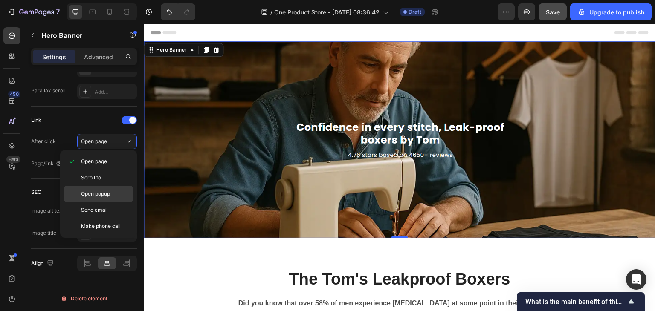
click at [99, 187] on div "Open popup" at bounding box center [99, 194] width 70 height 16
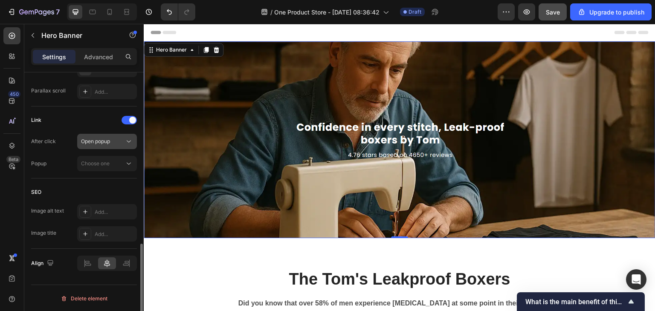
click at [102, 138] on span "Open popup" at bounding box center [95, 141] width 29 height 6
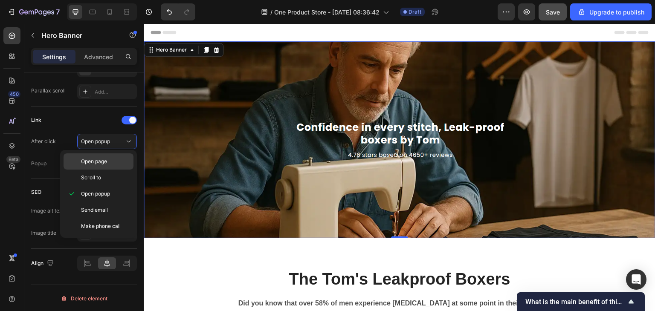
click at [100, 163] on span "Open page" at bounding box center [94, 162] width 26 height 8
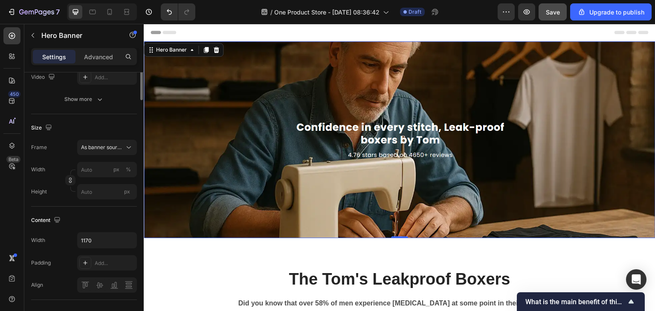
scroll to position [0, 0]
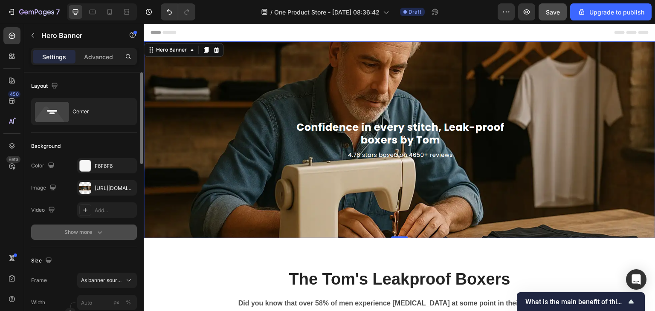
click at [96, 235] on icon "button" at bounding box center [100, 232] width 9 height 9
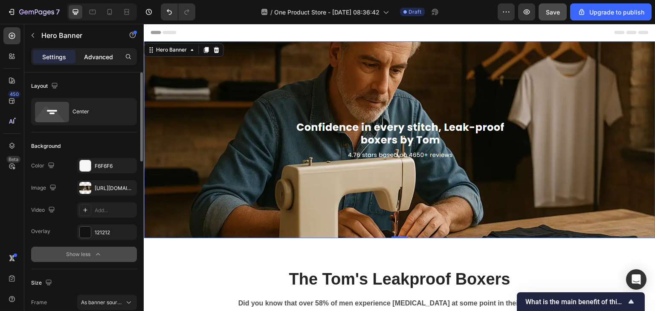
click at [102, 55] on p "Advanced" at bounding box center [98, 56] width 29 height 9
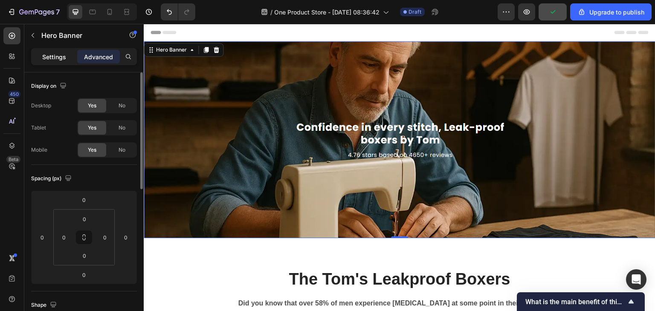
click at [56, 55] on p "Settings" at bounding box center [54, 56] width 24 height 9
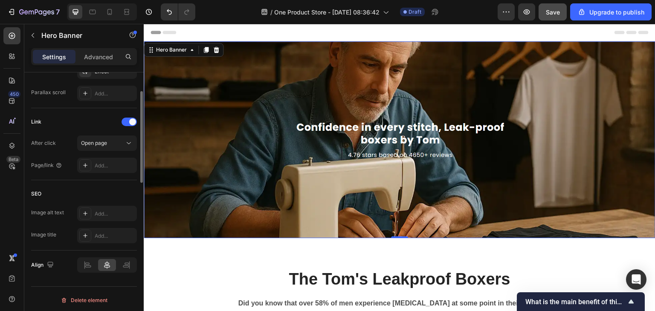
scroll to position [490, 0]
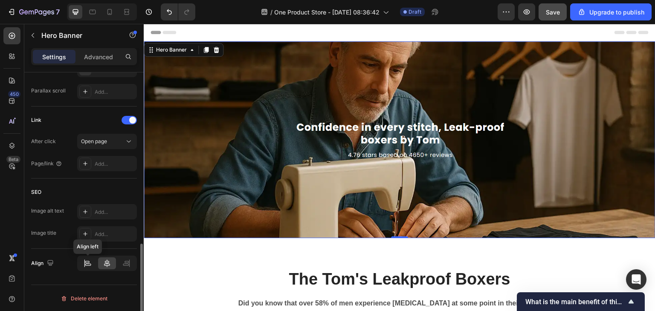
click at [89, 265] on icon at bounding box center [87, 263] width 9 height 9
click at [109, 263] on icon at bounding box center [107, 264] width 6 height 8
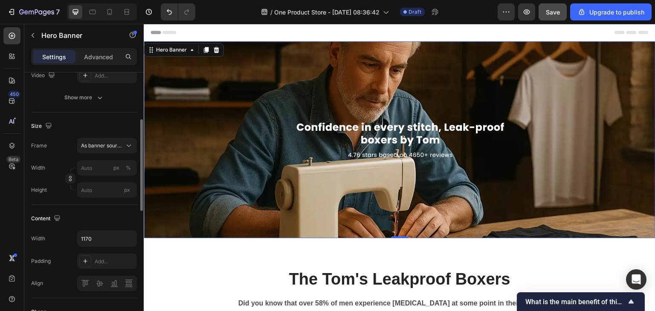
scroll to position [0, 0]
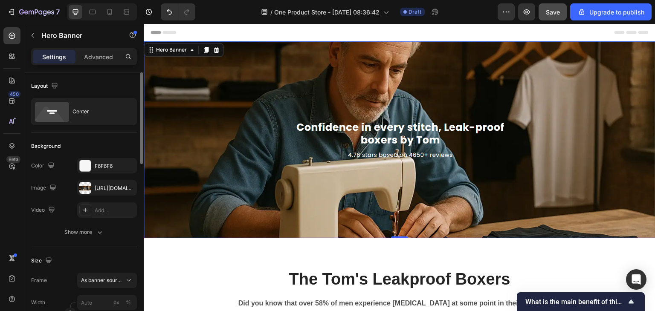
click at [228, 137] on div "Overlay" at bounding box center [400, 139] width 512 height 197
click at [171, 46] on div "Hero Banner" at bounding box center [171, 50] width 34 height 8
click at [195, 55] on div "Hero Banner Section" at bounding box center [184, 50] width 80 height 14
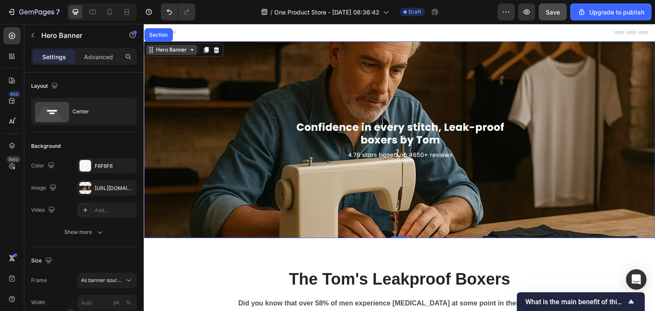
click at [152, 49] on icon at bounding box center [151, 49] width 1 height 1
click at [190, 52] on icon at bounding box center [192, 49] width 7 height 7
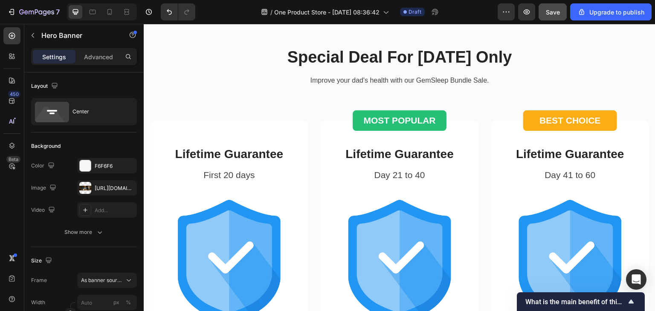
scroll to position [1606, 0]
click at [436, 65] on p "Special Deal For Father's Day Only" at bounding box center [399, 58] width 497 height 20
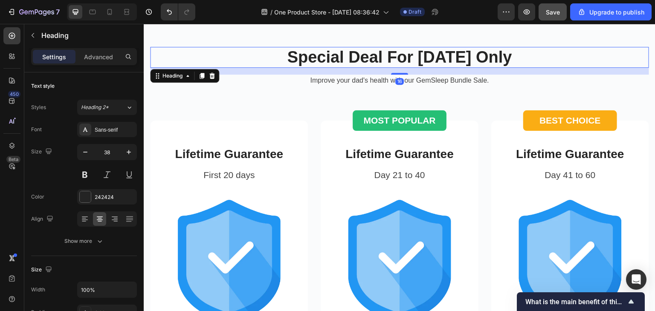
click at [418, 61] on p "Special Deal For Father's Day Only" at bounding box center [399, 58] width 497 height 20
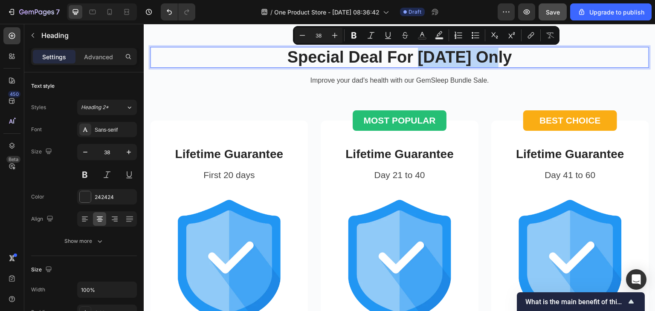
click at [393, 58] on p "Special Deal For Father's Day Only" at bounding box center [399, 58] width 497 height 20
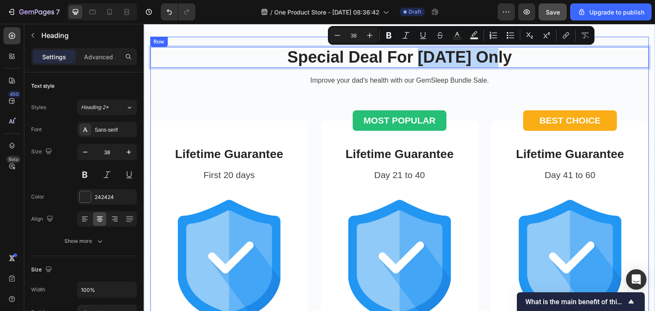
drag, startPoint x: 394, startPoint y: 59, endPoint x: 529, endPoint y: 69, distance: 134.7
click at [529, 69] on div "Special Deal For Father's Day Only Heading 16 Improve your dad's health with ou…" at bounding box center [399, 283] width 499 height 472
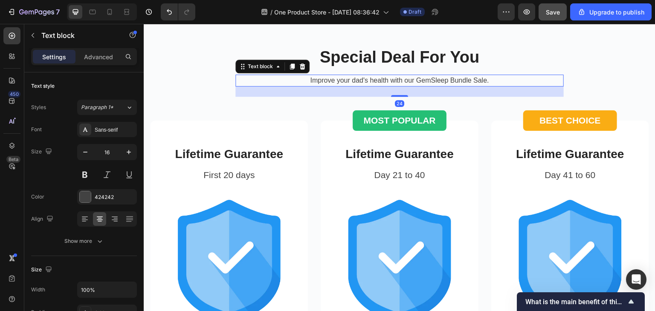
click at [392, 81] on p "Improve your dad's health with our GemSleep Bundle Sale." at bounding box center [399, 81] width 327 height 10
click at [300, 68] on icon at bounding box center [303, 67] width 6 height 6
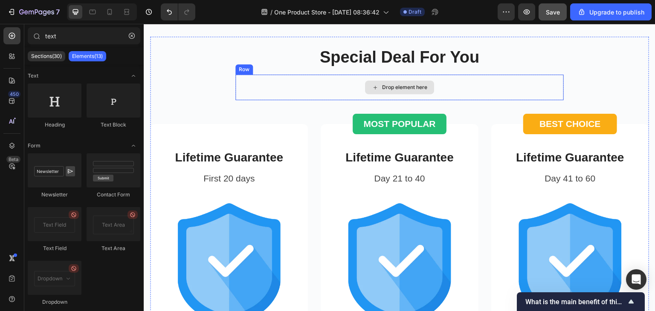
click at [293, 88] on div "Drop element here" at bounding box center [399, 88] width 328 height 26
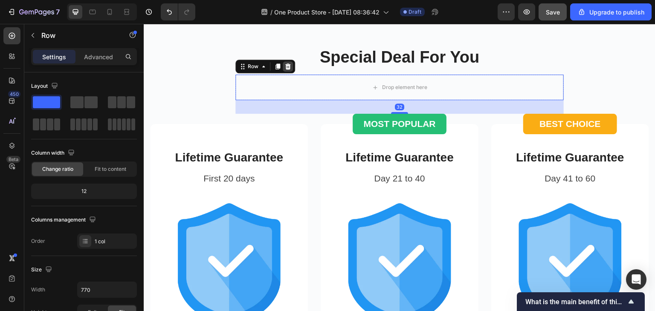
click at [285, 65] on icon at bounding box center [288, 67] width 6 height 6
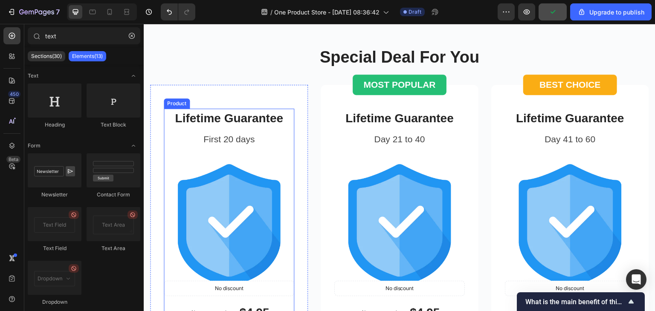
click at [285, 147] on div "Lifetime Guarantee Product Title First 20 days Text block Product Images No dis…" at bounding box center [229, 239] width 131 height 260
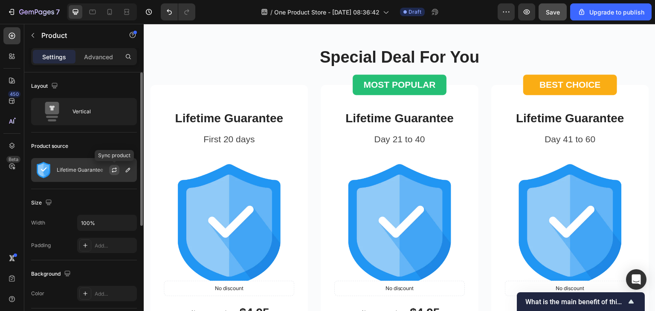
click at [116, 169] on icon "button" at bounding box center [114, 169] width 5 height 3
click at [126, 169] on icon "button" at bounding box center [128, 170] width 7 height 7
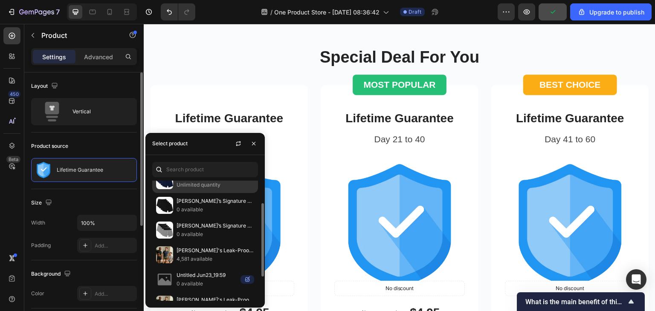
scroll to position [37, 0]
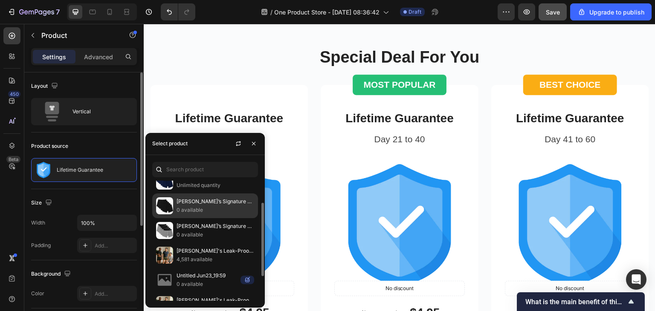
click at [199, 201] on p "[PERSON_NAME]’s Signature Leak-Proof Boxers (Onyx)" at bounding box center [216, 202] width 78 height 9
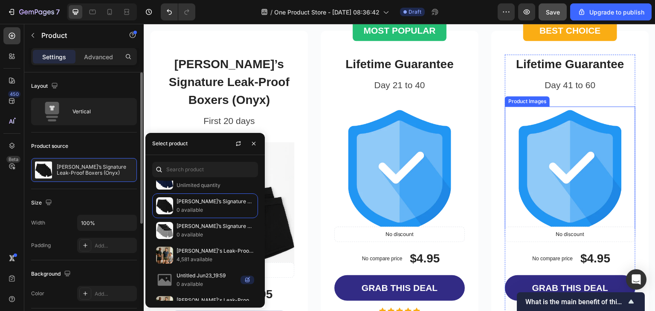
scroll to position [1659, 0]
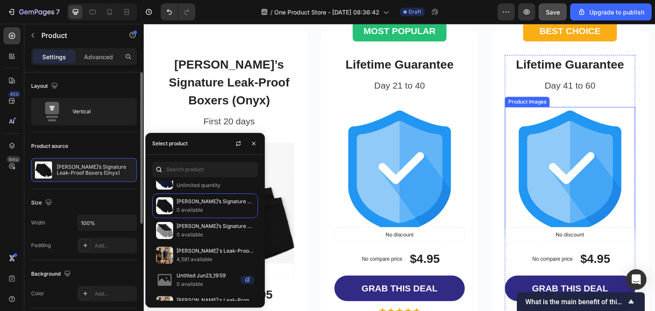
click at [594, 121] on img at bounding box center [570, 172] width 131 height 131
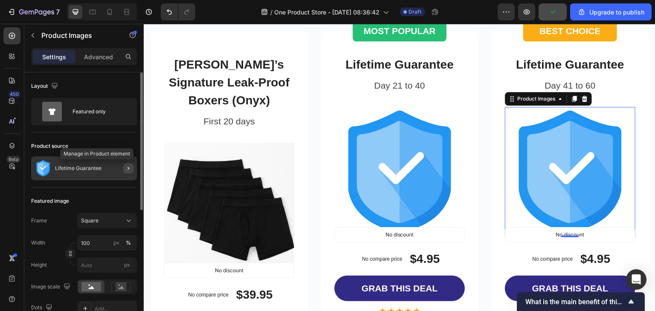
click at [124, 168] on button "button" at bounding box center [128, 168] width 10 height 10
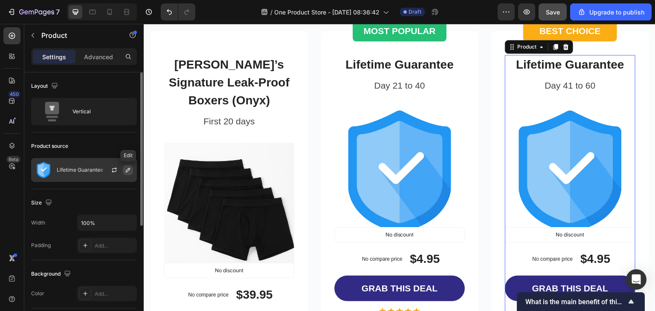
click at [128, 169] on icon "button" at bounding box center [128, 170] width 7 height 7
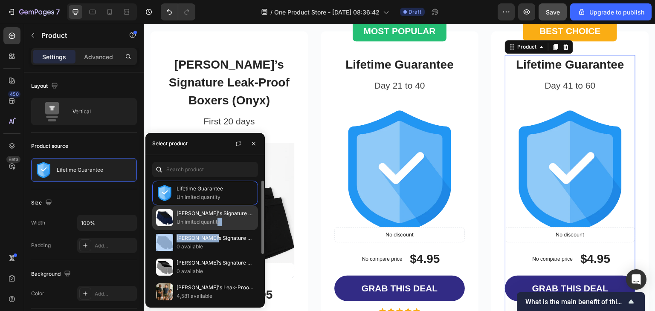
drag, startPoint x: 212, startPoint y: 241, endPoint x: 217, endPoint y: 227, distance: 15.5
click at [217, 227] on div "Lifetime Guarantee Unlimited quantity Tom's Signature Leak-Proof Boxers (Admira…" at bounding box center [204, 280] width 119 height 198
click at [217, 227] on div "Tom's Signature Leak-Proof Boxers (Admiral Blue) Unlimited quantity" at bounding box center [205, 218] width 106 height 25
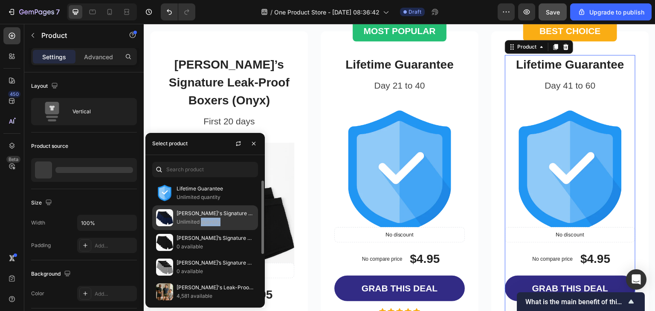
click at [217, 227] on div "Tom's Signature Leak-Proof Boxers (Admiral Blue) Unlimited quantity" at bounding box center [205, 218] width 106 height 25
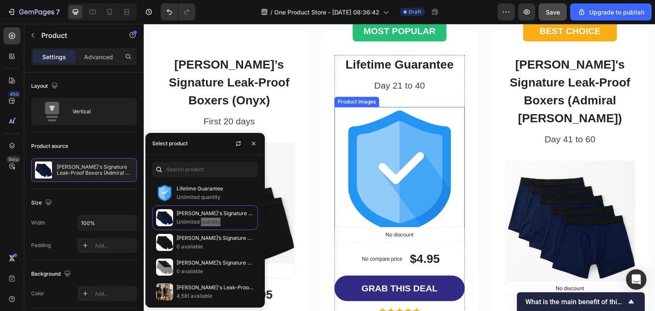
click at [450, 114] on img at bounding box center [399, 172] width 131 height 131
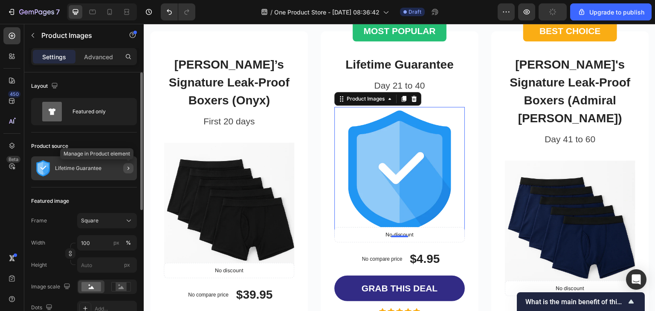
click at [130, 169] on icon "button" at bounding box center [128, 168] width 7 height 7
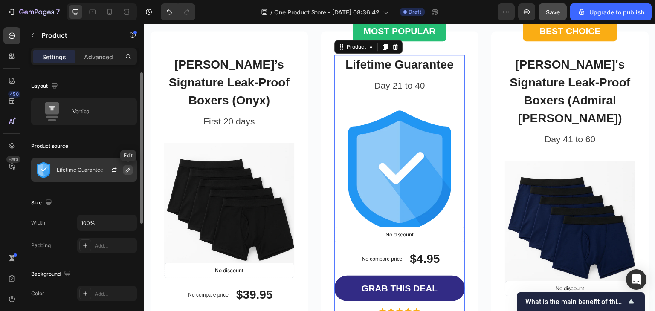
click at [125, 170] on icon "button" at bounding box center [128, 170] width 7 height 7
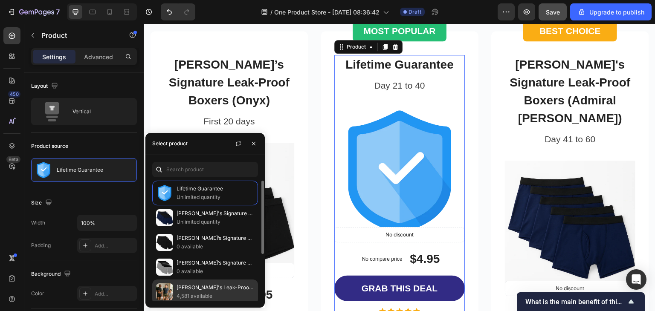
click at [213, 290] on p "[PERSON_NAME]'s Leak-Proof Boxers (3+2 FREE)" at bounding box center [216, 288] width 78 height 9
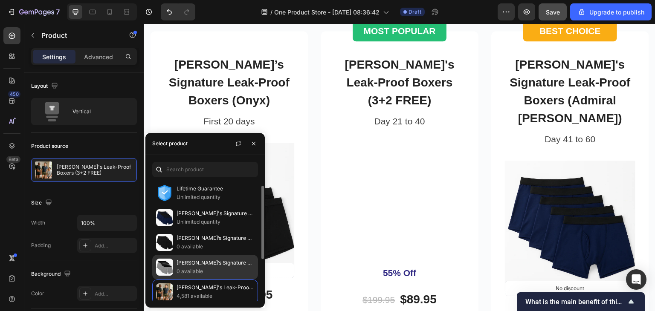
scroll to position [76, 0]
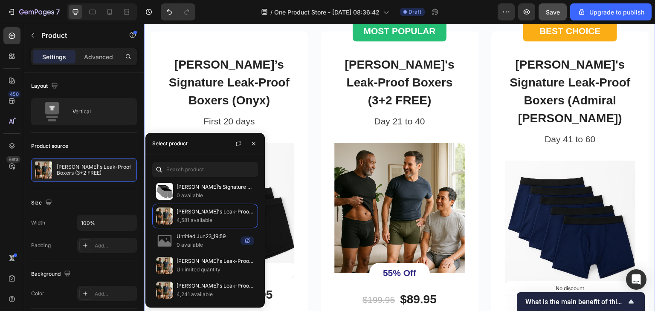
click at [148, 98] on div "Special Deal For You Heading Tom’s Signature Leak-Proof Boxers (Onyx) Product T…" at bounding box center [400, 237] width 512 height 551
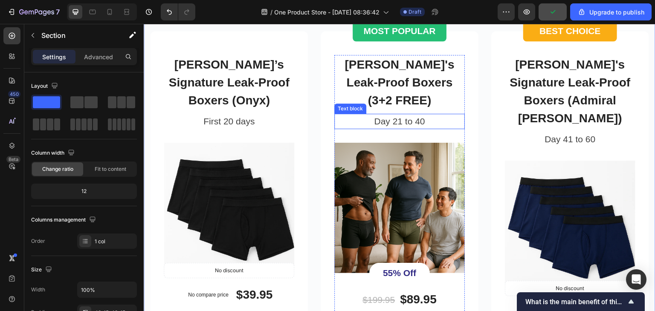
click at [395, 115] on p "Day 21 to 40" at bounding box center [399, 122] width 129 height 14
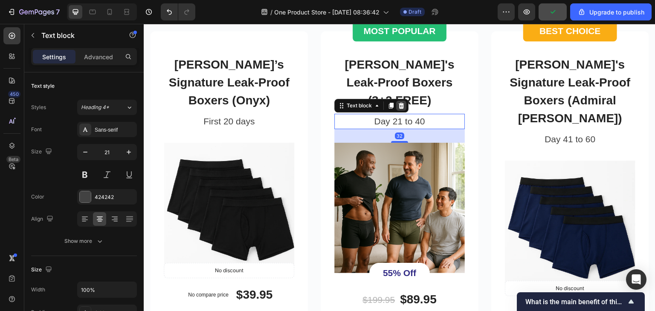
click at [399, 103] on icon at bounding box center [402, 106] width 6 height 6
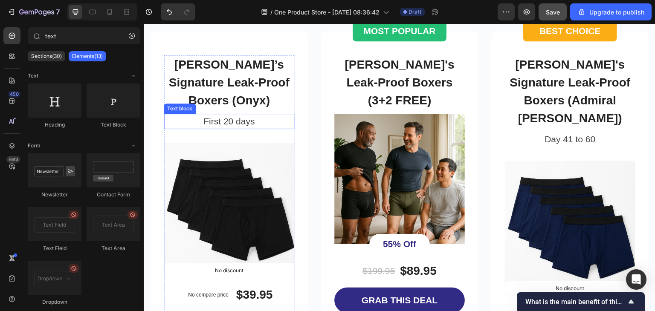
click at [245, 122] on p "First 20 days" at bounding box center [229, 122] width 129 height 14
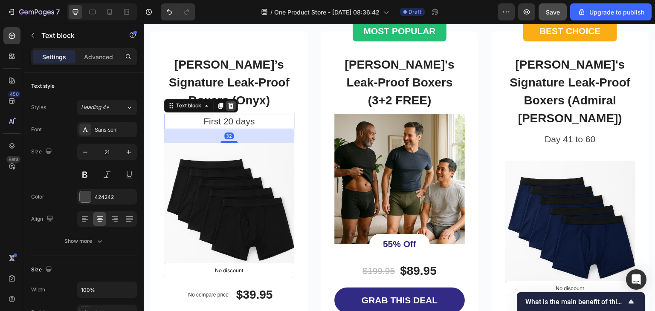
click at [233, 105] on icon at bounding box center [230, 105] width 7 height 7
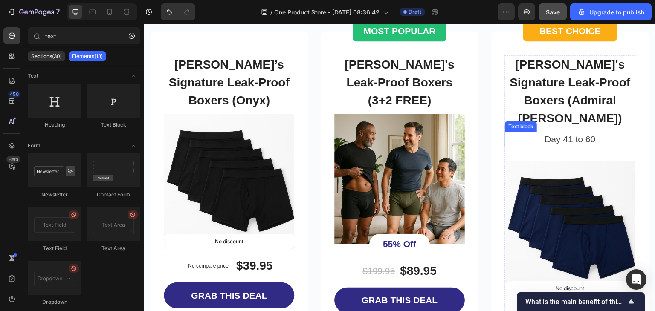
click at [551, 133] on p "Day 41 to 60" at bounding box center [570, 140] width 129 height 14
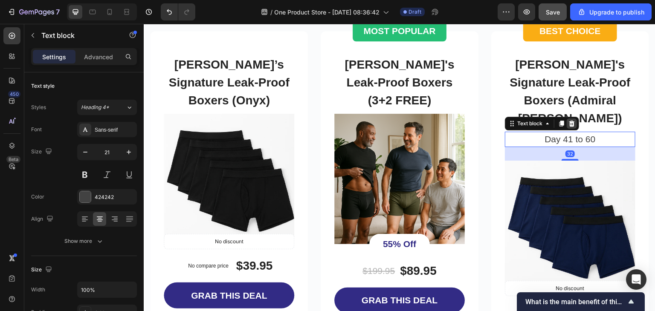
click at [571, 119] on div at bounding box center [572, 124] width 10 height 10
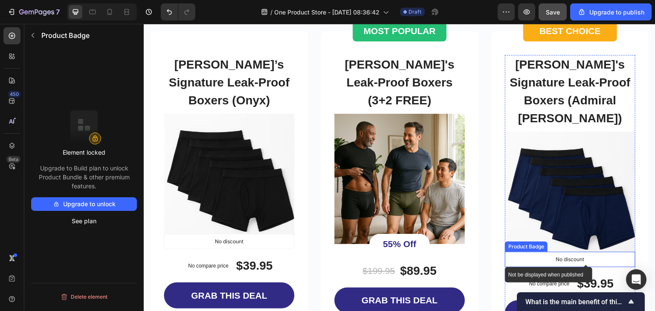
click at [583, 253] on div "No discount" at bounding box center [571, 260] width 130 height 15
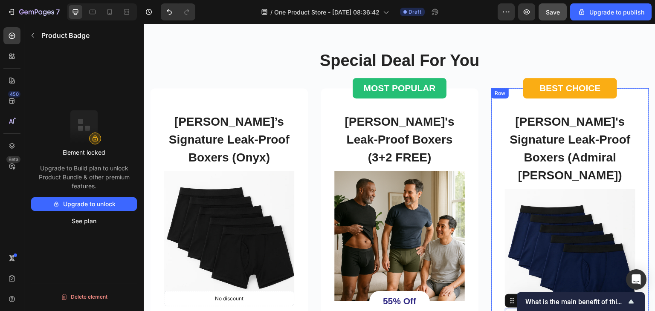
scroll to position [1602, 0]
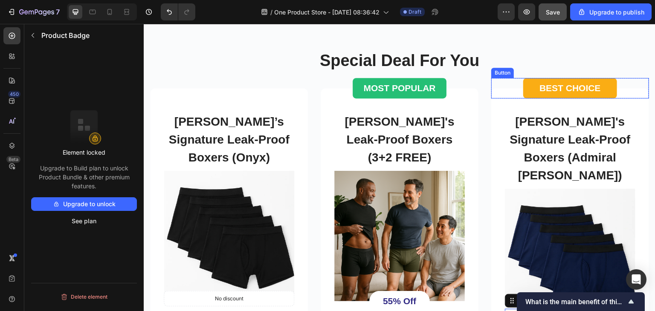
click at [624, 82] on div "BEST CHOICE Button" at bounding box center [570, 88] width 158 height 20
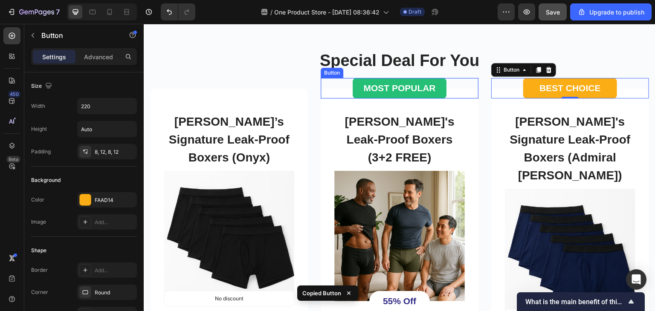
click at [448, 85] on div "MOST POPULAR Button" at bounding box center [400, 88] width 158 height 20
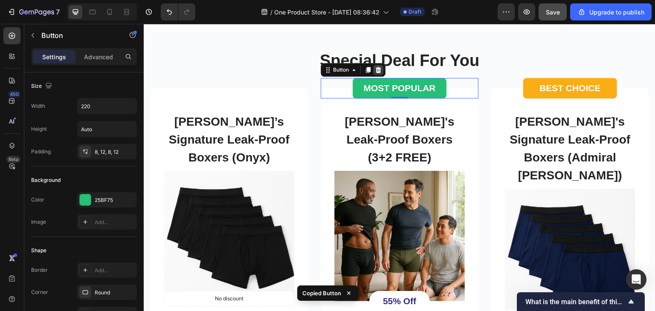
click at [375, 70] on icon at bounding box center [378, 70] width 7 height 7
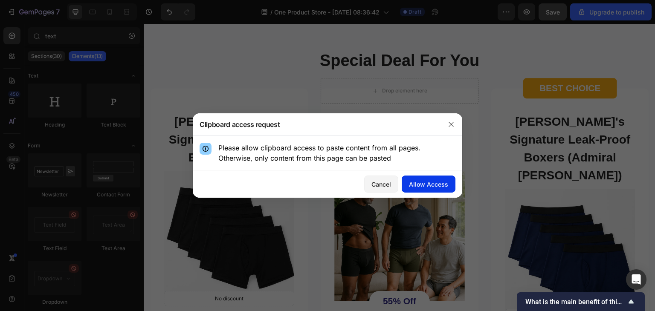
click at [416, 181] on div "Allow Access" at bounding box center [428, 184] width 39 height 9
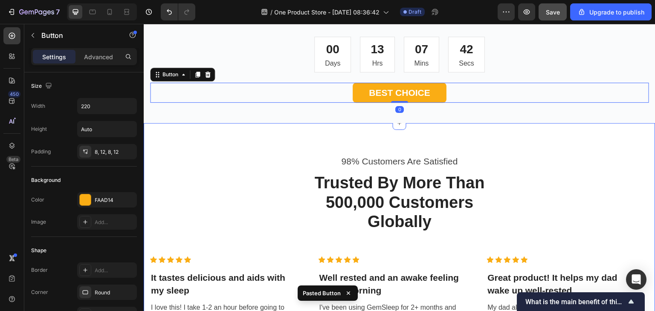
scroll to position [2049, 0]
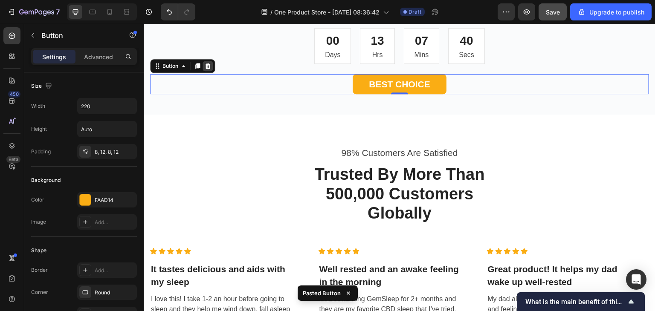
click at [206, 63] on icon at bounding box center [208, 66] width 6 height 6
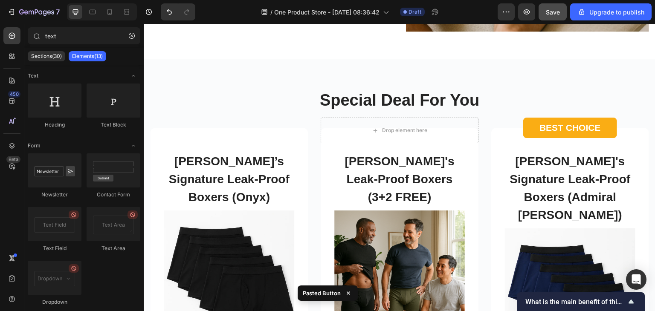
scroll to position [1568, 0]
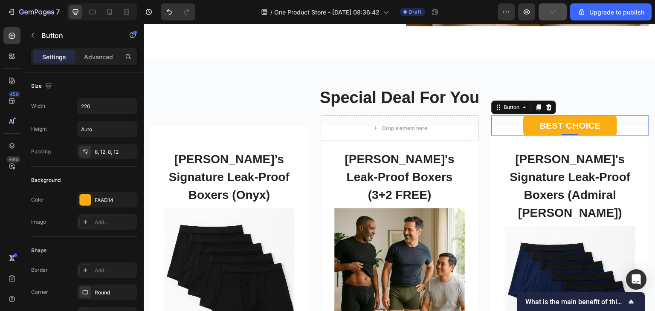
click at [628, 123] on div "BEST CHOICE Button 0" at bounding box center [570, 126] width 158 height 20
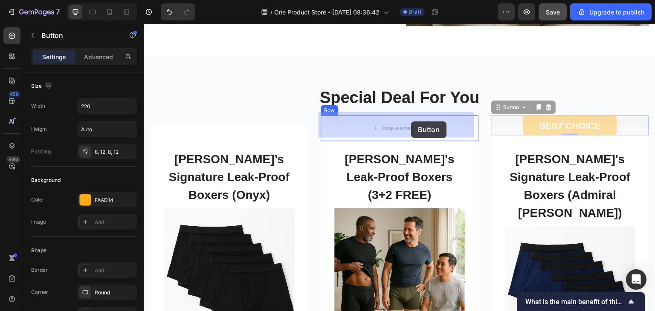
drag, startPoint x: 628, startPoint y: 123, endPoint x: 412, endPoint y: 122, distance: 216.3
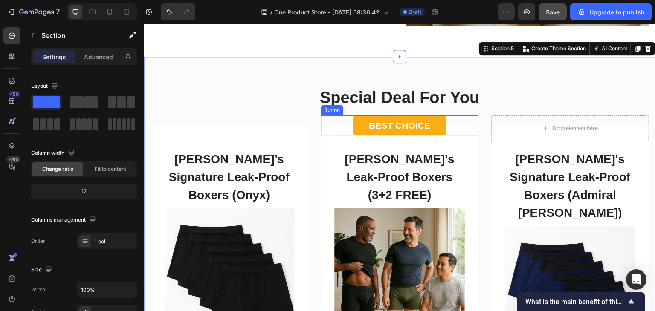
click at [442, 121] on button "BEST CHOICE" at bounding box center [400, 126] width 94 height 20
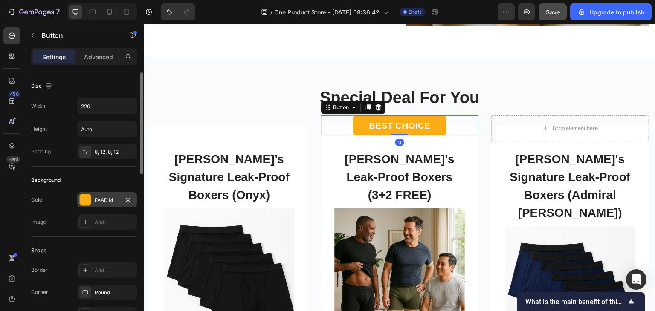
click at [84, 199] on div at bounding box center [85, 200] width 11 height 11
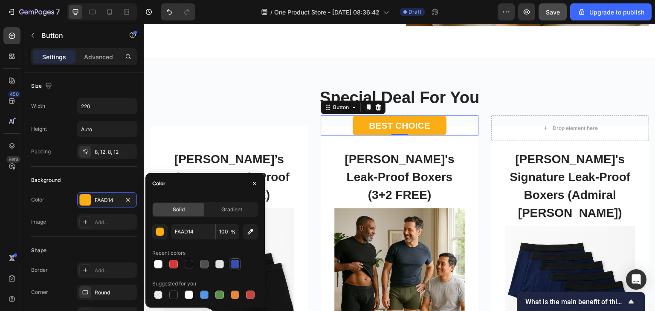
click at [235, 264] on div at bounding box center [235, 264] width 9 height 9
type input "334FB4"
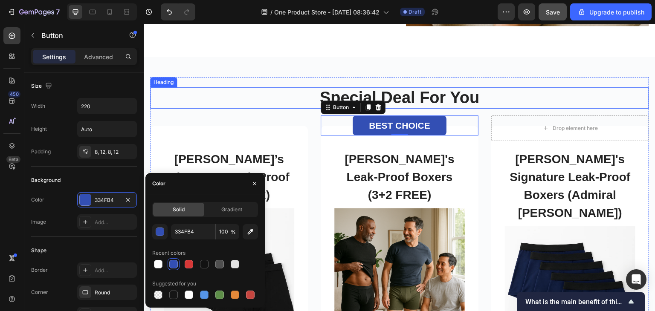
click at [549, 87] on h2 "Special Deal For You" at bounding box center [399, 97] width 499 height 21
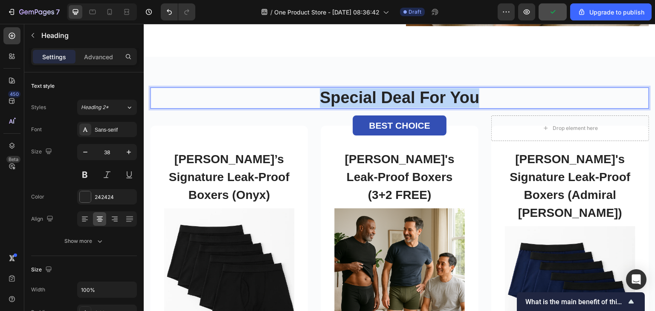
drag, startPoint x: 494, startPoint y: 98, endPoint x: 282, endPoint y: 90, distance: 211.7
click at [282, 90] on p "Special Deal For You" at bounding box center [399, 98] width 497 height 20
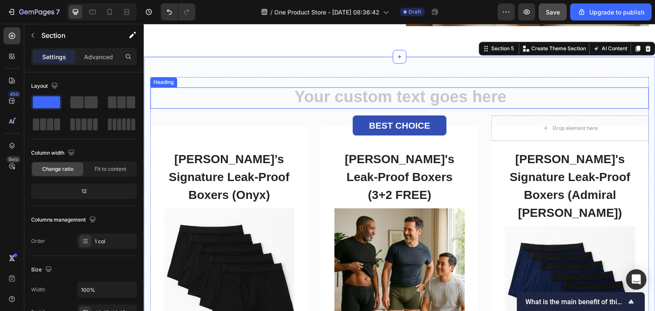
click at [212, 100] on h2 "Rich Text Editor. Editing area: main" at bounding box center [399, 97] width 499 height 21
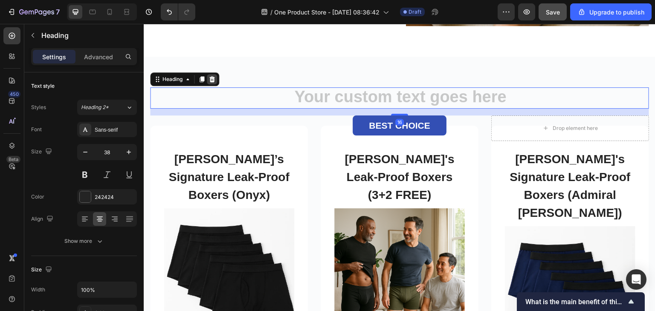
click at [211, 74] on div at bounding box center [212, 79] width 10 height 10
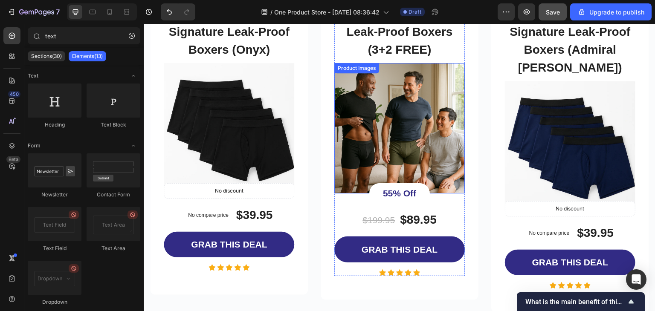
scroll to position [1690, 0]
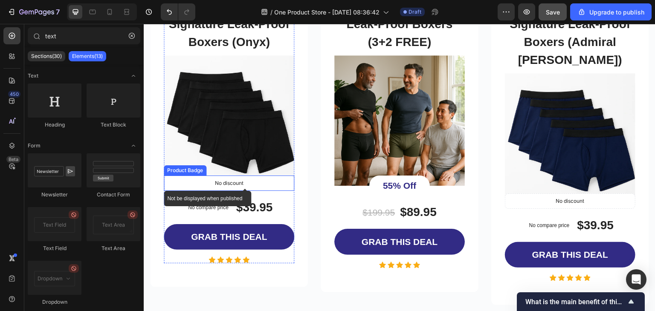
click at [259, 180] on div "No discount" at bounding box center [229, 183] width 130 height 15
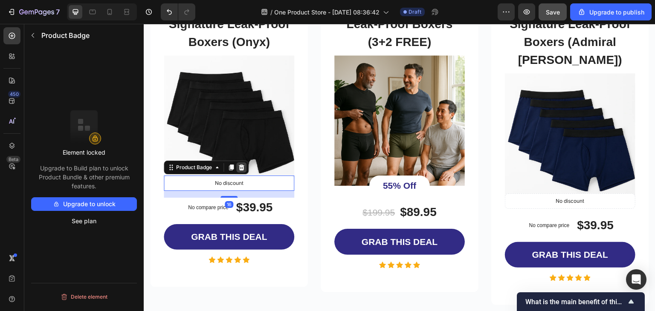
click at [240, 166] on icon at bounding box center [242, 168] width 6 height 6
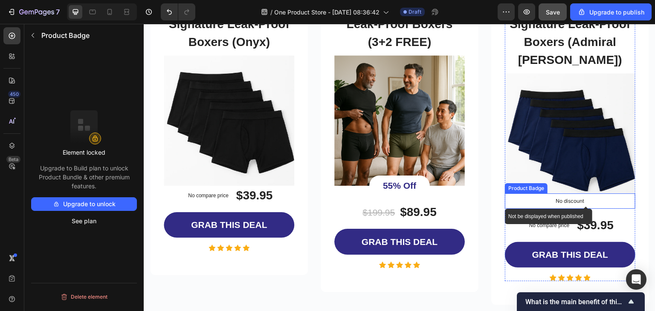
click at [598, 194] on div "No discount" at bounding box center [571, 201] width 130 height 15
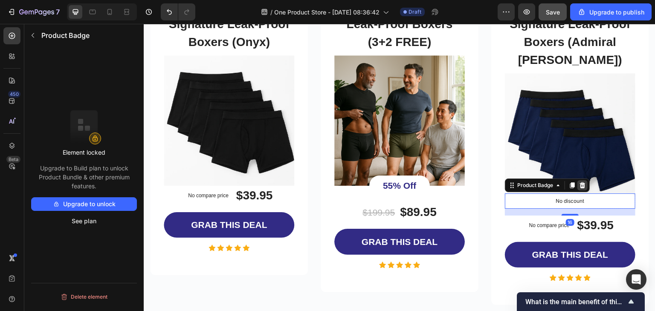
click at [580, 183] on icon at bounding box center [583, 186] width 6 height 6
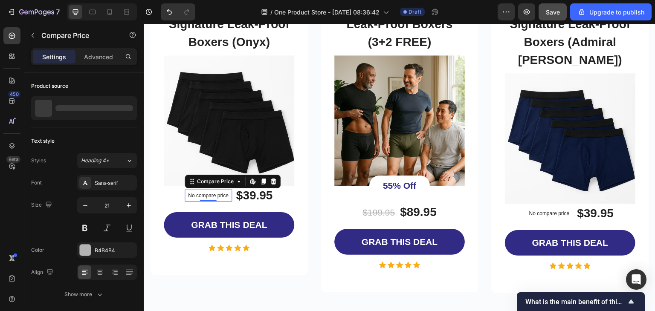
click at [202, 193] on p "No compare price" at bounding box center [208, 195] width 41 height 5
click at [271, 179] on icon at bounding box center [273, 182] width 6 height 6
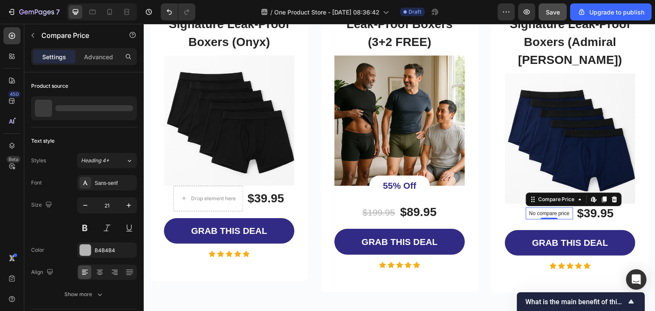
click at [544, 211] on p "No compare price" at bounding box center [549, 213] width 41 height 5
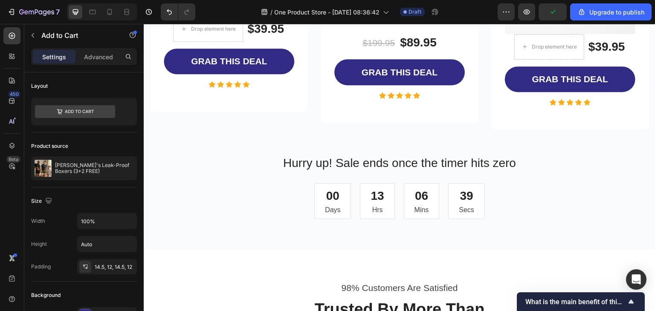
scroll to position [1859, 0]
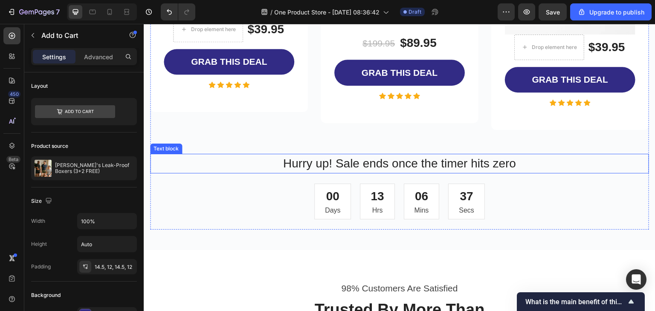
click at [394, 155] on p "Hurry up! Sale ends once the timer hits zero" at bounding box center [399, 164] width 497 height 18
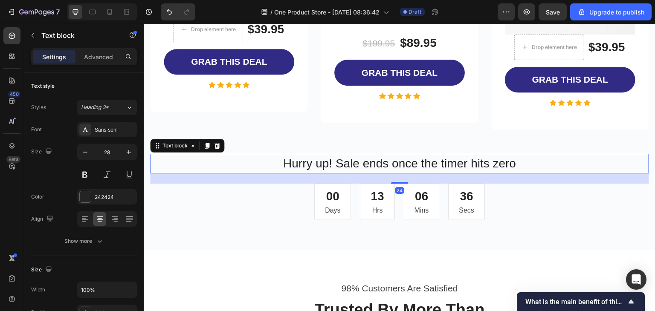
click at [394, 155] on p "Hurry up! Sale ends once the timer hits zero" at bounding box center [399, 164] width 497 height 18
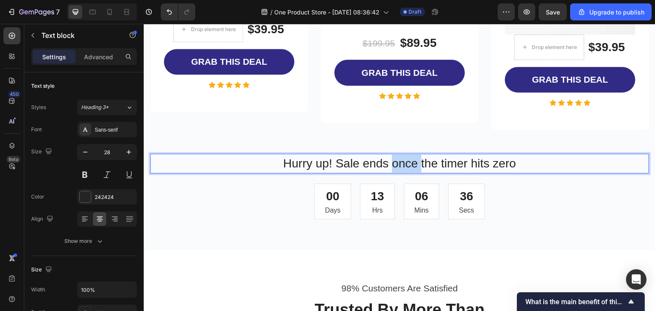
click at [394, 155] on p "Hurry up! Sale ends once the timer hits zero" at bounding box center [399, 164] width 497 height 18
drag, startPoint x: 337, startPoint y: 144, endPoint x: 426, endPoint y: 151, distance: 89.5
click at [426, 155] on p "Hurry up! Sale ends once the timer hits zero" at bounding box center [399, 164] width 497 height 18
click at [436, 155] on p "Hurry up! Sale ends once the timer hits zero" at bounding box center [399, 164] width 497 height 18
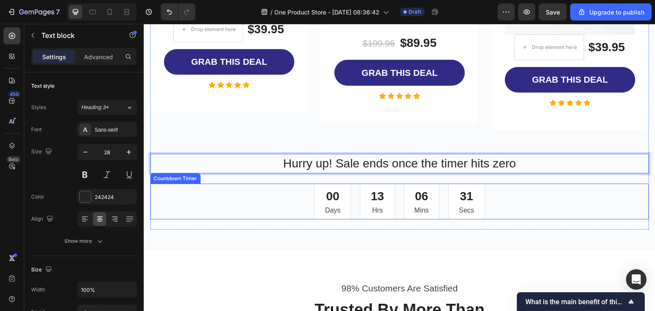
click at [558, 184] on div "00 Days 13 Hrs 06 Mins 31 Secs" at bounding box center [399, 202] width 499 height 36
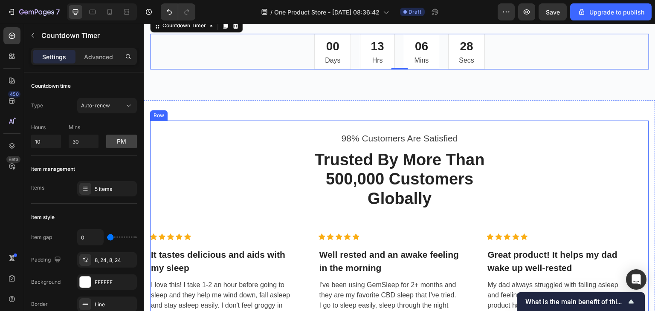
scroll to position [2010, 0]
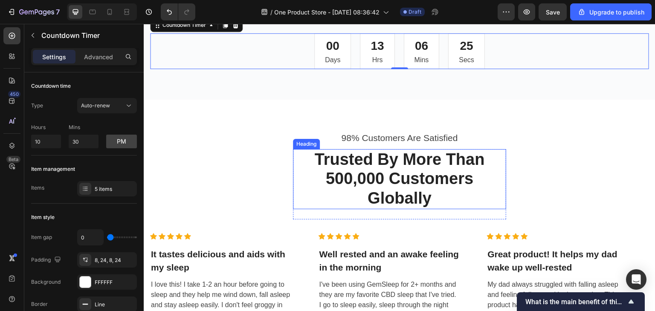
click at [418, 160] on p "Trusted By More Than 500,000 Customers Globally" at bounding box center [400, 179] width 212 height 58
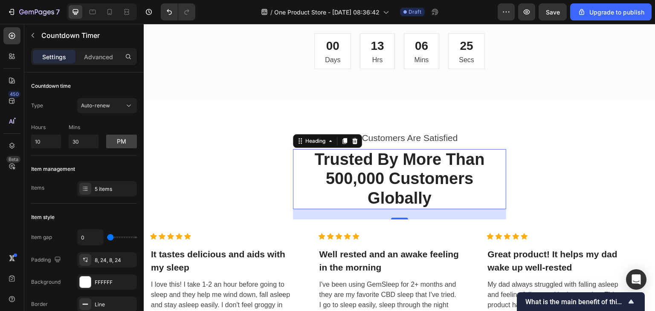
click at [418, 160] on p "Trusted By More Than 500,000 Customers Globally" at bounding box center [400, 179] width 212 height 58
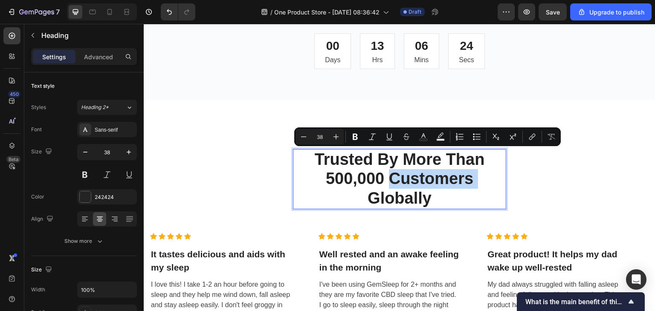
click at [393, 160] on p "Trusted By More Than 500,000 Customers Globally" at bounding box center [400, 179] width 212 height 58
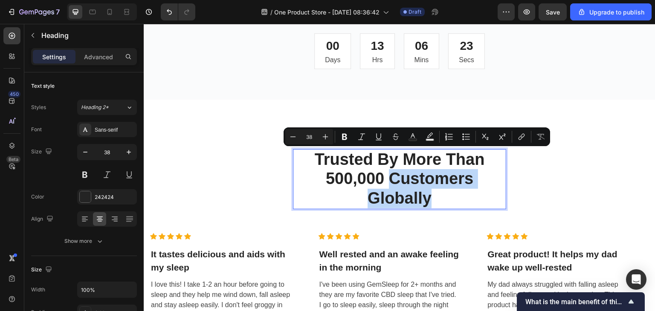
drag, startPoint x: 388, startPoint y: 160, endPoint x: 434, endPoint y: 177, distance: 49.5
click at [434, 177] on p "Trusted By More Than 500,000 Customers Globally" at bounding box center [400, 179] width 212 height 58
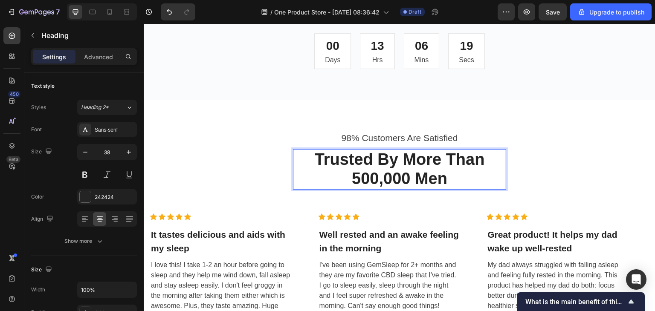
click at [375, 157] on p "Trusted By More Than 500,000 Men" at bounding box center [400, 169] width 212 height 39
click at [399, 162] on p "Trusted By More Than 50,000 Men" at bounding box center [400, 169] width 212 height 39
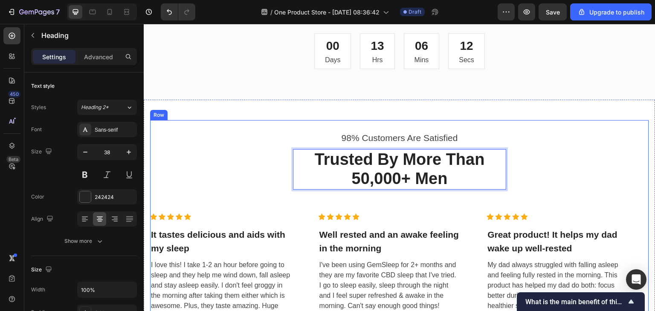
click at [553, 140] on div "98% Customers Are Satisfied Text block Trusted By More Than 50,000+ Men Heading…" at bounding box center [399, 255] width 499 height 248
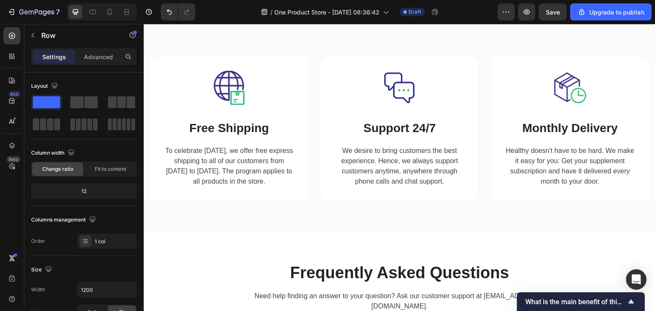
scroll to position [2374, 0]
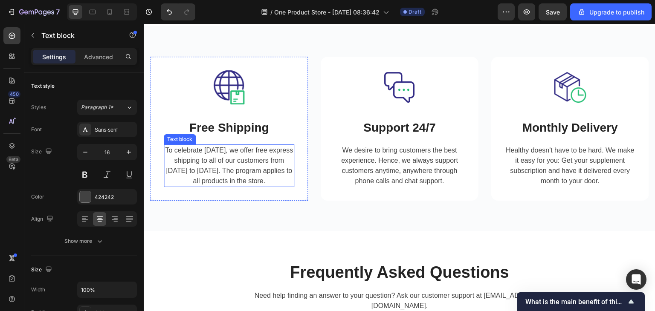
click at [256, 156] on p "To celebrate [DATE], we offer free express shipping to all of our customers fro…" at bounding box center [229, 165] width 129 height 41
click at [233, 137] on icon at bounding box center [230, 136] width 7 height 7
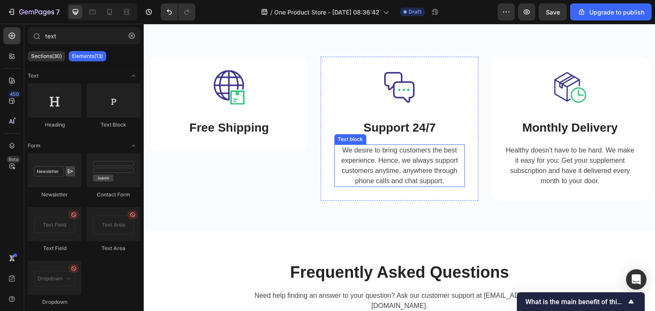
click at [398, 170] on p "We desire to bring customers the best experience. Hence, we always support cust…" at bounding box center [399, 165] width 129 height 41
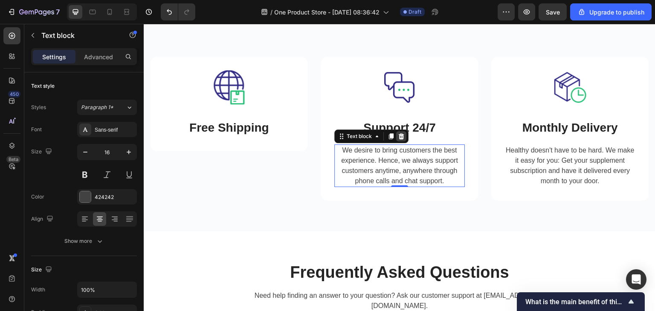
click at [399, 134] on icon at bounding box center [402, 136] width 6 height 6
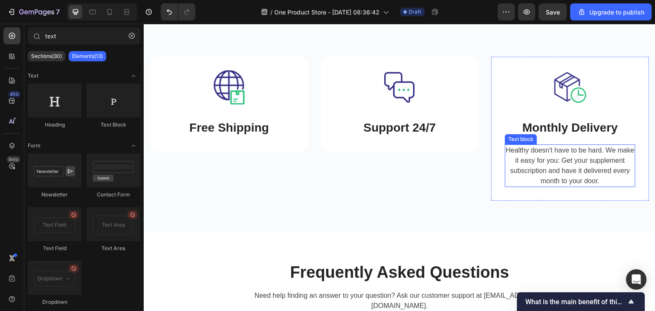
click at [560, 170] on p "Healthy doesn't have to be hard. We make it easy for you: Get your supplement s…" at bounding box center [570, 165] width 129 height 41
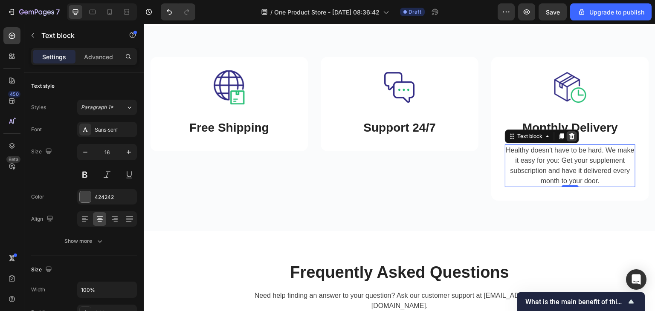
click at [571, 138] on icon at bounding box center [572, 136] width 7 height 7
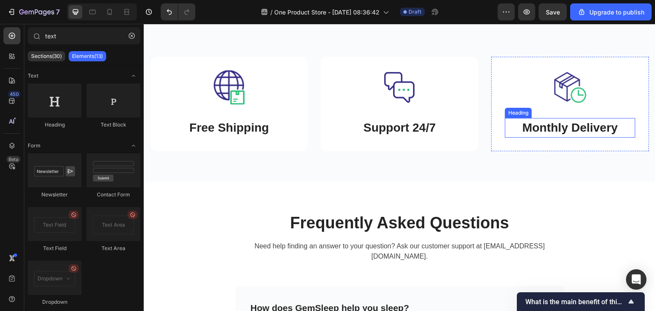
click at [551, 128] on p "Monthly Delivery" at bounding box center [570, 128] width 129 height 18
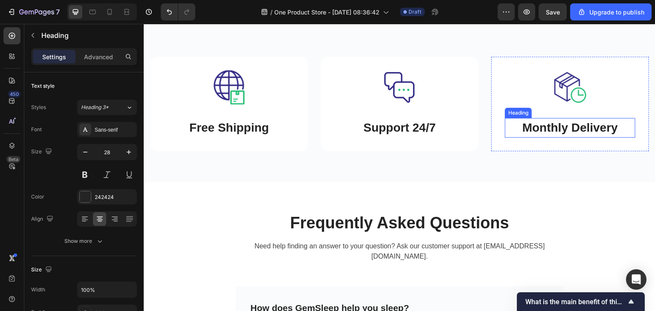
click at [551, 128] on p "Monthly Delivery" at bounding box center [570, 128] width 129 height 18
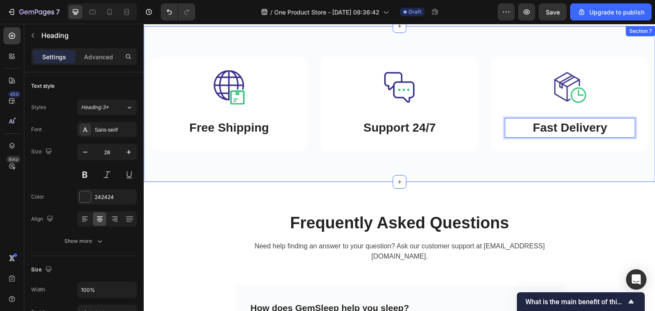
click at [531, 170] on div "Image Free Shipping Heading Row Image Support 24/7 Heading Row Image Fast Deliv…" at bounding box center [400, 104] width 512 height 156
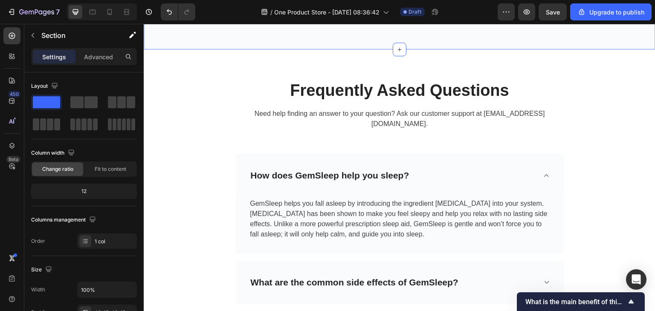
scroll to position [2506, 0]
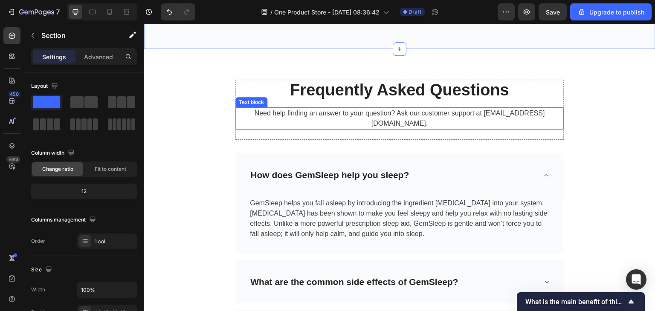
click at [488, 115] on p "Need help finding an answer to your question? Ask our customer support at [EMAI…" at bounding box center [399, 118] width 327 height 20
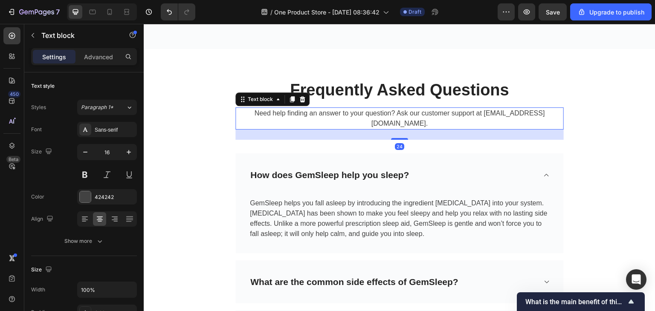
click at [526, 111] on p "Need help finding an answer to your question? Ask our customer support at [EMAI…" at bounding box center [399, 118] width 327 height 20
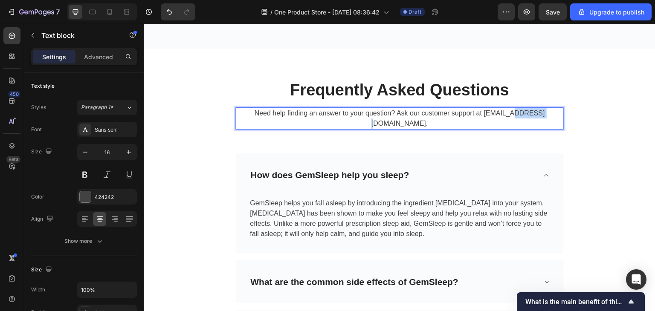
click at [526, 111] on p "Need help finding an answer to your question? Ask our customer support at [EMAI…" at bounding box center [399, 118] width 327 height 20
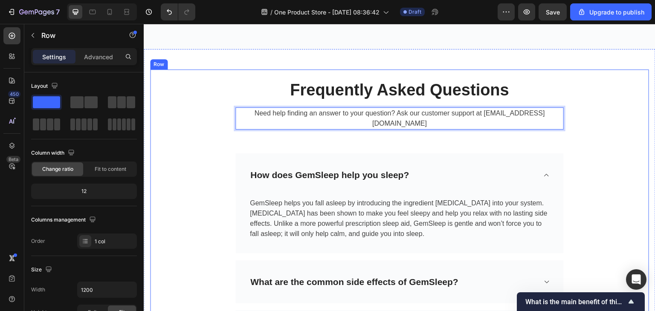
click at [588, 122] on div "Frequently Asked Questions Heading Need help finding an answer to your question…" at bounding box center [399, 242] width 499 height 325
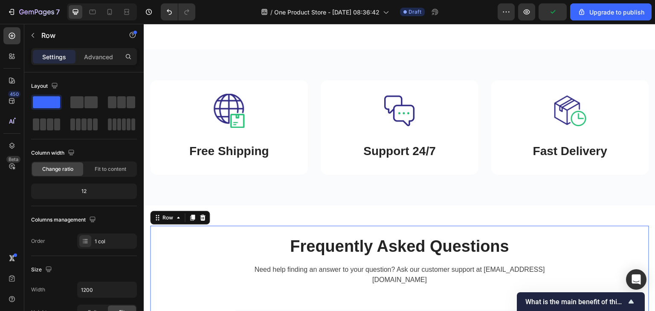
scroll to position [2348, 0]
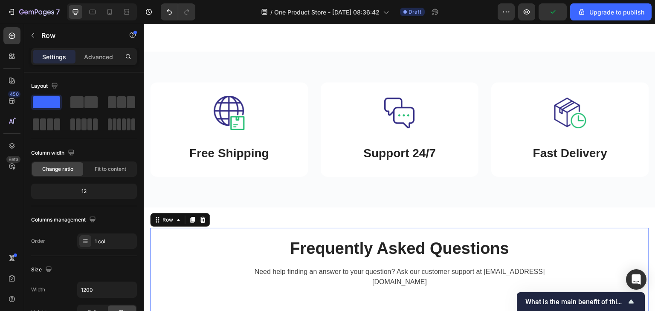
click at [203, 224] on div at bounding box center [203, 220] width 10 height 10
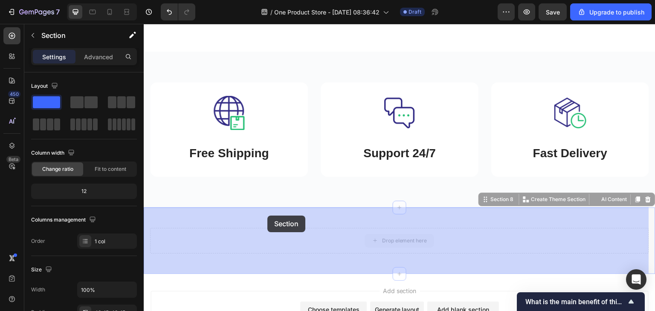
drag, startPoint x: 272, startPoint y: 231, endPoint x: 267, endPoint y: 217, distance: 14.7
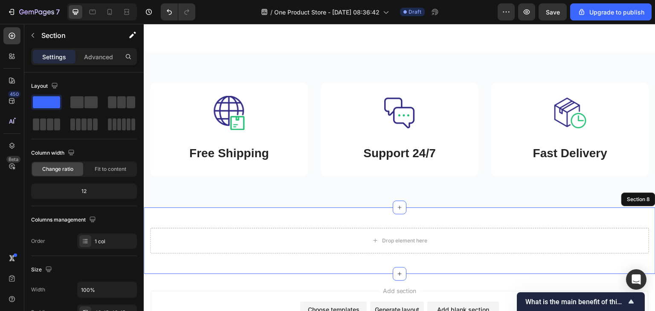
click at [267, 216] on div "Drop element here Section 8" at bounding box center [400, 241] width 512 height 67
click at [485, 237] on div "Drop element here" at bounding box center [399, 241] width 499 height 26
click at [479, 216] on div "Drop element here Section 8" at bounding box center [400, 241] width 512 height 67
click at [451, 254] on div "Drop element here Section 8" at bounding box center [400, 241] width 512 height 67
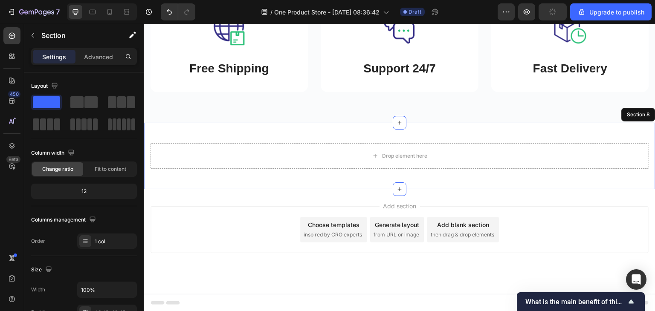
click at [239, 132] on div "Drop element here Section 8" at bounding box center [400, 156] width 512 height 67
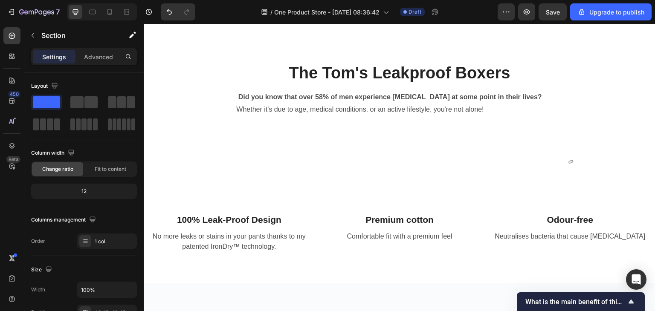
scroll to position [0, 0]
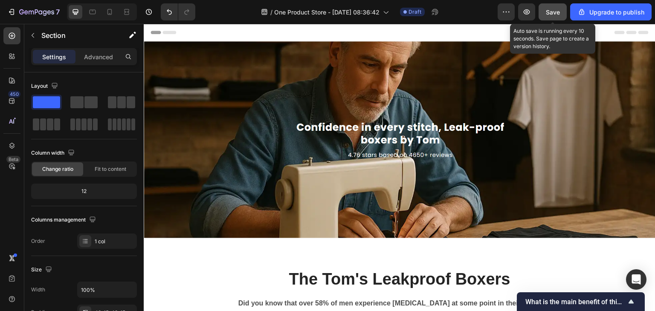
click at [556, 16] on button "Save" at bounding box center [553, 11] width 28 height 17
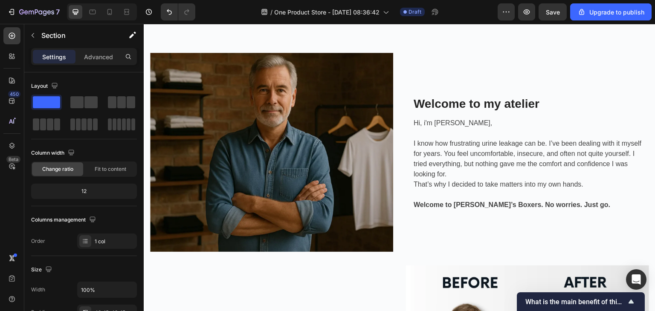
scroll to position [437, 0]
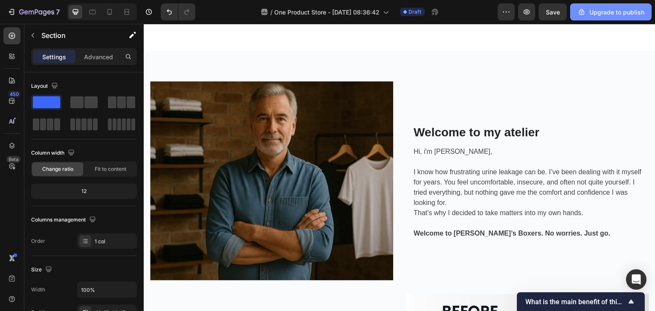
click at [594, 14] on div "Upgrade to publish" at bounding box center [611, 12] width 67 height 9
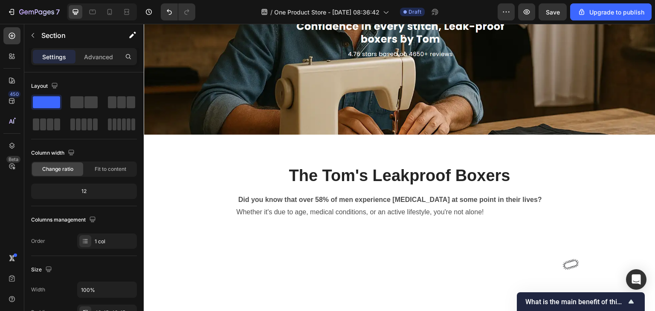
scroll to position [0, 0]
